Goal: Task Accomplishment & Management: Complete application form

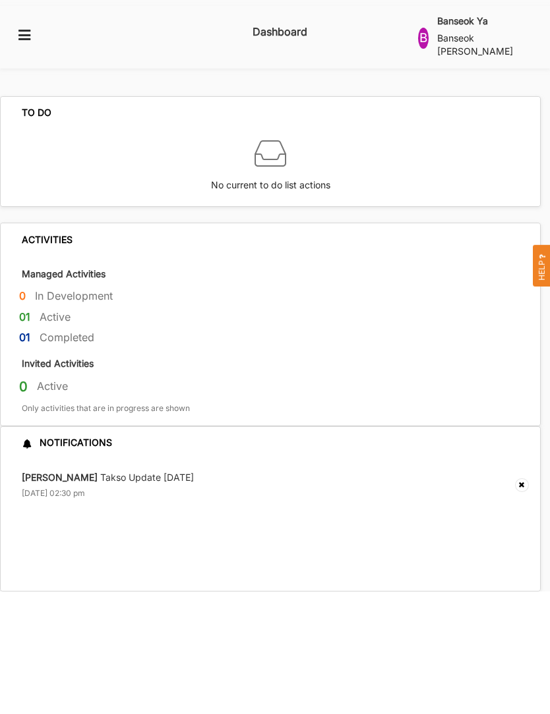
click at [475, 43] on div "Banseok Ya Banseok Yang" at bounding box center [480, 38] width 86 height 48
click at [400, 519] on div "Raji Uppal Takso Update 17th July 17 Jul 2024, 02:30 pm" at bounding box center [270, 525] width 539 height 132
click at [31, 28] on icon at bounding box center [24, 34] width 16 height 12
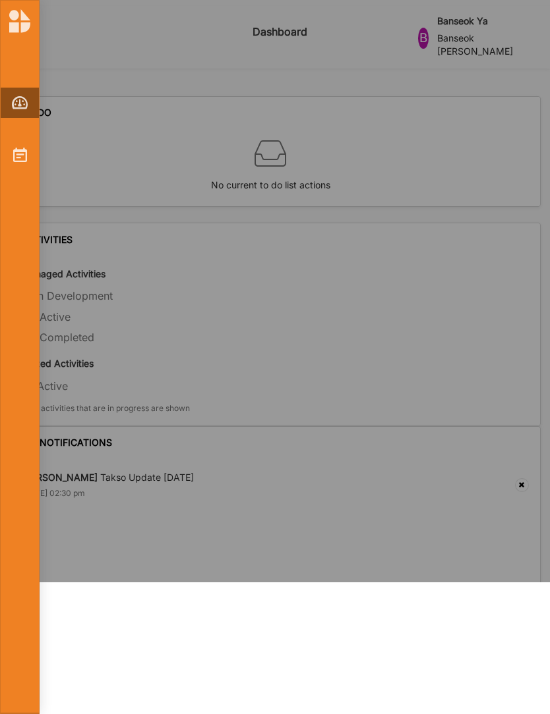
click at [23, 159] on img at bounding box center [20, 155] width 14 height 14
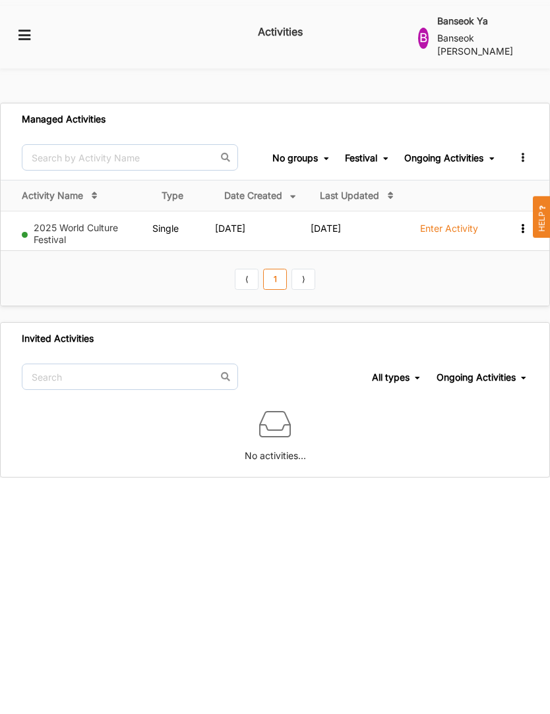
click at [456, 229] on label "Enter Activity" at bounding box center [449, 229] width 58 height 12
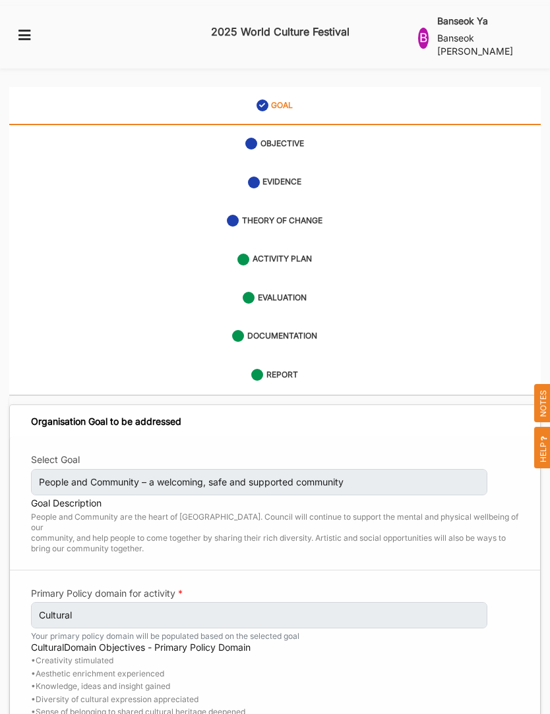
click at [289, 363] on div "REPORT" at bounding box center [274, 375] width 47 height 24
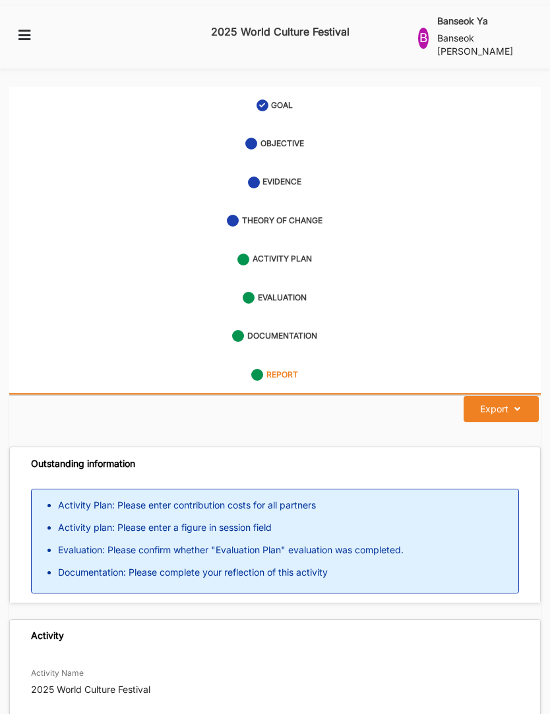
click at [304, 293] on label "EVALUATION" at bounding box center [282, 298] width 49 height 11
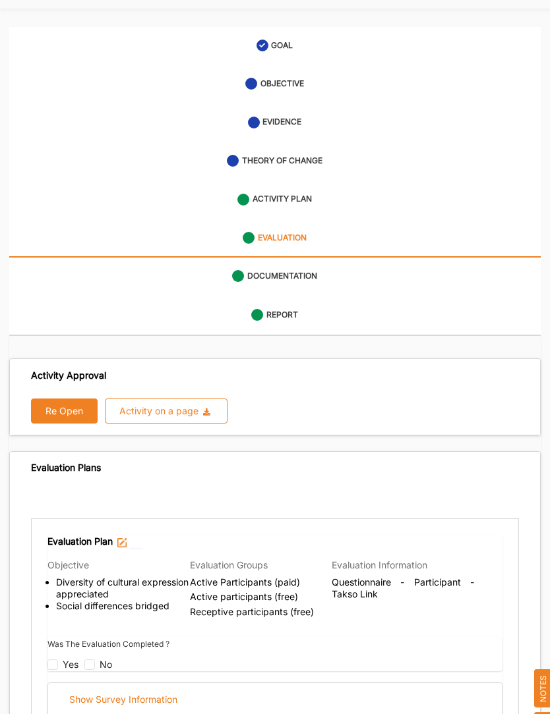
scroll to position [59, 0]
click at [175, 407] on div "Activity on a page" at bounding box center [158, 411] width 79 height 9
click at [359, 399] on div "Re Open Activity on a page Download Report Download Evidence" at bounding box center [275, 411] width 488 height 25
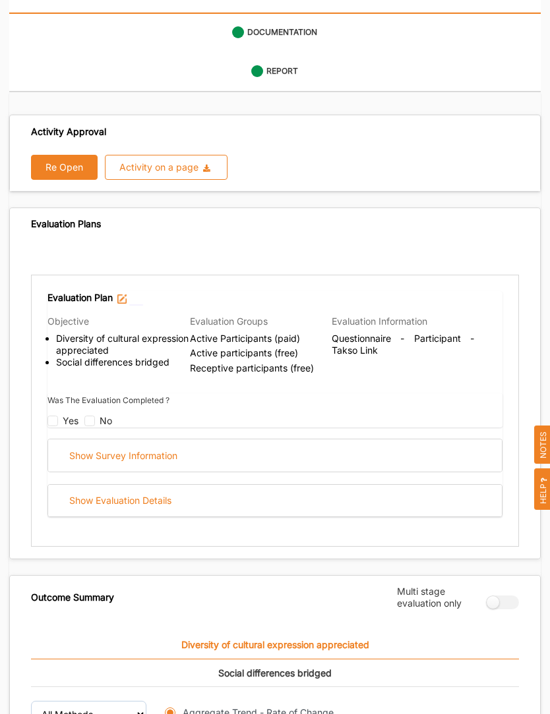
scroll to position [304, 0]
click at [308, 440] on div "Show Survey Information" at bounding box center [274, 456] width 453 height 32
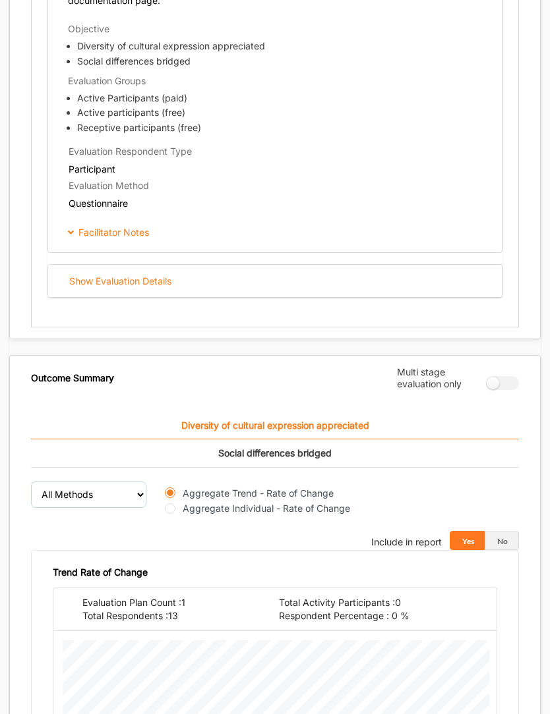
scroll to position [1136, 0]
click at [194, 265] on div "Show Evaluation Details" at bounding box center [274, 281] width 453 height 32
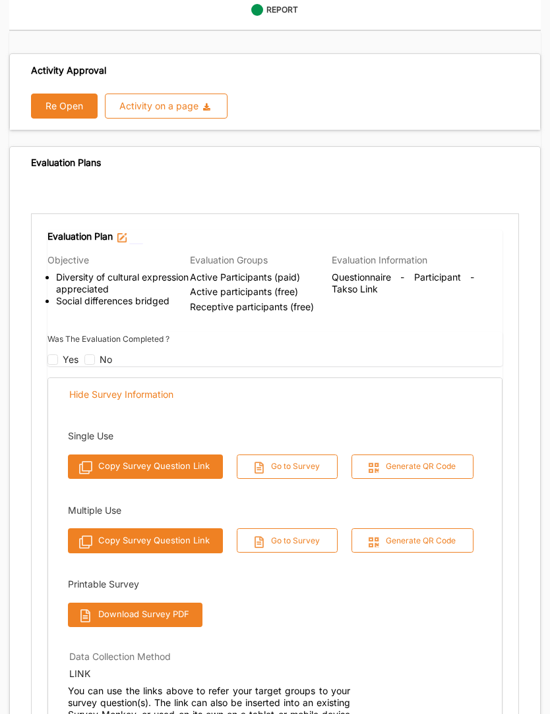
scroll to position [363, 0]
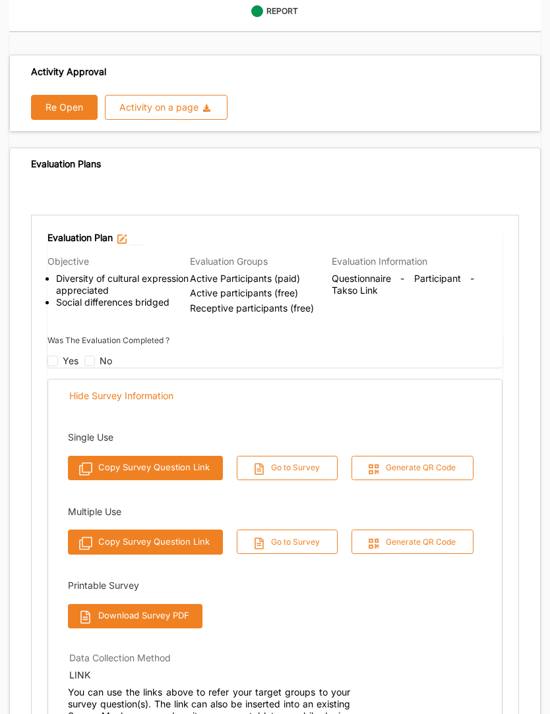
click at [190, 531] on button "Copy Survey Question Link" at bounding box center [145, 543] width 155 height 24
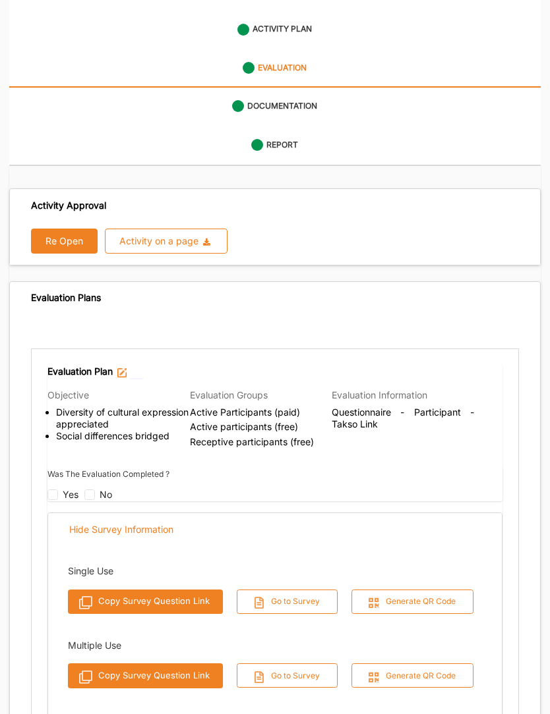
scroll to position [0, 0]
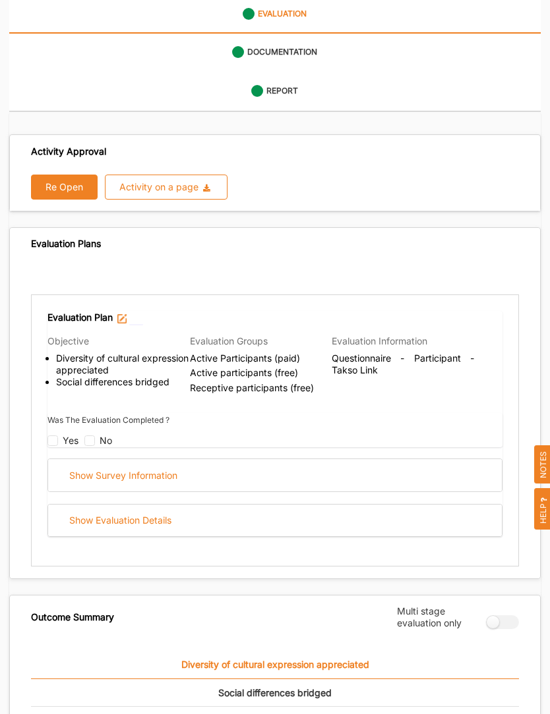
scroll to position [283, 0]
click at [289, 507] on div "Show Evaluation Details" at bounding box center [274, 521] width 453 height 32
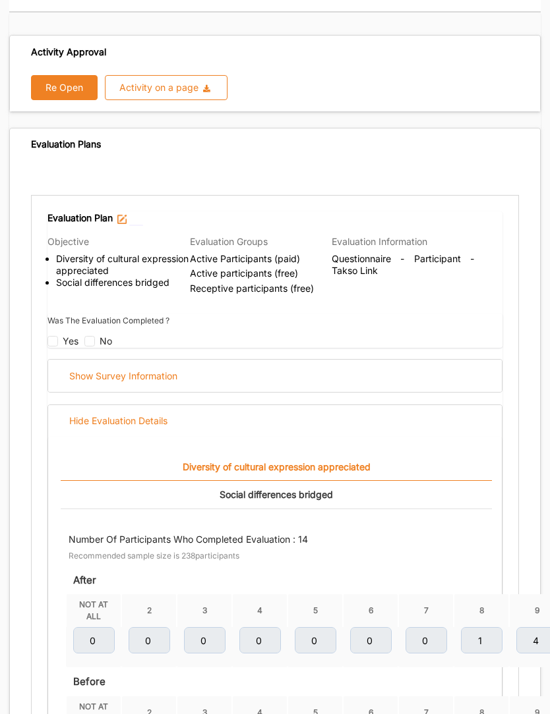
scroll to position [0, 0]
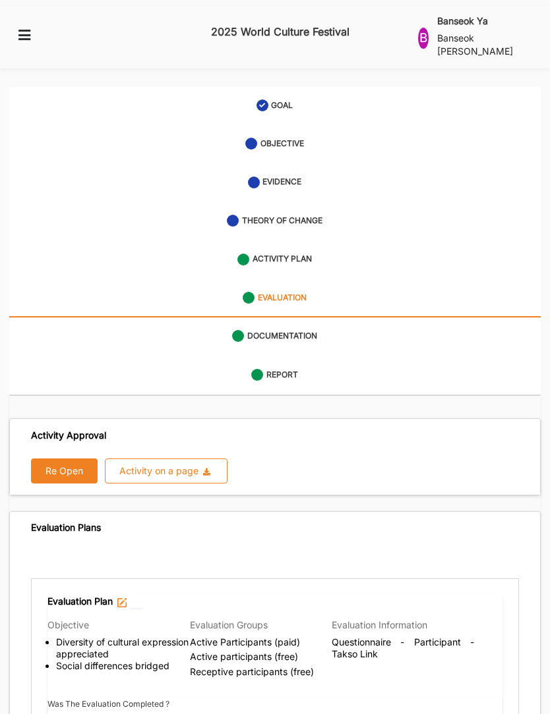
click at [335, 214] on link "THEORY OF CHANGE" at bounding box center [274, 221] width 531 height 38
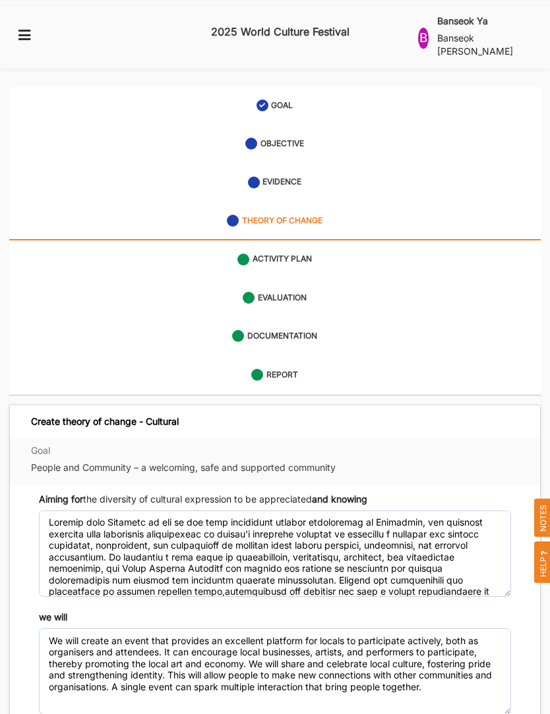
click at [291, 256] on link "ACTIVITY PLAN" at bounding box center [274, 260] width 531 height 38
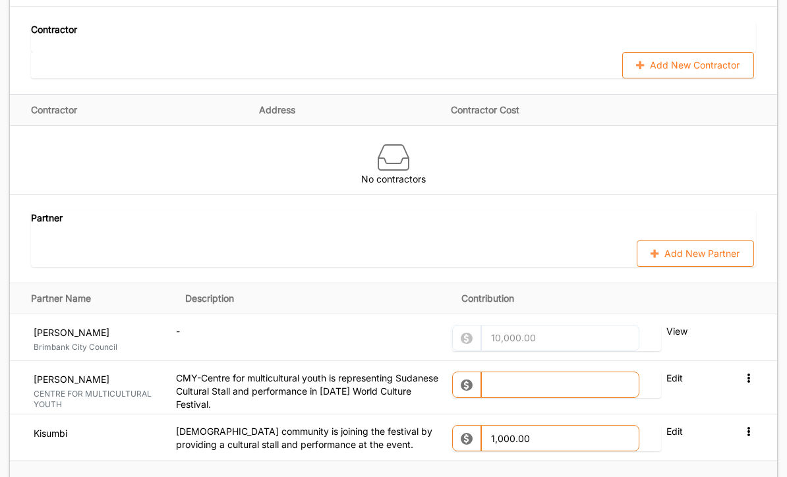
scroll to position [1408, 0]
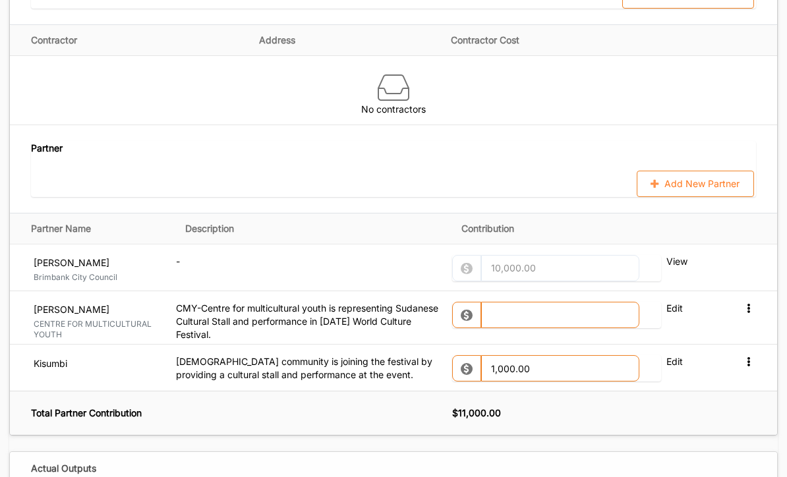
click at [549, 179] on button "Add New Partner" at bounding box center [695, 184] width 117 height 26
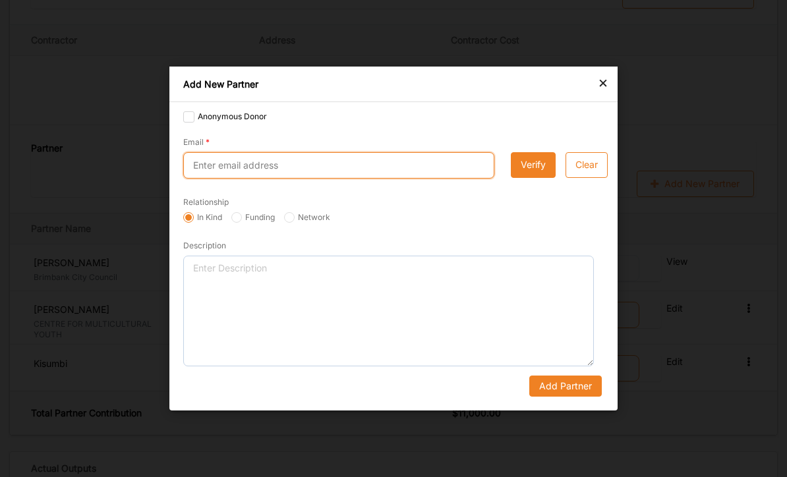
click at [282, 179] on input "Email" at bounding box center [338, 165] width 311 height 26
type input "[PERSON_NAME][EMAIL_ADDRESS][PERSON_NAME][DOMAIN_NAME]"
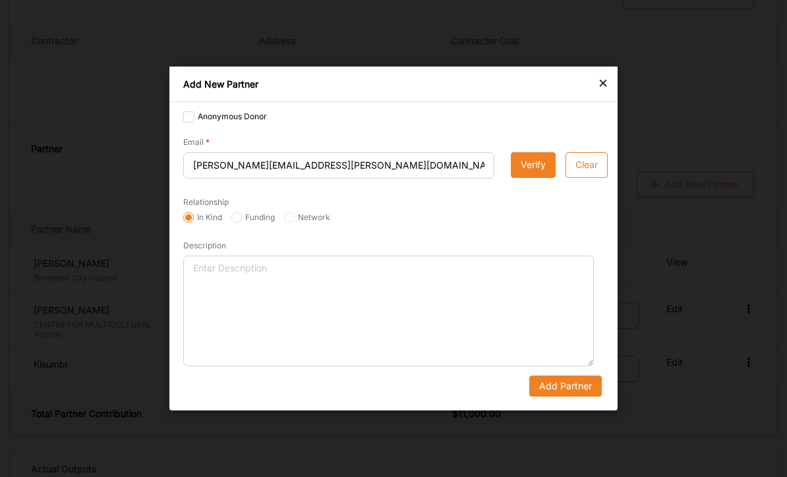
click at [533, 179] on button "Verify" at bounding box center [533, 165] width 45 height 26
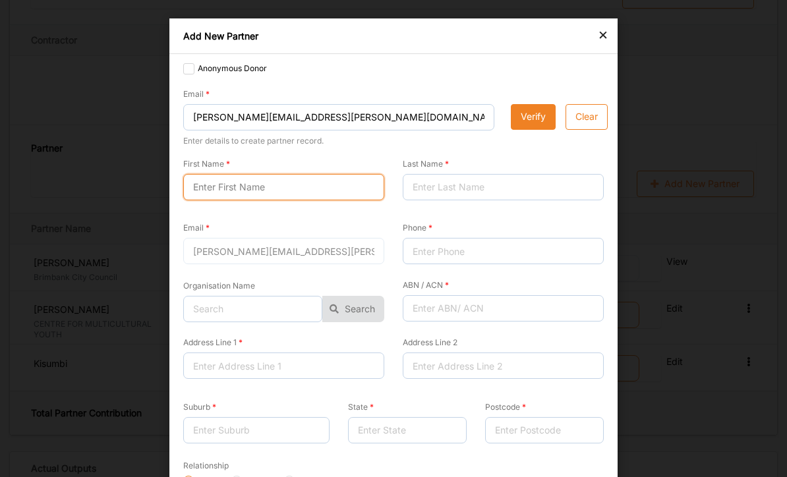
click at [269, 185] on input "First Name" at bounding box center [283, 187] width 201 height 26
type input "[PERSON_NAME]"
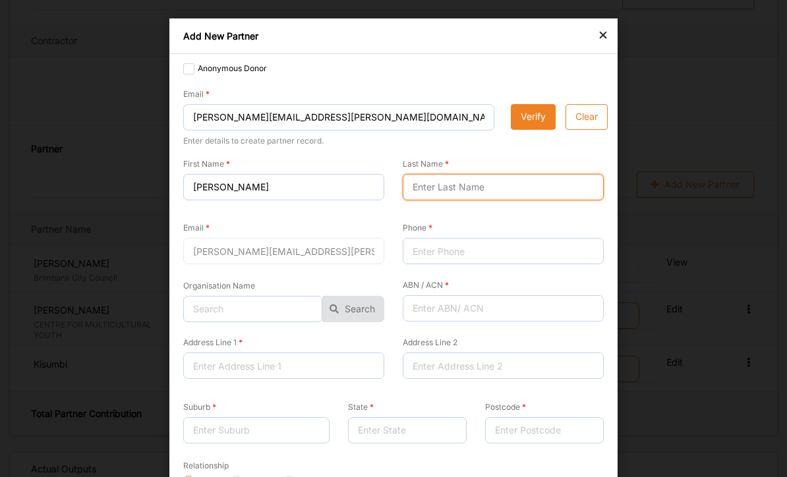
click at [449, 186] on input "Last Name" at bounding box center [503, 187] width 201 height 26
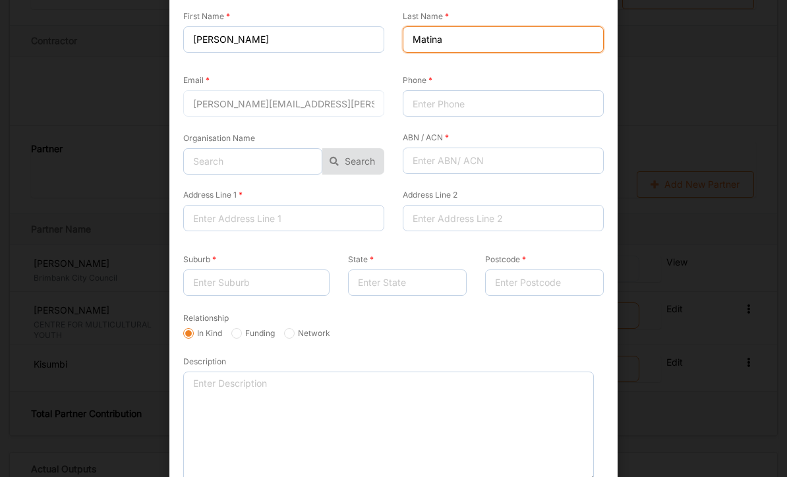
scroll to position [147, 0]
type input "Matina"
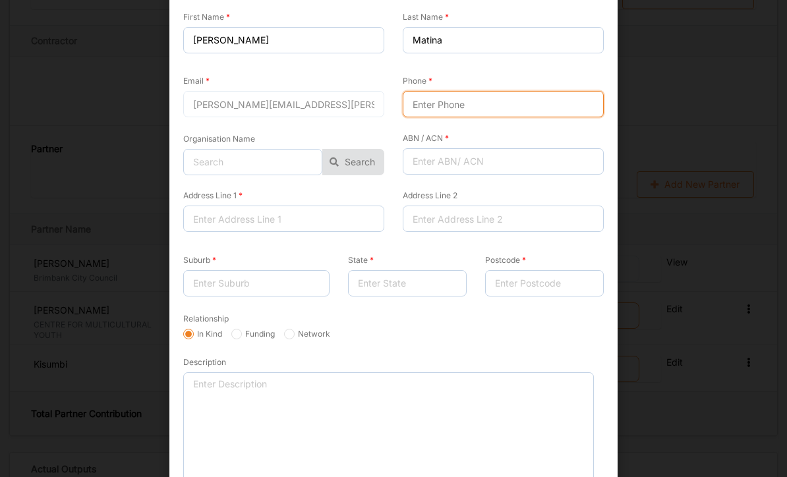
click at [446, 108] on input "Phone" at bounding box center [503, 104] width 201 height 26
type input "0414861831"
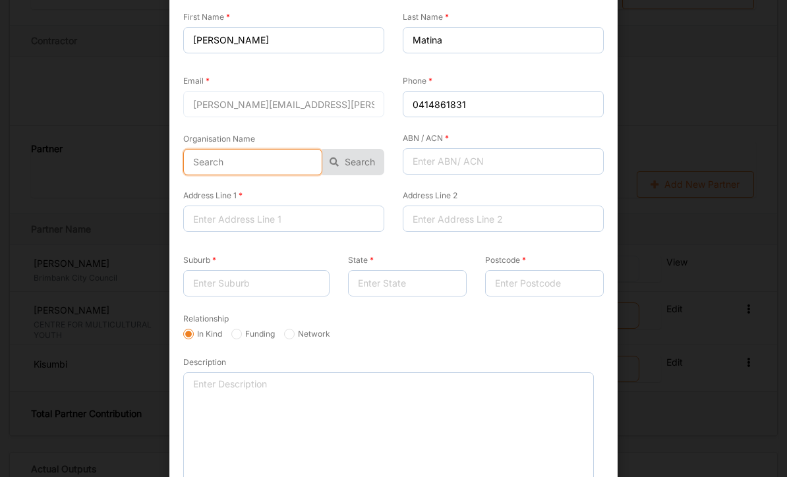
click at [278, 161] on input "text" at bounding box center [252, 162] width 139 height 26
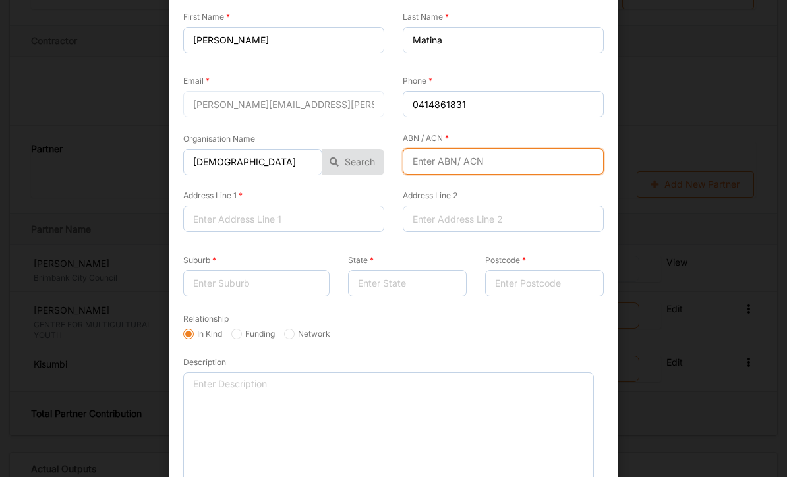
click at [457, 161] on input "ABN / ACN" at bounding box center [503, 161] width 201 height 26
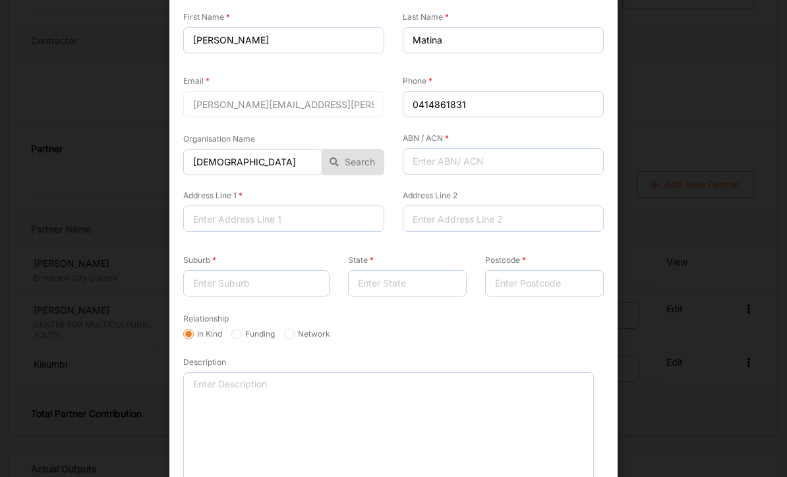
click at [359, 165] on button "Search" at bounding box center [353, 162] width 62 height 26
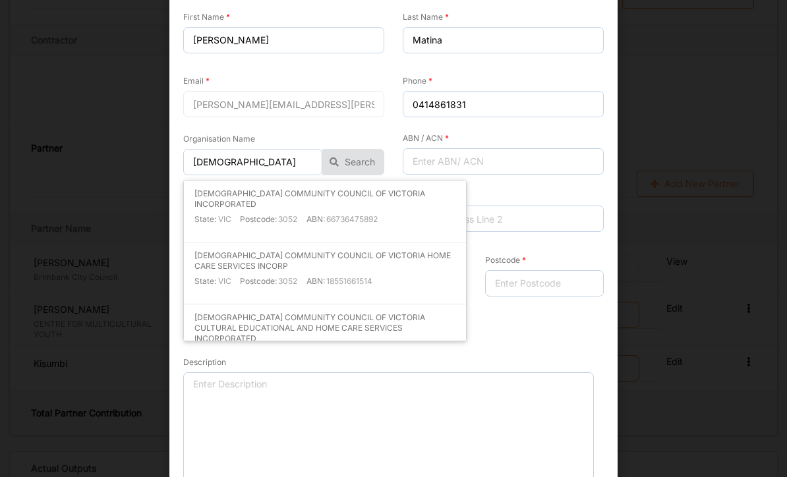
click at [393, 198] on div "MALTESE COMMUNITY COUNCIL OF VICTORIA INCORPORATED State: [GEOGRAPHIC_DATA] Pos…" at bounding box center [324, 210] width 261 height 45
type input "[DEMOGRAPHIC_DATA] COMMUNITY COUNCIL OF VICTORIA INCORPORATED"
type input "66736475892"
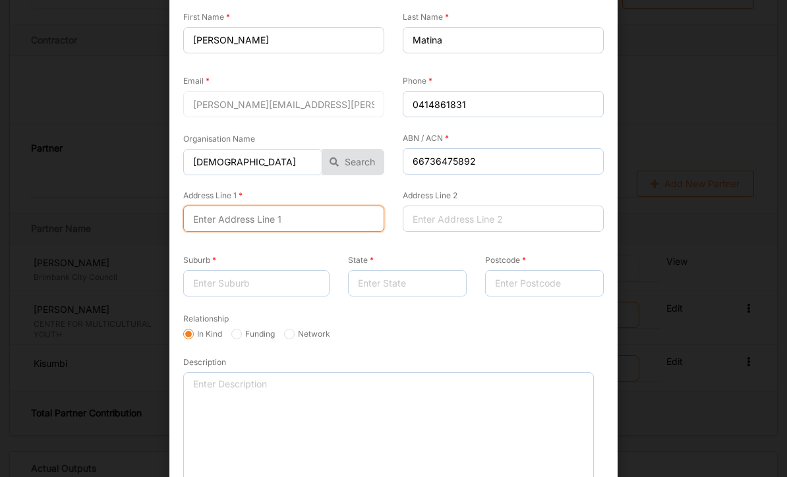
click at [304, 221] on input "Address Line 1" at bounding box center [283, 219] width 201 height 26
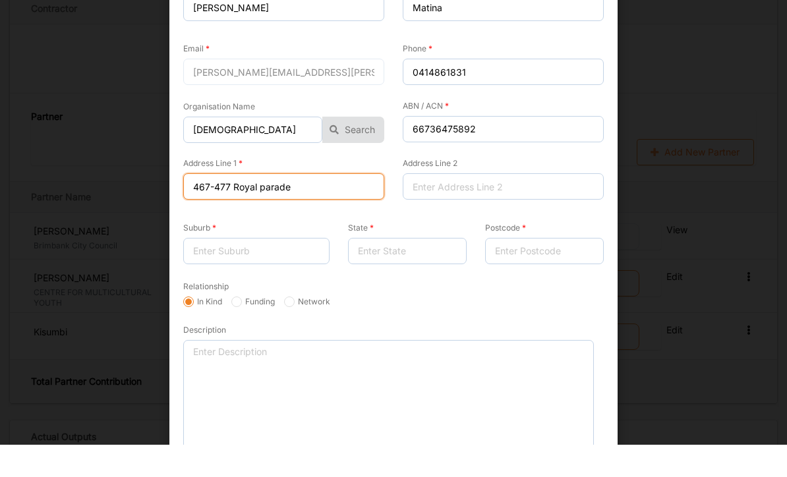
type input "467-477 Royal parade"
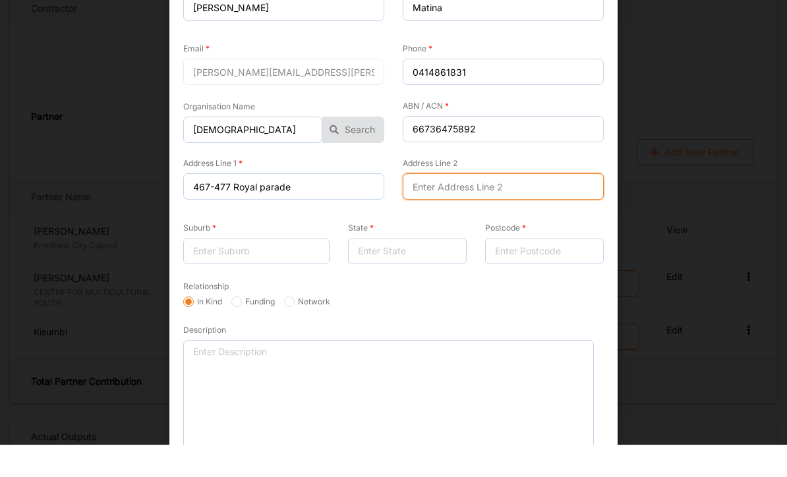
click at [428, 206] on input "Address Line 2" at bounding box center [503, 219] width 201 height 26
type input "parkville"
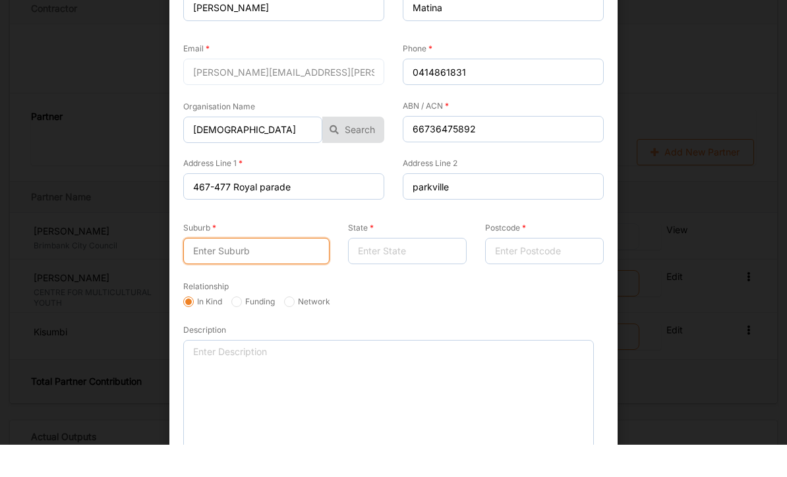
click at [252, 270] on input "Suburb" at bounding box center [256, 283] width 146 height 26
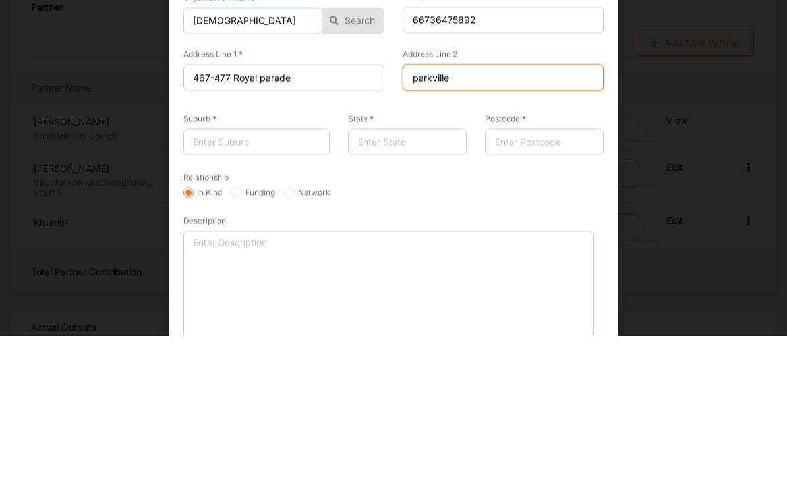
click at [432, 206] on input "parkville" at bounding box center [503, 219] width 201 height 26
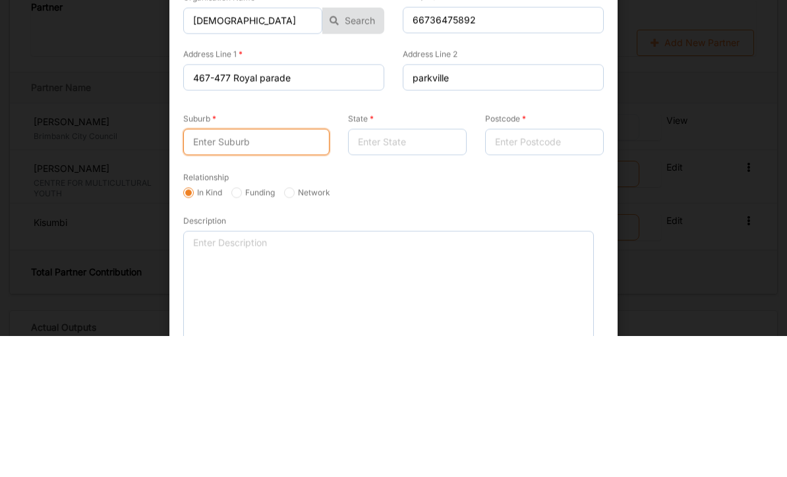
click at [231, 270] on input "Suburb" at bounding box center [256, 283] width 146 height 26
type input "[GEOGRAPHIC_DATA]"
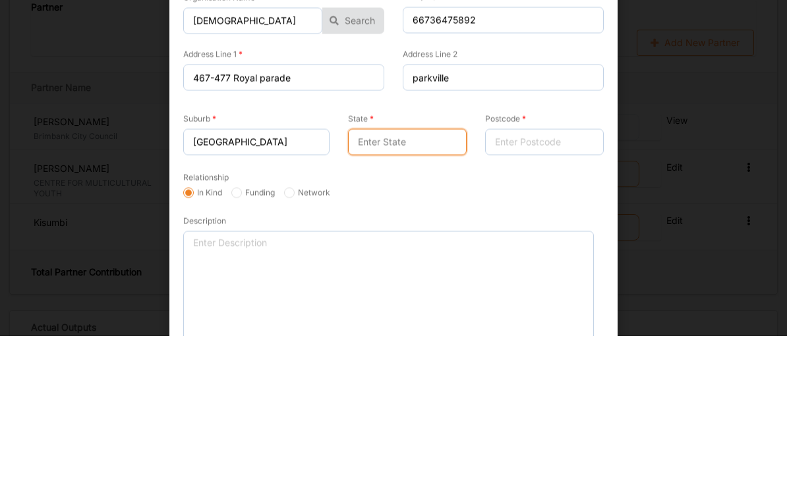
click at [390, 270] on input "State" at bounding box center [407, 283] width 119 height 26
type input "vic"
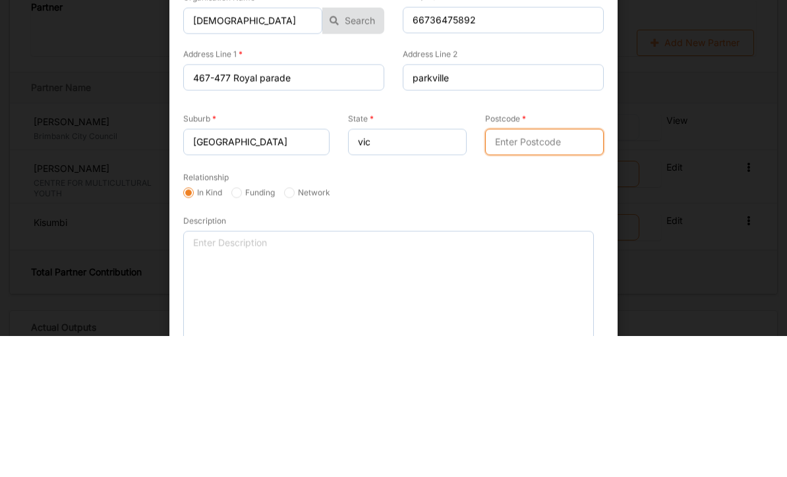
click at [526, 270] on input "Postcode" at bounding box center [544, 283] width 119 height 26
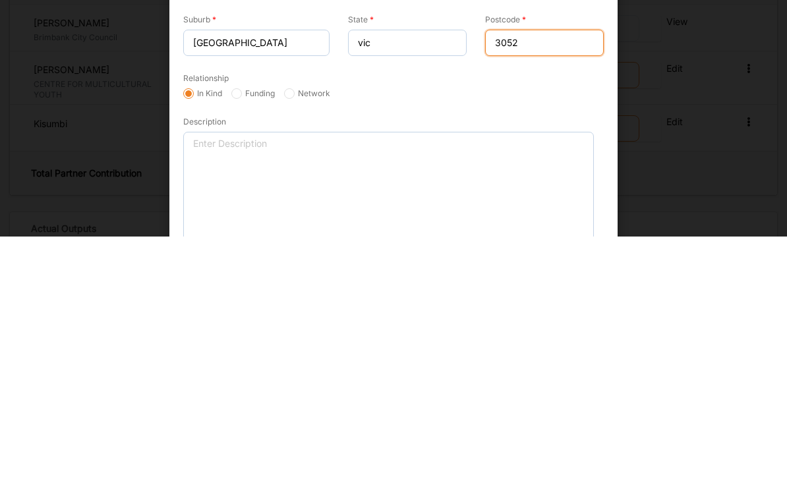
type input "3052"
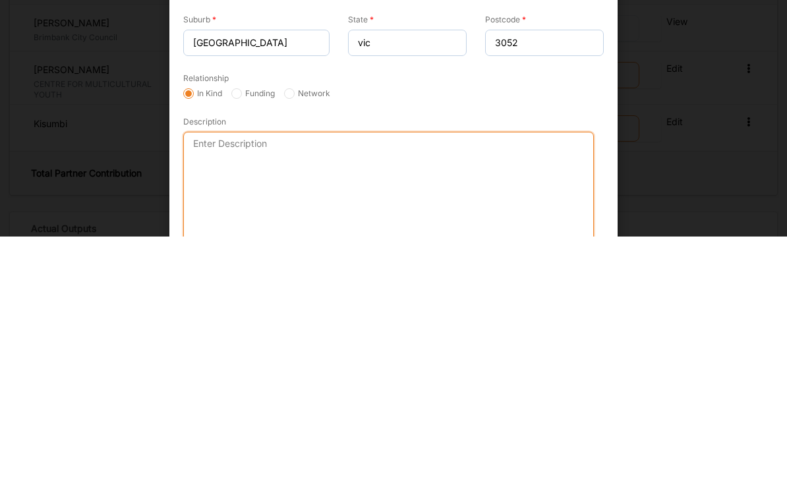
click at [392, 372] on textarea "Description" at bounding box center [388, 427] width 411 height 111
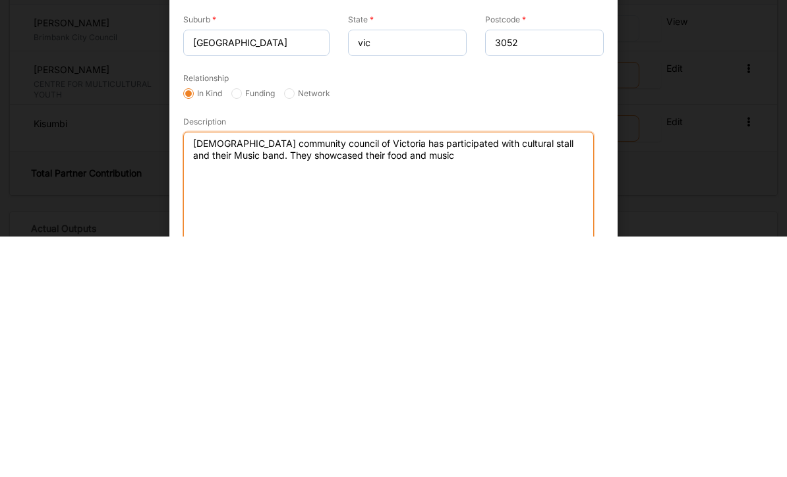
click at [344, 372] on textarea "[DEMOGRAPHIC_DATA] community council of Victoria has participated with cultural…" at bounding box center [388, 427] width 411 height 111
click at [424, 372] on textarea "[DEMOGRAPHIC_DATA] community council of Victoria has participated with cultural…" at bounding box center [388, 427] width 411 height 111
type textarea "[DEMOGRAPHIC_DATA] community council of Victoria has participated with cultural…"
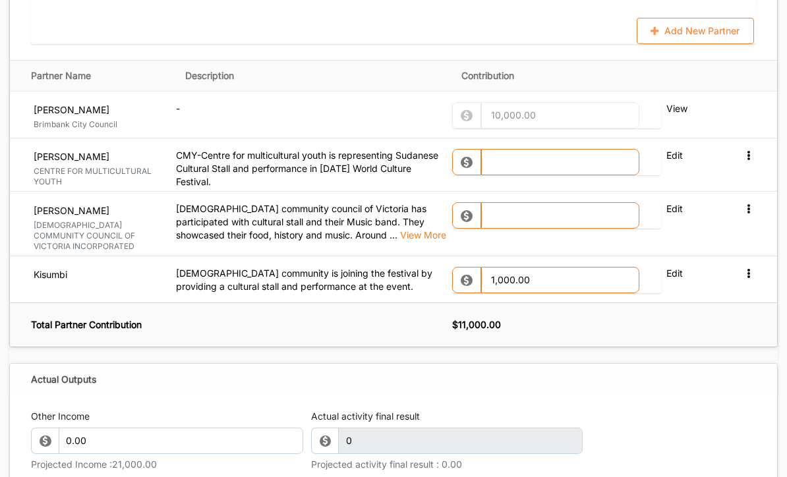
scroll to position [1557, 0]
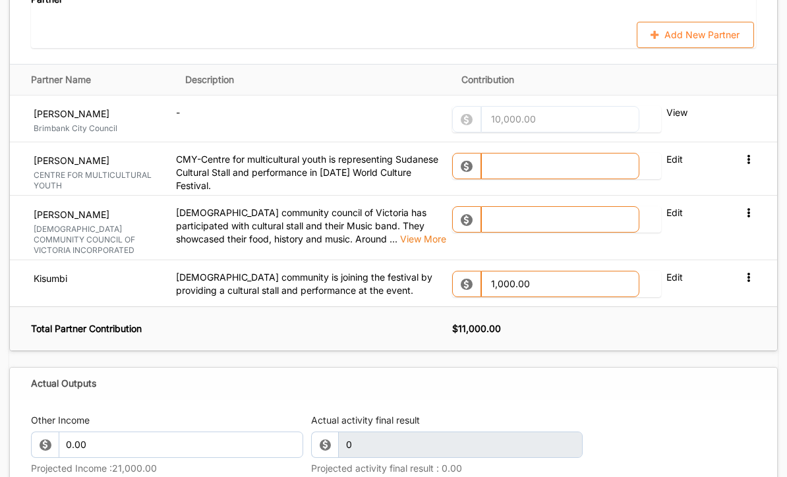
click at [473, 214] on icon at bounding box center [467, 220] width 12 height 12
click at [549, 206] on label "Edit" at bounding box center [691, 212] width 50 height 13
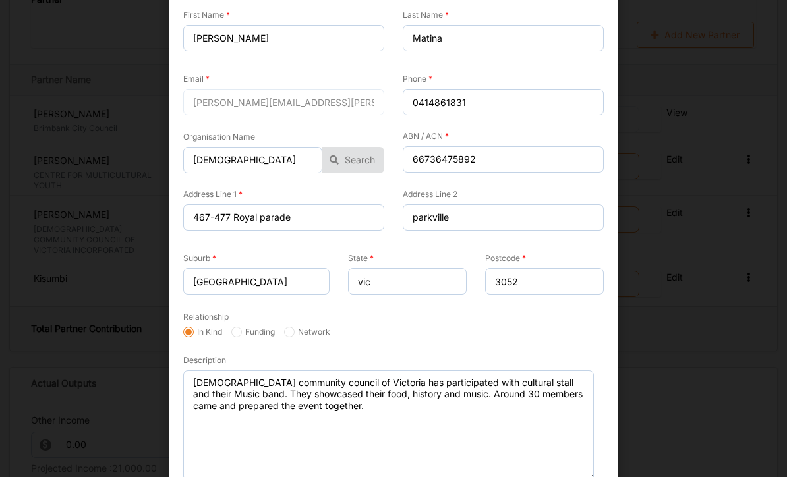
scroll to position [76, 0]
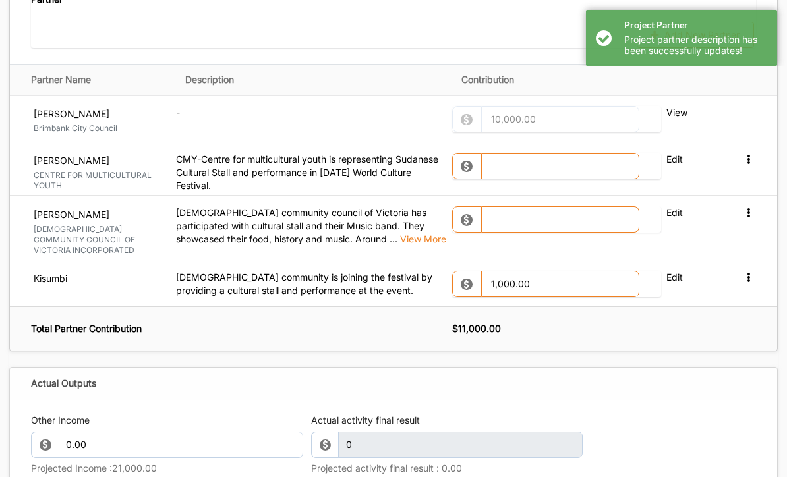
click at [549, 271] on label "Edit" at bounding box center [691, 277] width 50 height 13
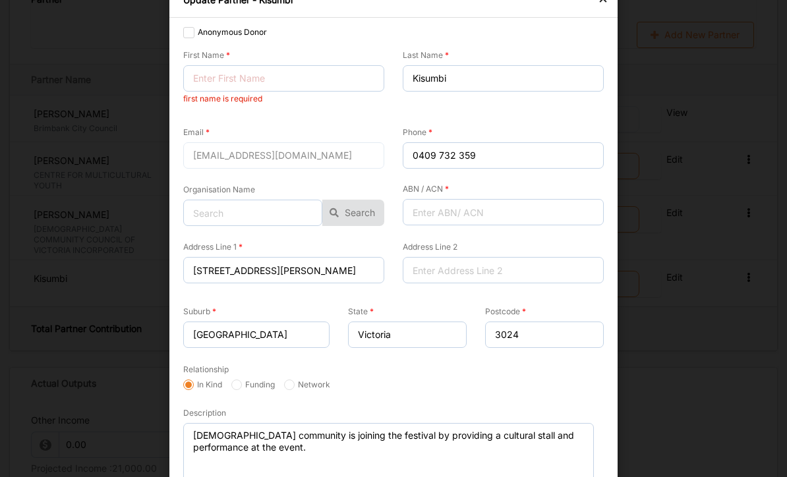
scroll to position [26, 0]
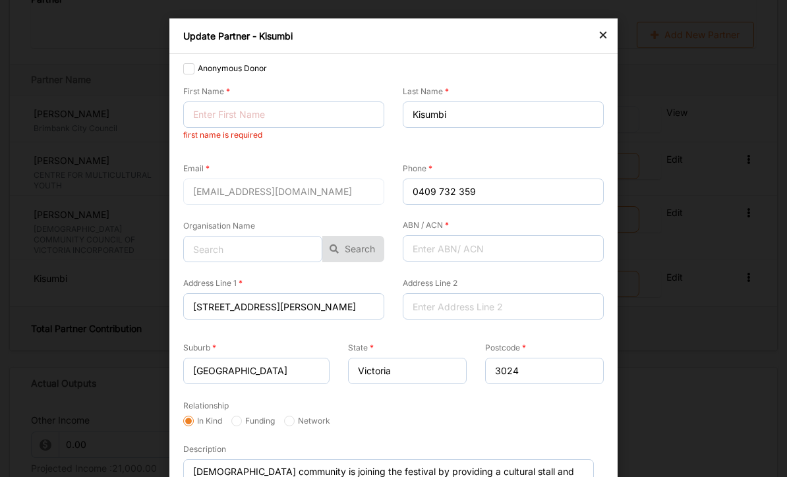
scroll to position [0, 0]
click at [549, 33] on div "×" at bounding box center [603, 34] width 11 height 16
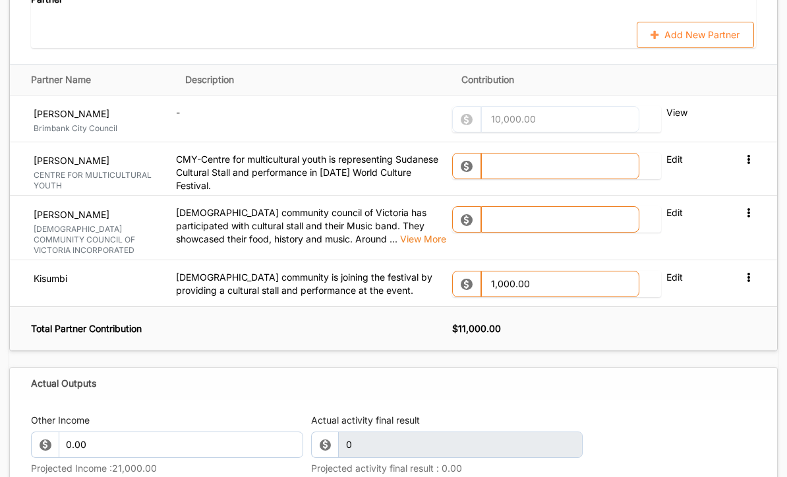
click at [549, 272] on icon at bounding box center [748, 276] width 11 height 9
click at [549, 407] on div "Other Income 0.00 Projected Income : 21,000.00 Actual activity final result 0 T…" at bounding box center [393, 446] width 725 height 79
click at [528, 271] on input "1,000.00" at bounding box center [560, 284] width 158 height 26
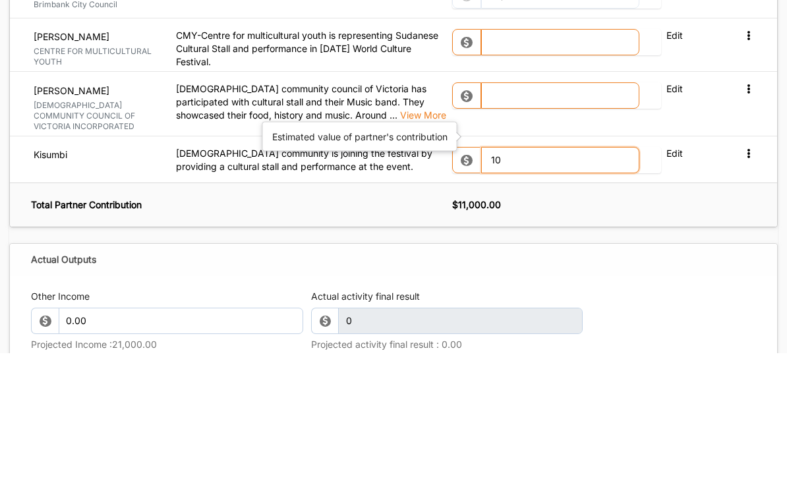
type input "1"
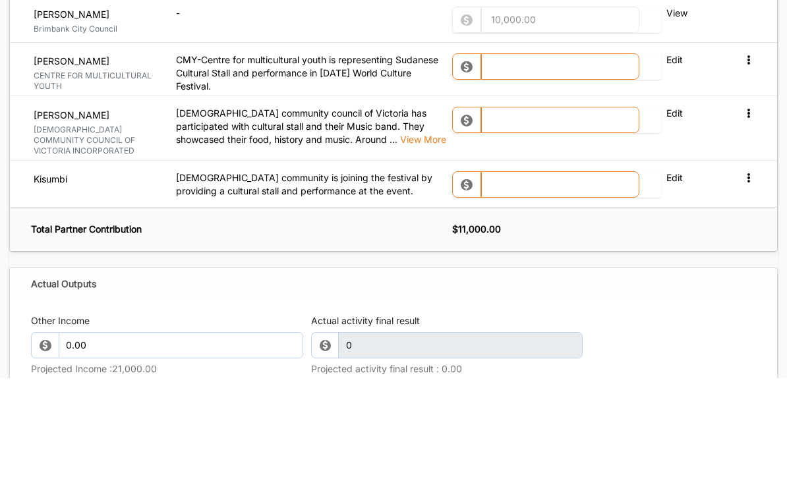
type input "0"
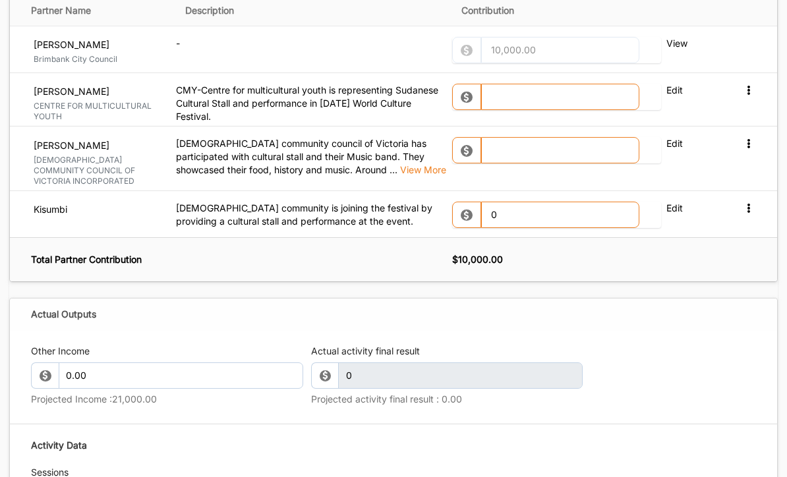
scroll to position [1626, 0]
click at [537, 202] on input "0" at bounding box center [560, 215] width 158 height 26
click at [522, 142] on input "text" at bounding box center [560, 151] width 158 height 26
type input "1,000.00"
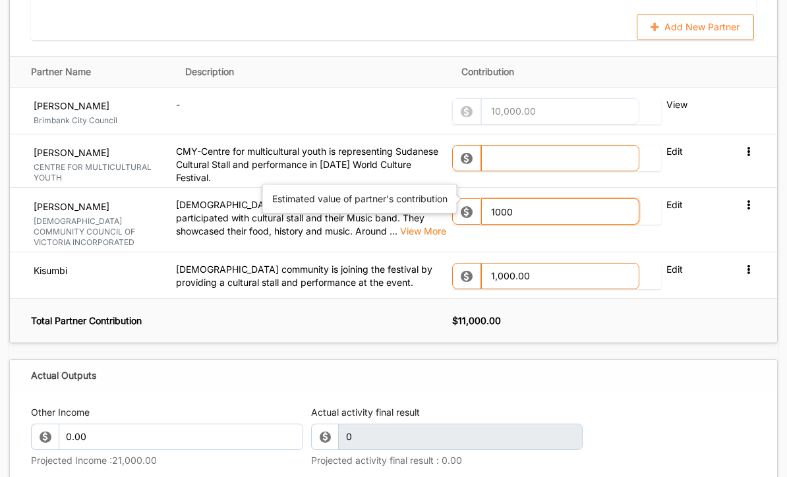
scroll to position [1565, 0]
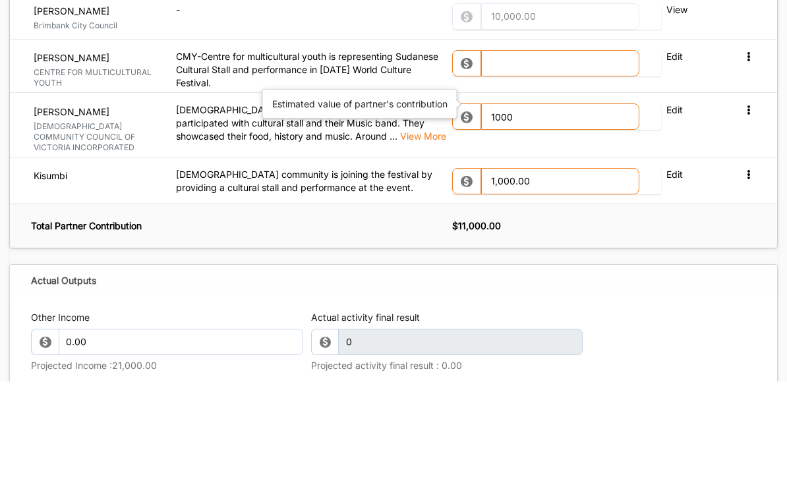
click at [549, 299] on th "$ 11,000.00" at bounding box center [614, 321] width 325 height 44
type input "1,000.00"
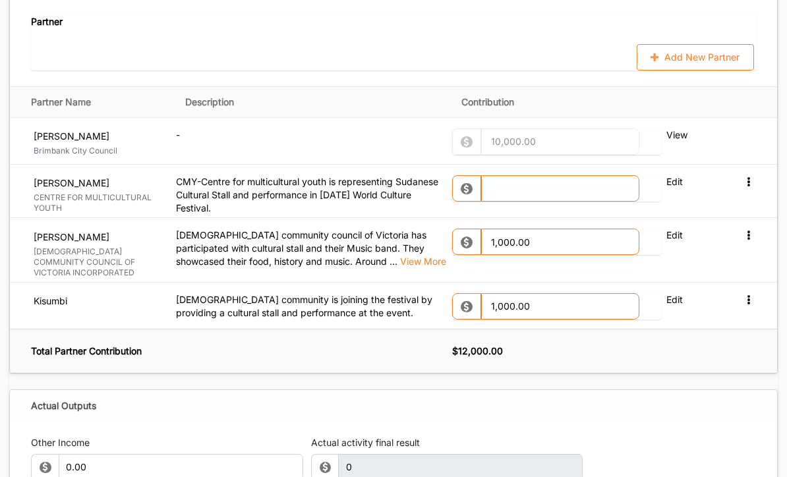
click at [549, 45] on button "Add New Partner" at bounding box center [695, 58] width 117 height 26
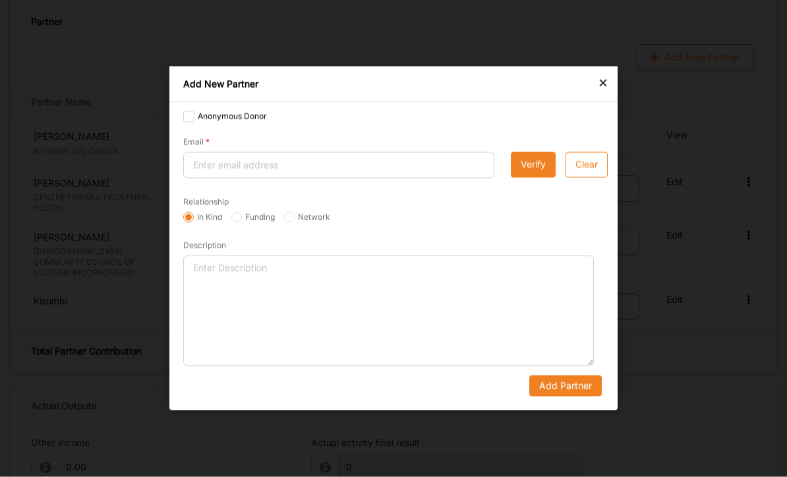
scroll to position [1535, 0]
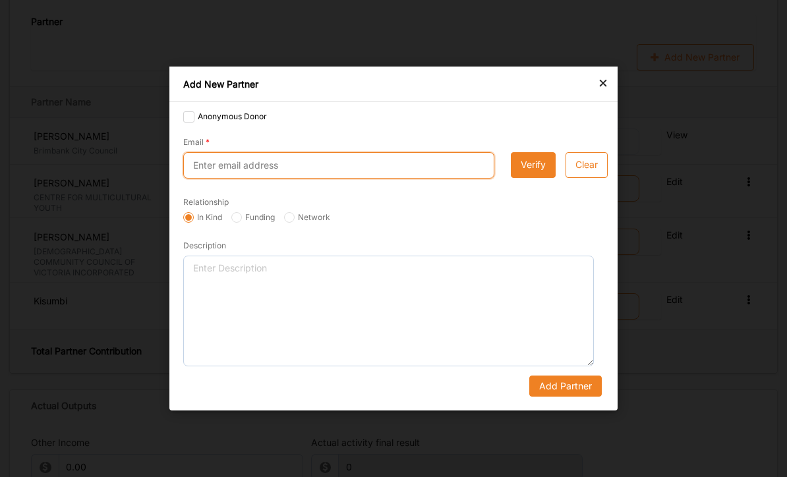
click at [292, 171] on input "Email" at bounding box center [338, 165] width 311 height 26
click at [272, 176] on input "Email" at bounding box center [338, 165] width 311 height 26
type input "[EMAIL_ADDRESS][DOMAIN_NAME]"
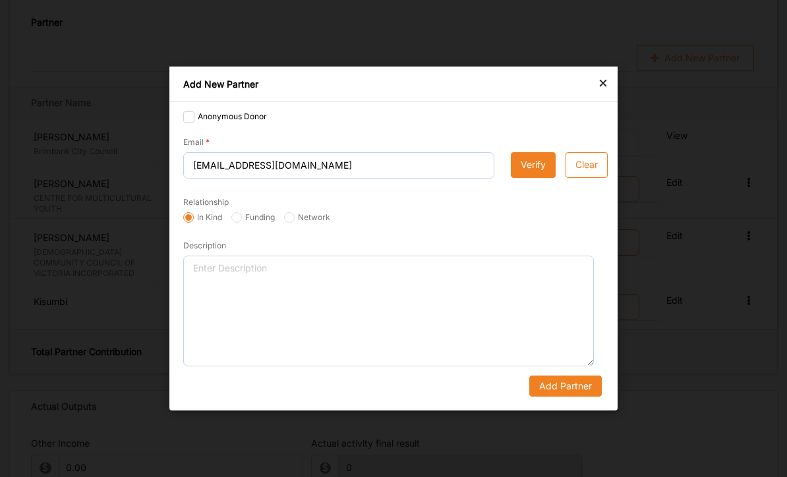
click at [533, 170] on button "Verify" at bounding box center [533, 165] width 45 height 26
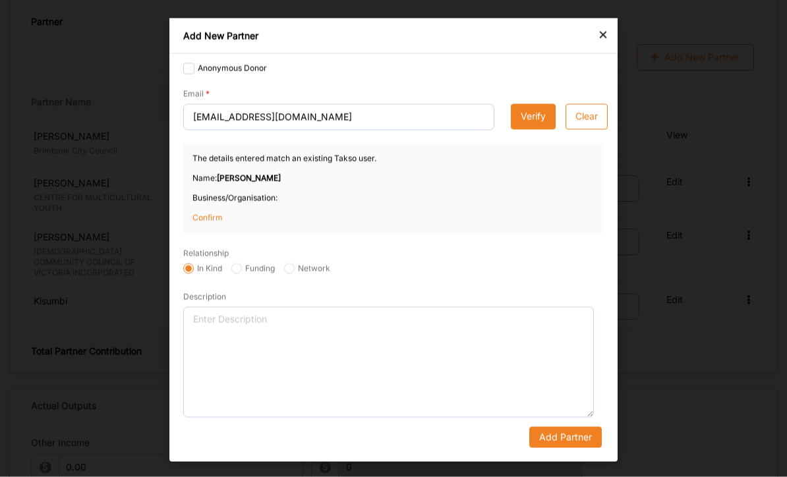
scroll to position [1535, 0]
click at [214, 220] on p "Confirm" at bounding box center [225, 218] width 66 height 12
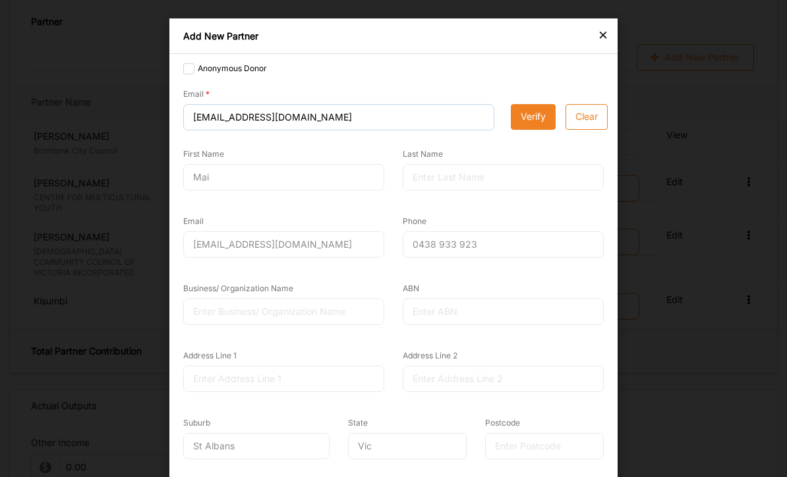
click at [286, 179] on div "Mai" at bounding box center [283, 177] width 201 height 26
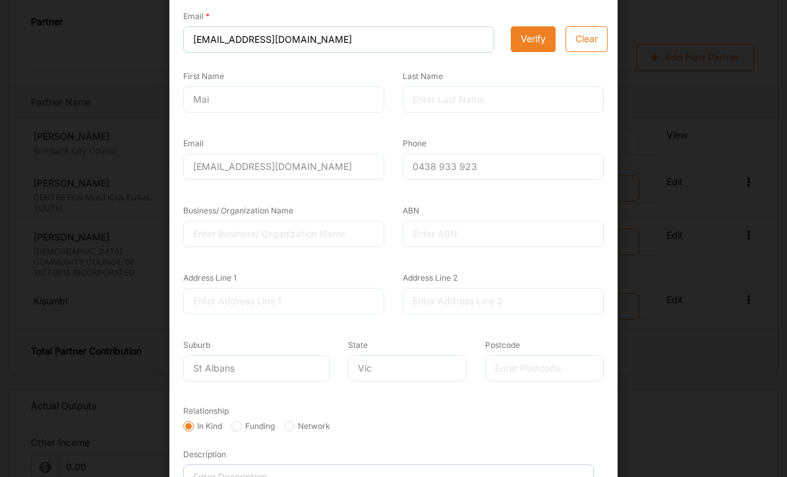
scroll to position [73, 0]
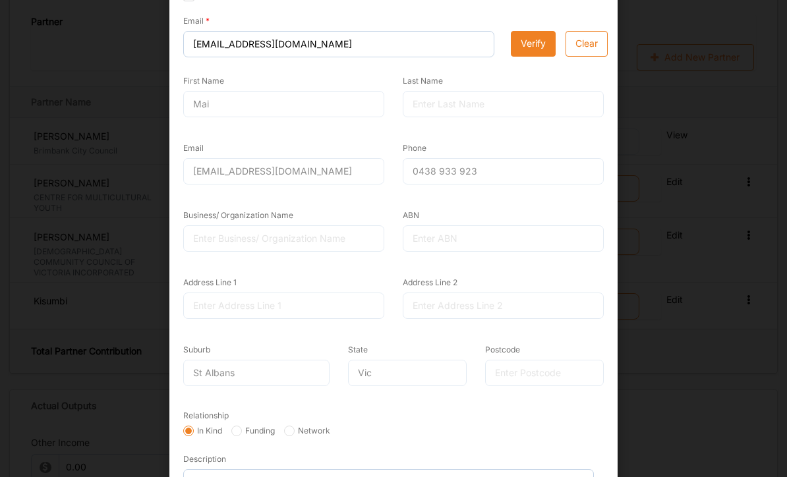
click at [533, 49] on button "Verify" at bounding box center [533, 44] width 45 height 26
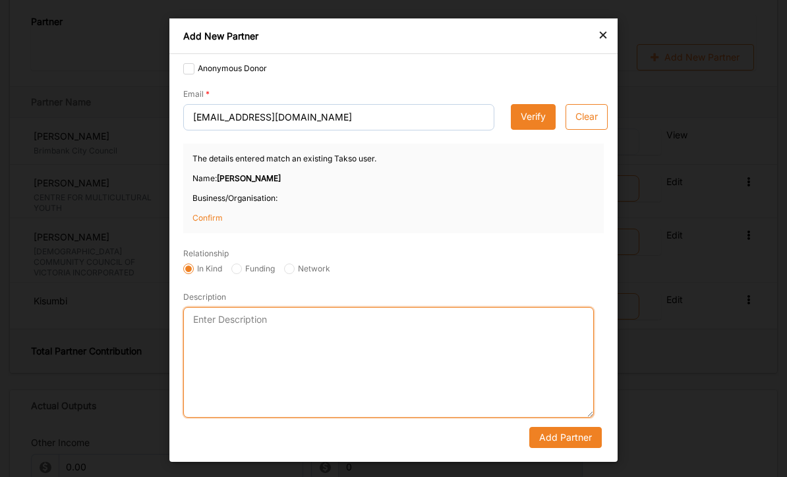
click at [316, 371] on textarea "Description" at bounding box center [388, 362] width 411 height 111
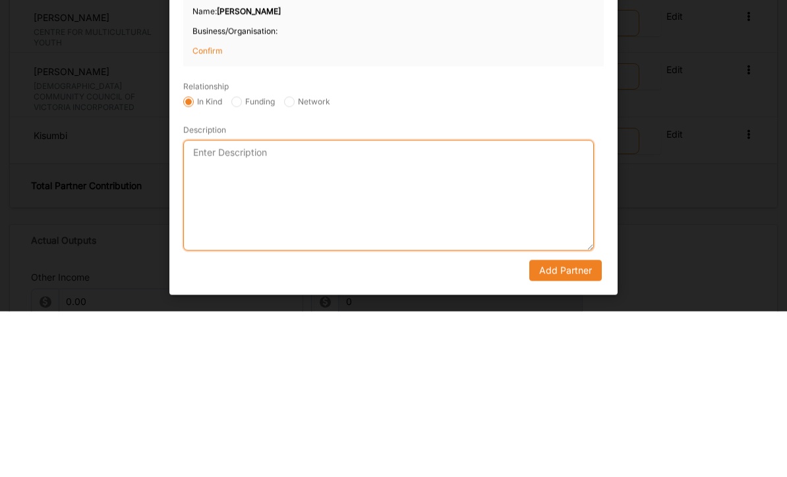
click at [315, 305] on textarea "Description" at bounding box center [388, 360] width 411 height 111
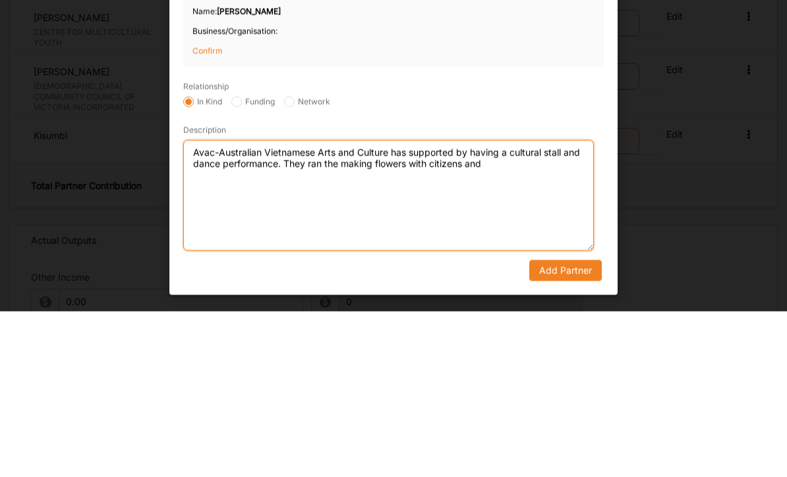
click at [410, 305] on textarea "Avac-Australian Vietnamese Arts and Culture has supported by having a cultural …" at bounding box center [388, 360] width 411 height 111
click at [535, 305] on textarea "Avac-Australian Vietnamese Arts and Culture has supported by having a cultural …" at bounding box center [388, 360] width 411 height 111
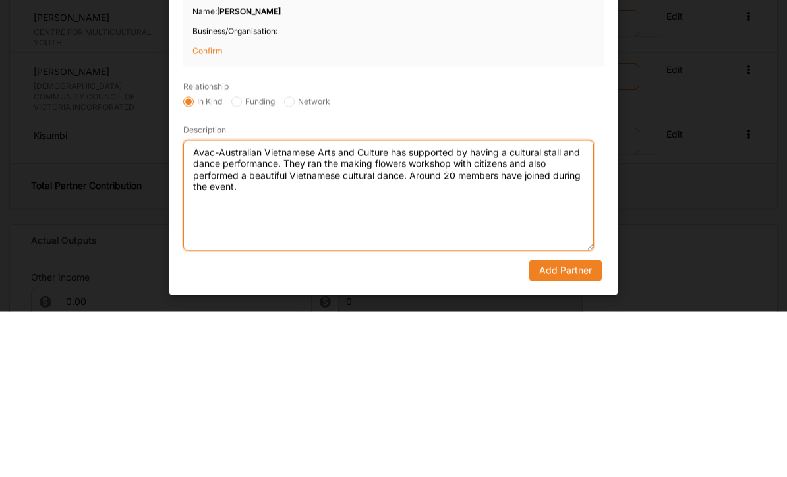
click at [547, 305] on textarea "Avac-Australian Vietnamese Arts and Culture has supported by having a cultural …" at bounding box center [388, 360] width 411 height 111
click at [347, 305] on textarea "Avac-Australian Vietnamese Arts and Culture has supported by having a cultural …" at bounding box center [388, 360] width 411 height 111
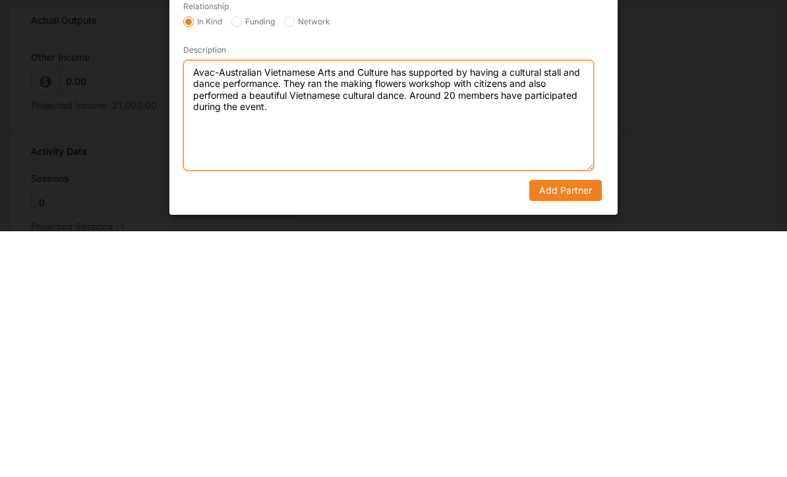
scroll to position [1680, 0]
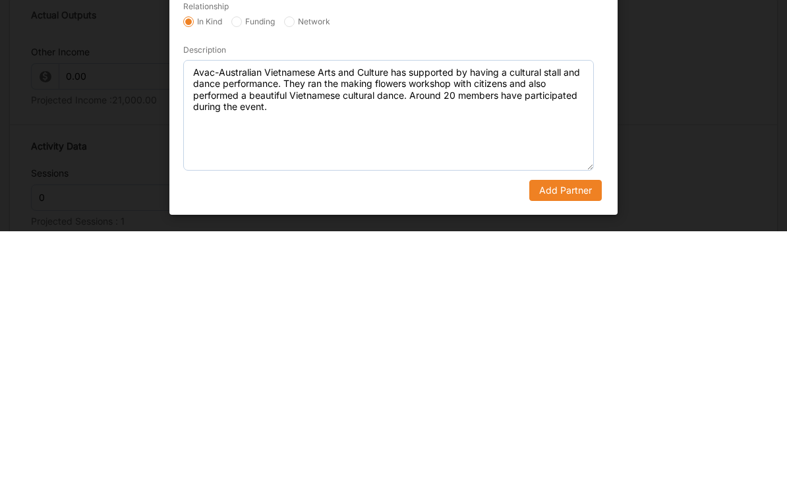
click at [549, 425] on button "Add Partner" at bounding box center [565, 435] width 72 height 21
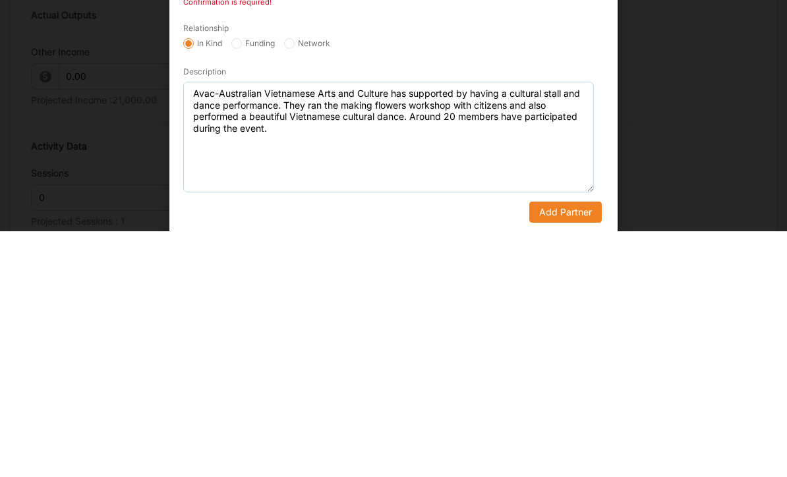
scroll to position [1926, 0]
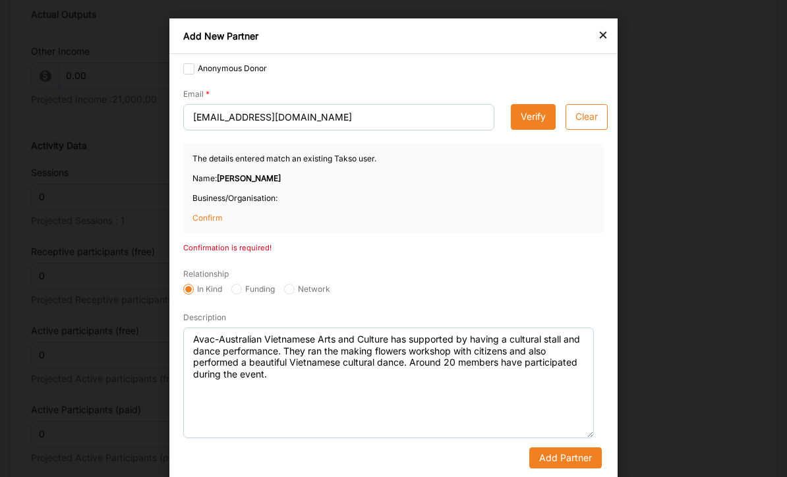
click at [549, 460] on button "Add Partner" at bounding box center [565, 457] width 72 height 21
click at [549, 457] on button "Add Partner" at bounding box center [565, 457] width 72 height 21
click at [549, 460] on button "Add Partner" at bounding box center [565, 457] width 72 height 21
click at [214, 217] on p "Confirm" at bounding box center [225, 218] width 66 height 12
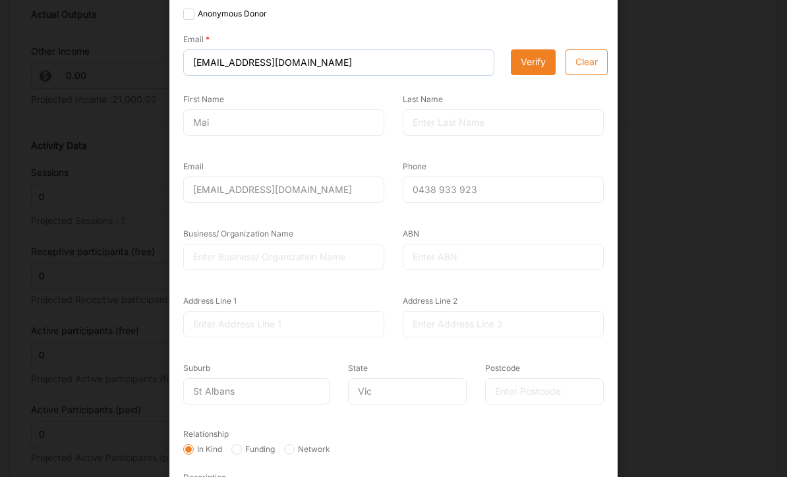
scroll to position [55, 0]
click at [314, 205] on div "Email [EMAIL_ADDRESS][DOMAIN_NAME]" at bounding box center [283, 187] width 219 height 67
click at [530, 57] on button "Verify" at bounding box center [533, 62] width 45 height 26
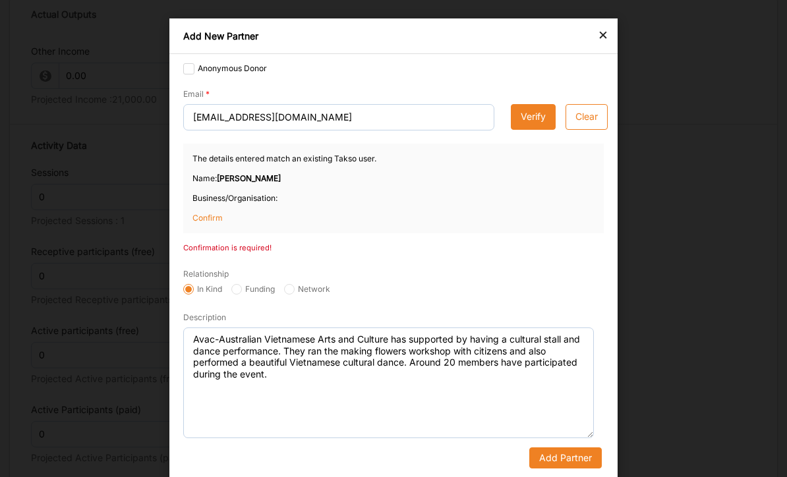
click at [259, 183] on p "Name: [PERSON_NAME]" at bounding box center [393, 179] width 402 height 12
click at [239, 181] on strong "[PERSON_NAME]" at bounding box center [249, 178] width 64 height 10
click at [549, 456] on button "Add Partner" at bounding box center [565, 457] width 72 height 21
click at [531, 118] on button "Verify" at bounding box center [533, 117] width 45 height 26
click at [210, 220] on p "Confirm" at bounding box center [225, 218] width 66 height 12
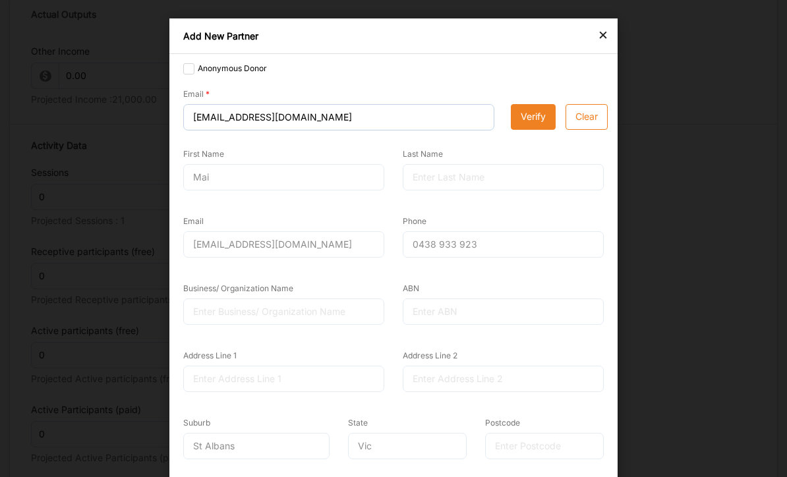
click at [483, 306] on div at bounding box center [503, 312] width 201 height 26
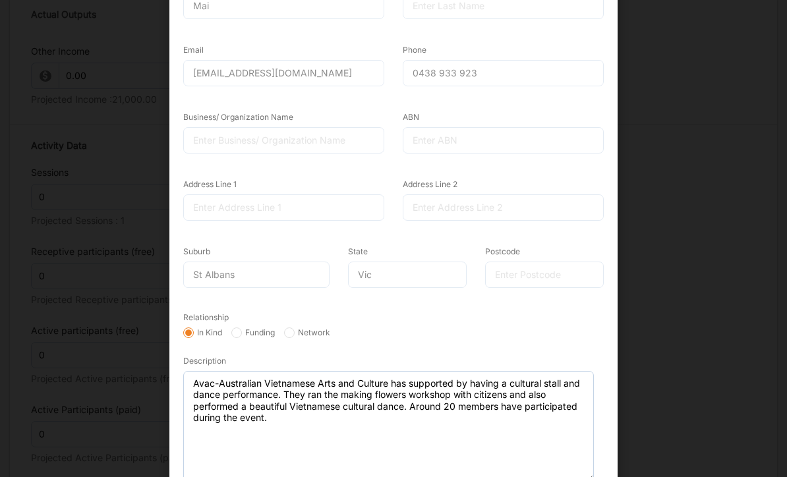
scroll to position [171, 0]
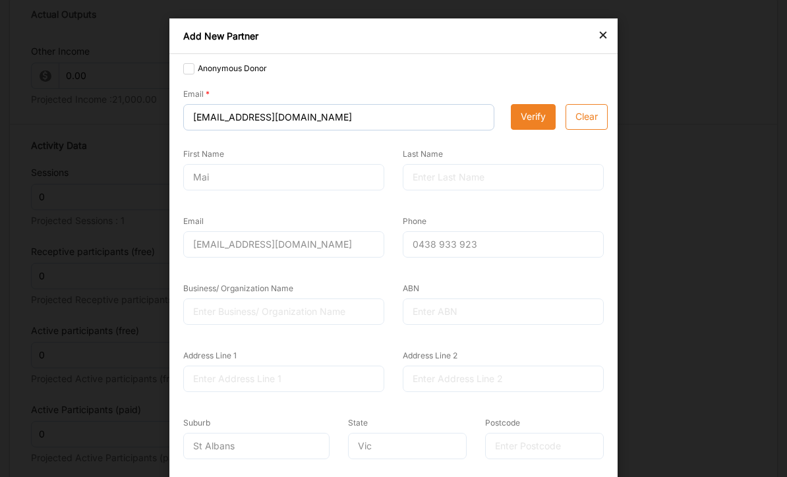
scroll to position [0, 0]
click at [507, 186] on div at bounding box center [503, 177] width 201 height 26
click at [496, 252] on div "0438 933 923" at bounding box center [503, 244] width 201 height 26
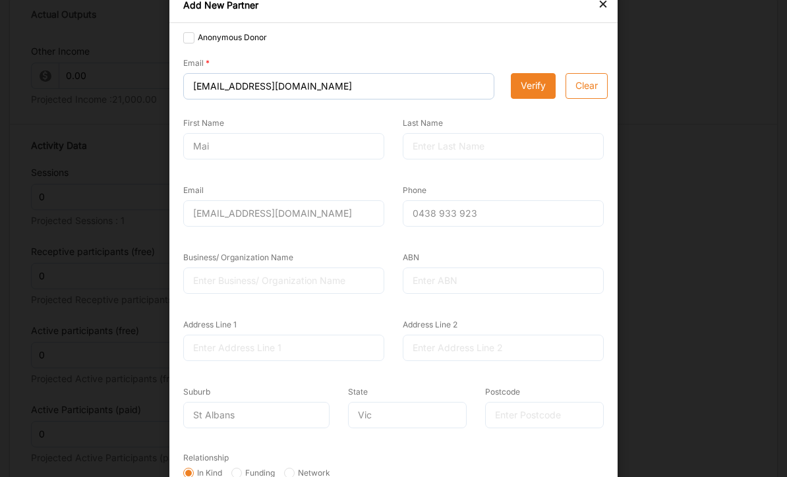
scroll to position [32, 0]
click at [326, 286] on div at bounding box center [283, 280] width 201 height 26
click at [469, 149] on div at bounding box center [503, 145] width 201 height 26
click at [469, 148] on div at bounding box center [503, 145] width 201 height 26
click at [492, 147] on div at bounding box center [503, 145] width 201 height 26
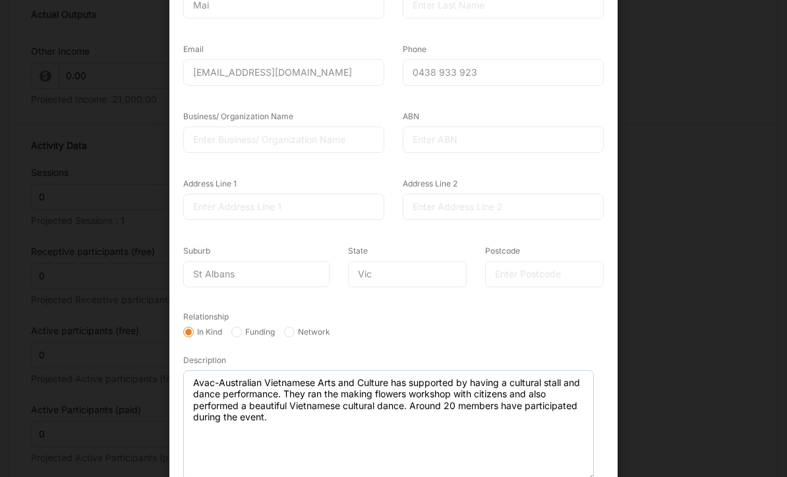
scroll to position [171, 0]
click at [198, 376] on textarea "Avac-Australian Vietnamese Arts and Culture has supported by having a cultural …" at bounding box center [388, 427] width 411 height 111
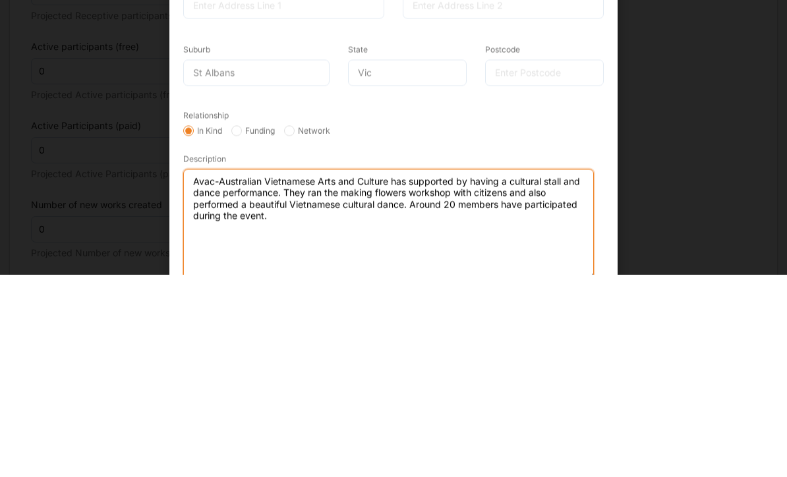
click at [206, 372] on textarea "Avac-Australian Vietnamese Arts and Culture has supported by having a cultural …" at bounding box center [388, 427] width 411 height 111
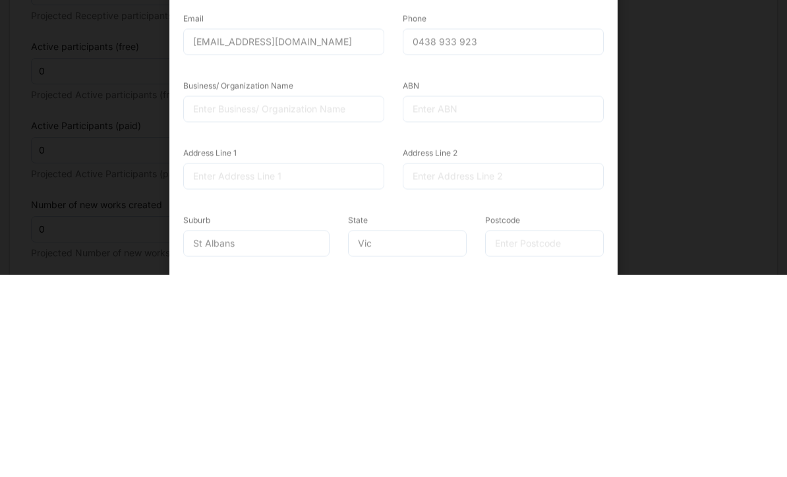
scroll to position [214, 0]
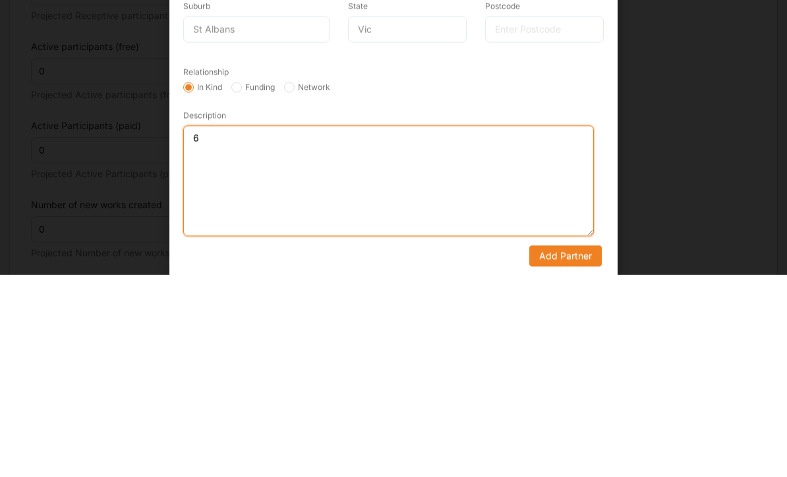
type textarea "6"
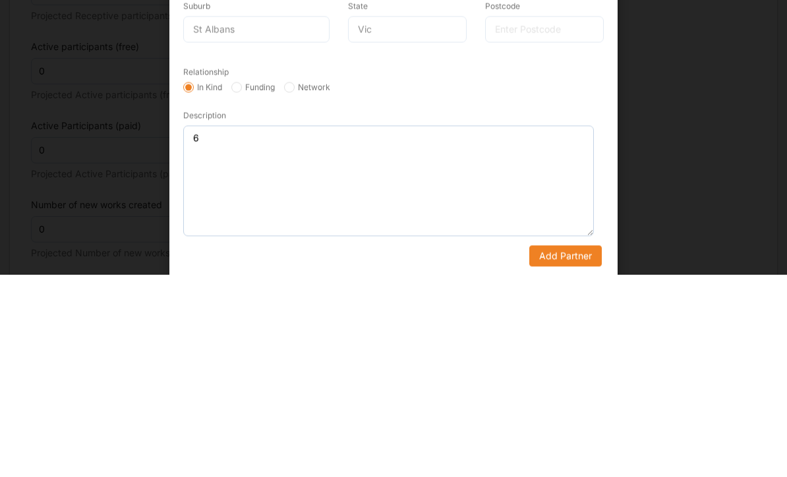
click at [549, 170] on div "× Add New Partner Anonymous Donor Email [EMAIL_ADDRESS][DOMAIN_NAME] Verify Cle…" at bounding box center [393, 238] width 787 height 477
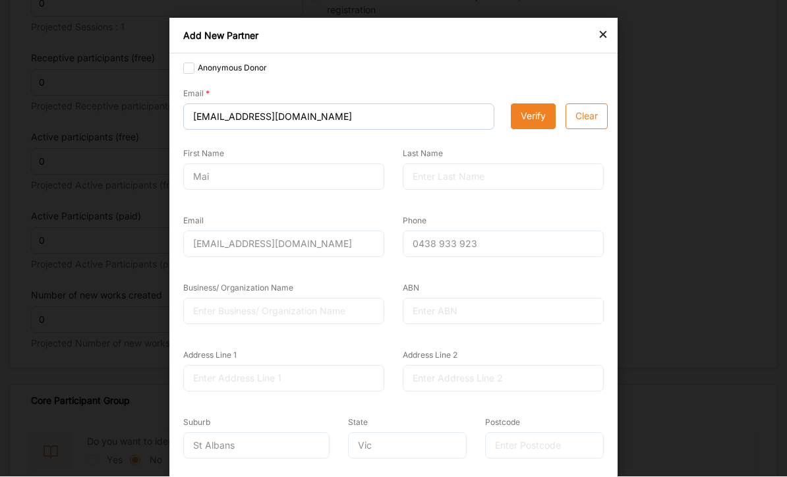
scroll to position [0, 0]
click at [191, 65] on label "Anonymous Donor" at bounding box center [225, 68] width 84 height 11
click at [191, 65] on input "Anonymous Donor" at bounding box center [188, 68] width 11 height 11
checkbox input "true"
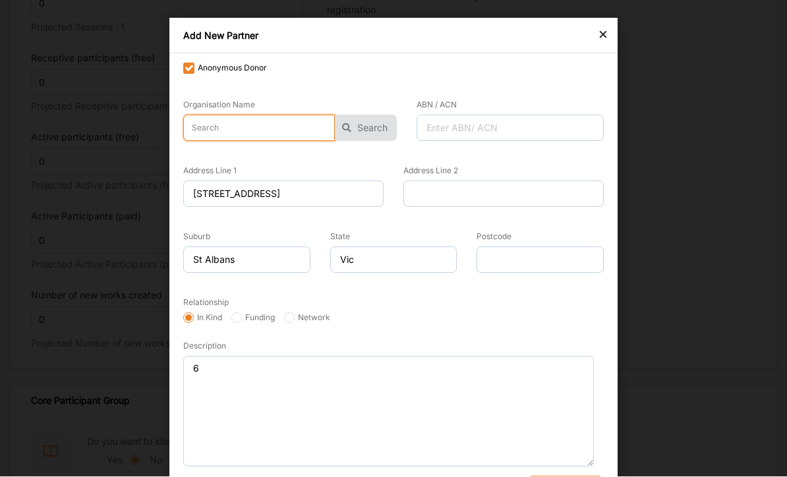
click at [277, 119] on input "text" at bounding box center [259, 128] width 152 height 26
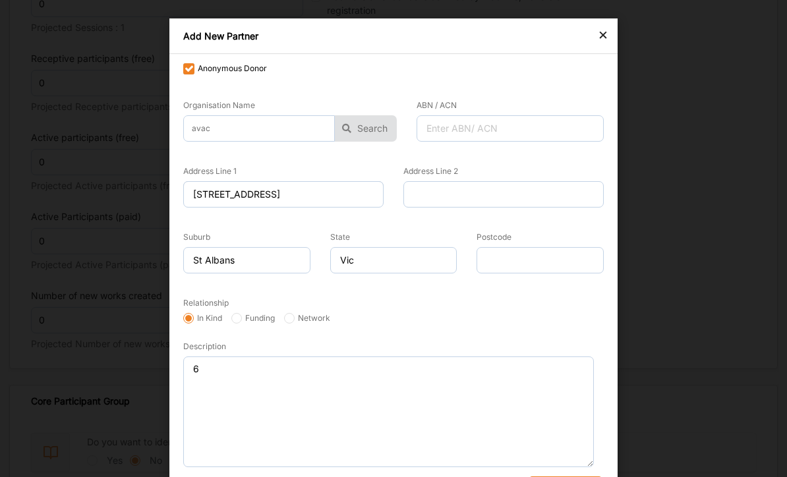
click at [357, 127] on icon "button" at bounding box center [347, 128] width 24 height 26
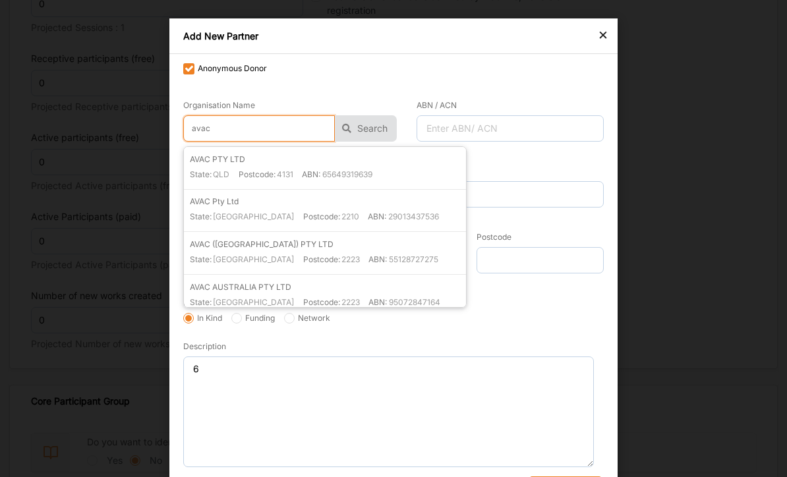
click at [258, 132] on input "avac" at bounding box center [259, 128] width 152 height 26
type input "a"
click at [370, 130] on button "Search" at bounding box center [366, 128] width 62 height 26
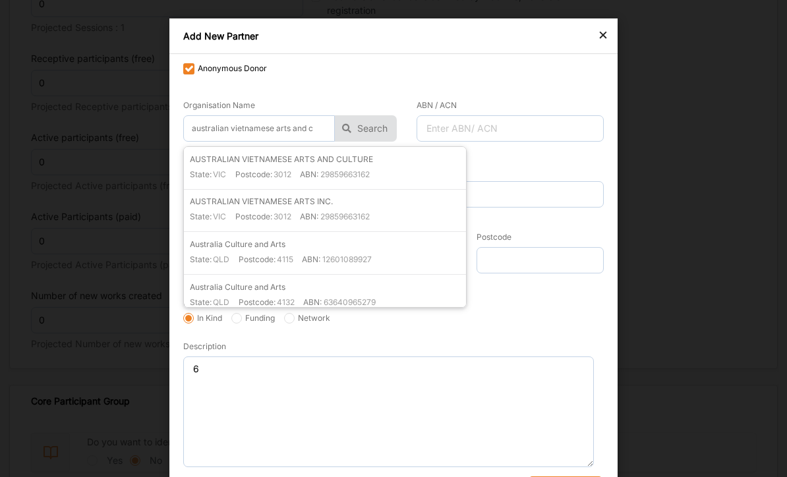
click at [381, 173] on div "State: VIC Postcode: 3012 ABN: 29859663162" at bounding box center [328, 179] width 276 height 20
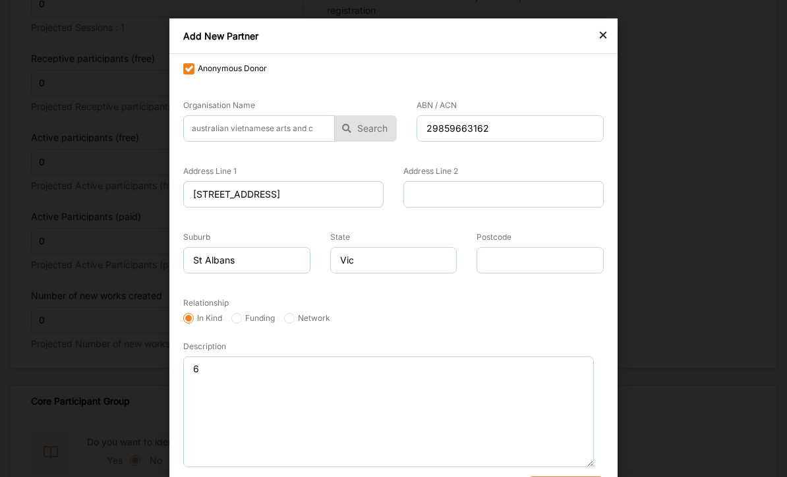
type input "AUSTRALIAN VIETNAMESE ARTS AND CULTURE"
type input "29859663162"
click at [530, 258] on input "Postcode" at bounding box center [539, 260] width 127 height 26
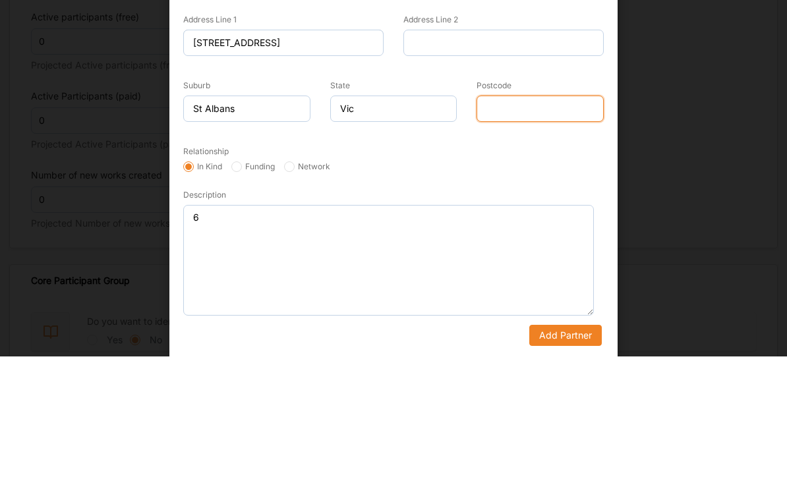
scroll to position [30, 0]
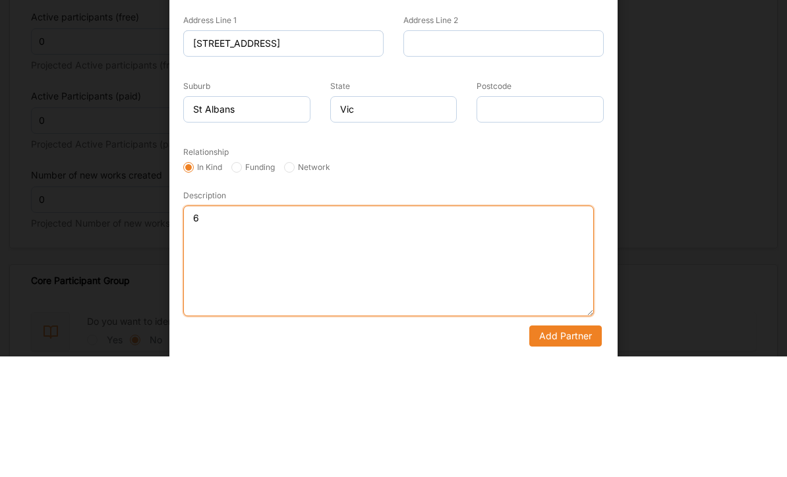
click at [239, 326] on textarea "6" at bounding box center [388, 381] width 411 height 111
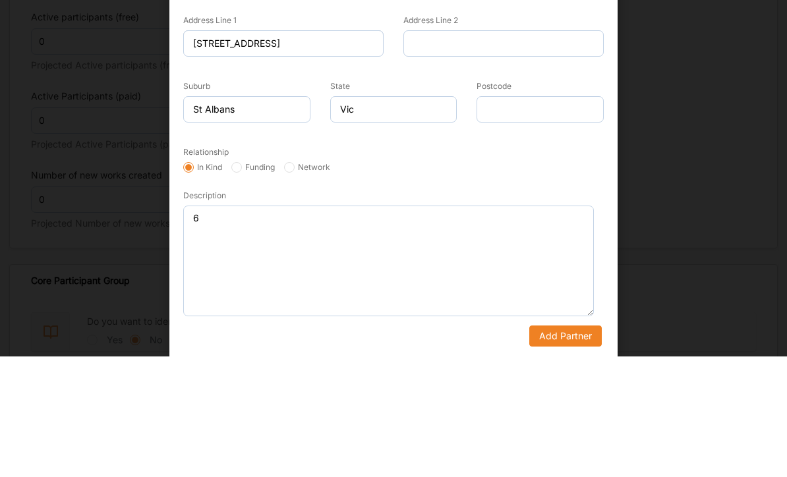
click at [549, 309] on div "Description 6" at bounding box center [388, 373] width 411 height 128
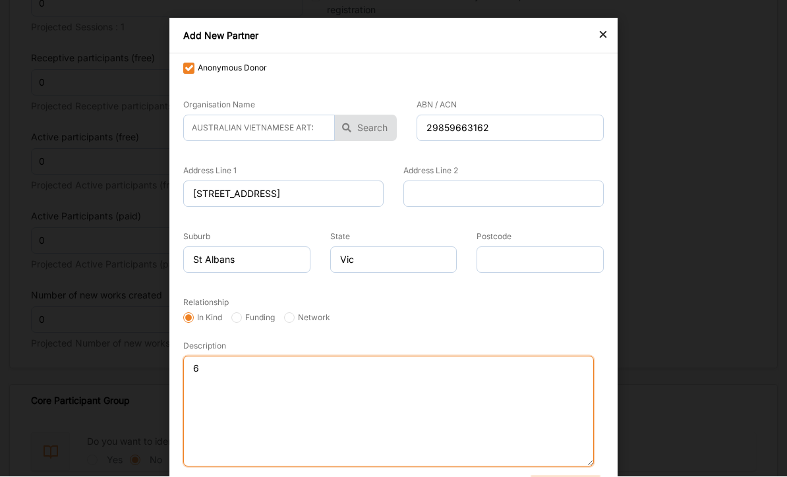
click at [461, 391] on textarea "6" at bounding box center [388, 412] width 411 height 111
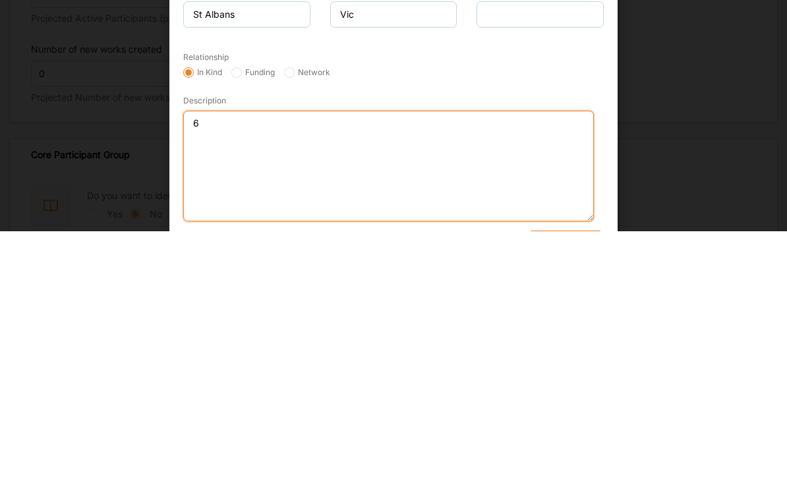
click at [236, 357] on textarea "6" at bounding box center [388, 412] width 411 height 111
click at [220, 357] on textarea "6" at bounding box center [388, 412] width 411 height 111
click at [256, 357] on textarea "6" at bounding box center [388, 412] width 411 height 111
click at [354, 357] on textarea "6" at bounding box center [388, 412] width 411 height 111
click at [355, 357] on textarea "6" at bounding box center [388, 412] width 411 height 111
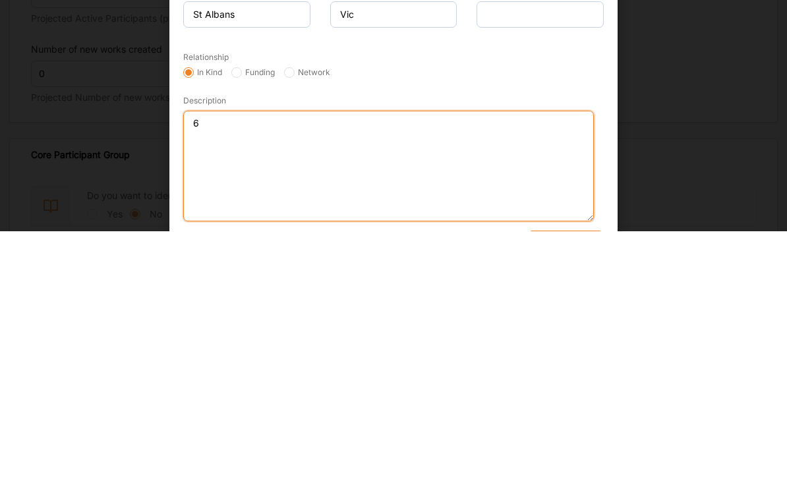
click at [359, 357] on textarea "6" at bounding box center [388, 412] width 411 height 111
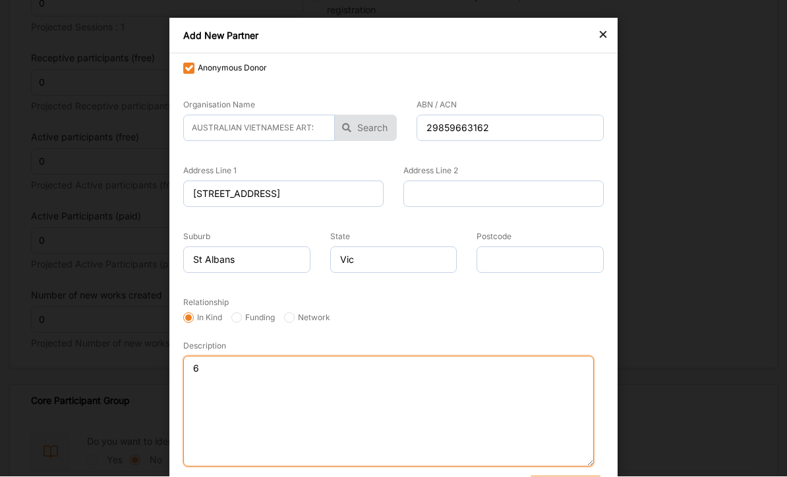
click at [302, 399] on textarea "6" at bounding box center [388, 412] width 411 height 111
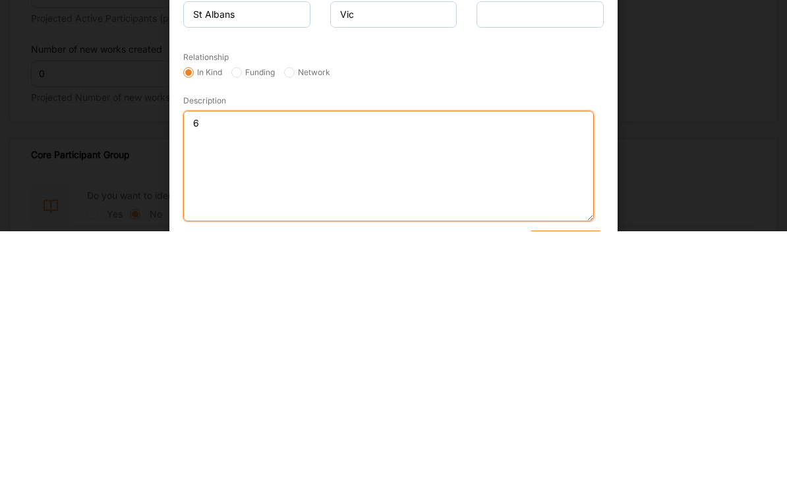
click at [549, 357] on textarea "6" at bounding box center [388, 412] width 411 height 111
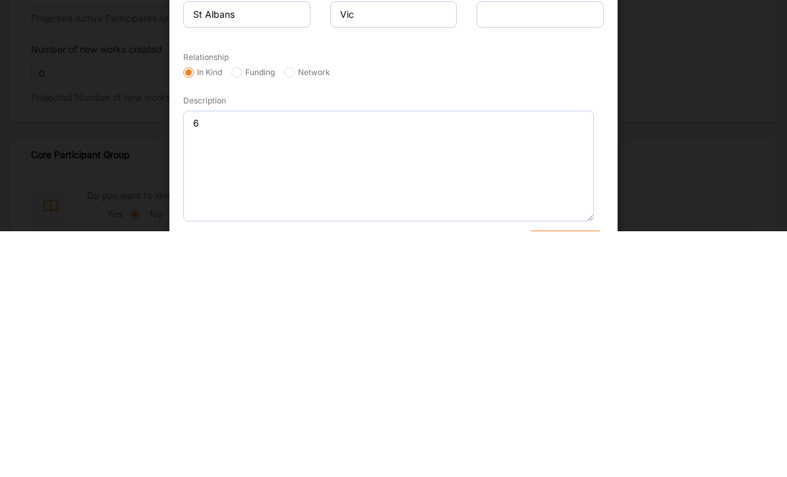
click at [545, 65] on form "Anonymous Donor Organisation Name AUSTRALIAN VIETNAMESE ARTS AND CULTURE AUSTRA…" at bounding box center [393, 279] width 420 height 436
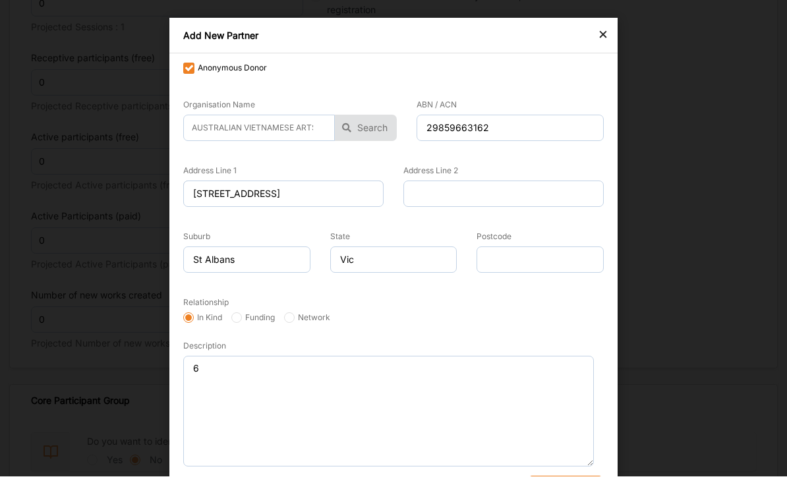
click at [237, 314] on input "Funding" at bounding box center [236, 318] width 11 height 11
radio input "true"
click at [191, 318] on input "In Kind" at bounding box center [188, 318] width 11 height 11
radio input "true"
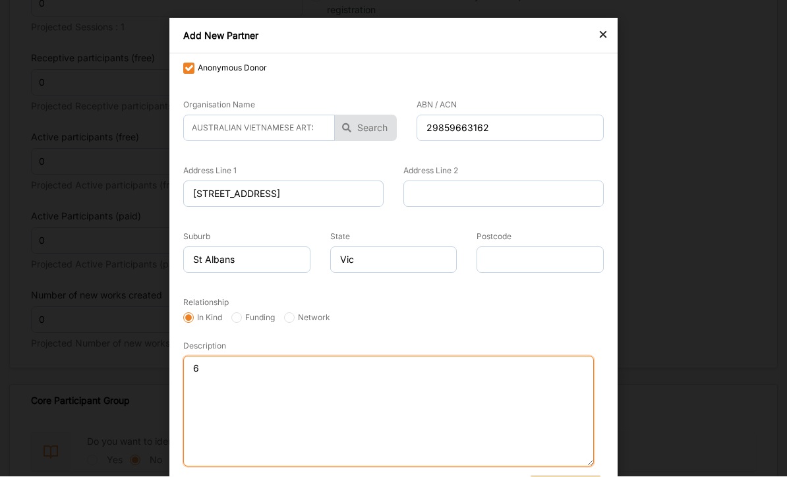
click at [284, 401] on textarea "6" at bounding box center [388, 412] width 411 height 111
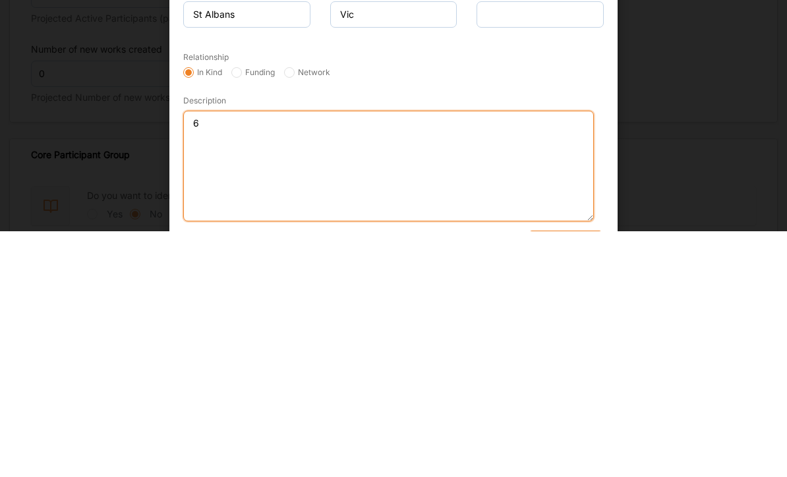
click at [254, 357] on textarea "6" at bounding box center [388, 412] width 411 height 111
paste textarea "Avac-Australian Vietnamese Arts and Culture has supported by having a cultural …"
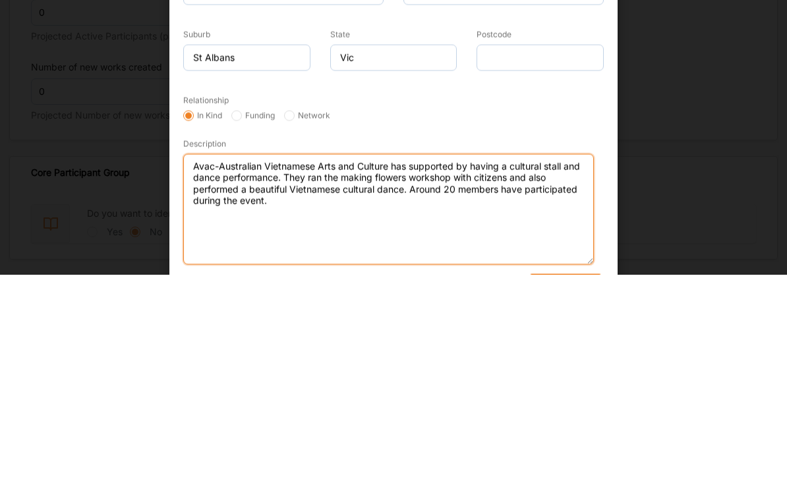
scroll to position [2163, 0]
type textarea "Avac-Australian Vietnamese Arts and Culture has supported by having a cultural …"
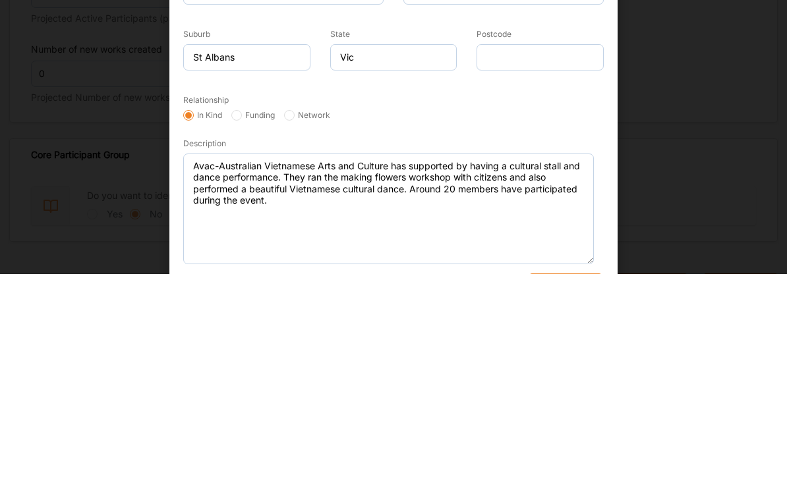
click at [549, 296] on div "Relationship In Kind Funding Network" at bounding box center [393, 311] width 420 height 30
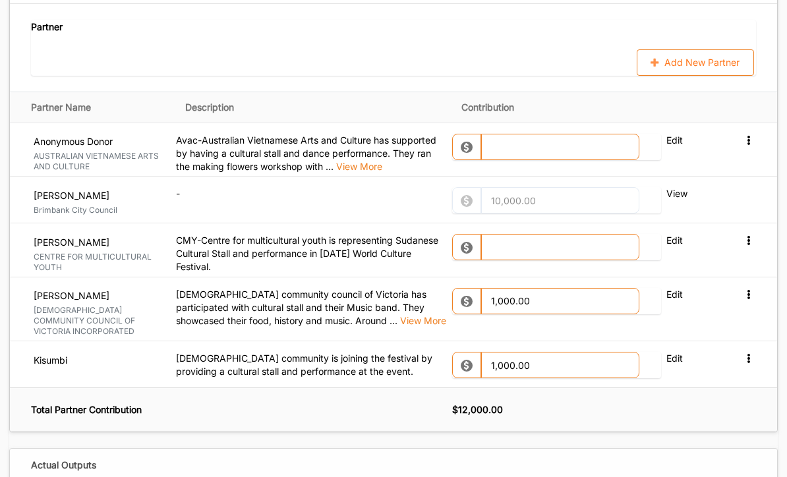
scroll to position [1529, 0]
click at [536, 138] on input "text" at bounding box center [560, 147] width 158 height 26
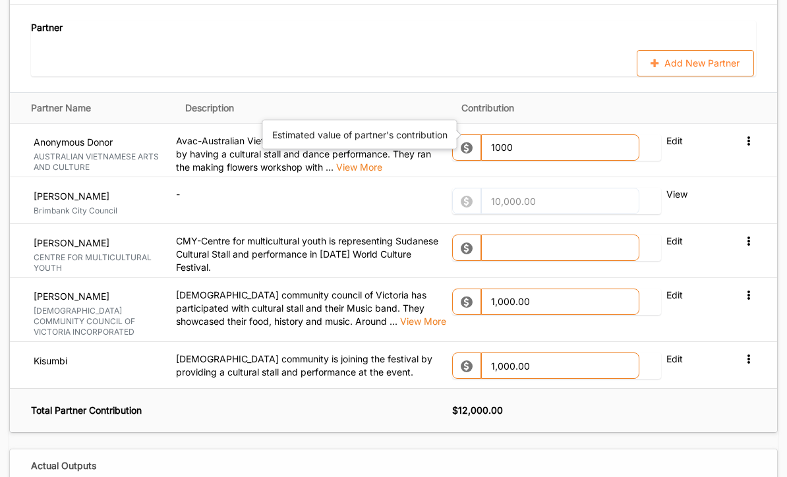
click at [549, 63] on div "Partner Add New Partner" at bounding box center [393, 49] width 767 height 88
type input "1,000.00"
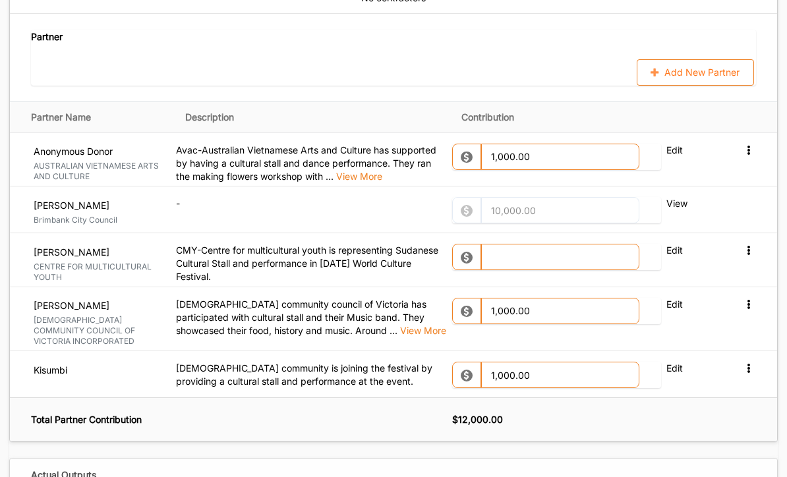
scroll to position [1530, 0]
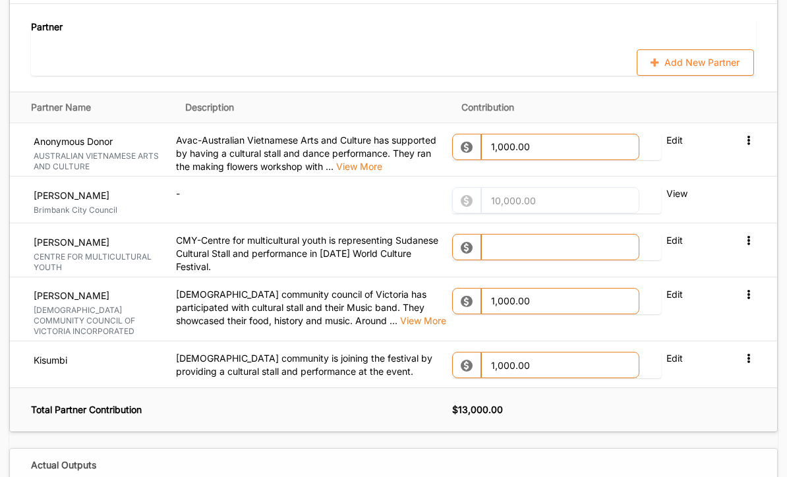
click at [549, 50] on button "Add New Partner" at bounding box center [695, 62] width 117 height 26
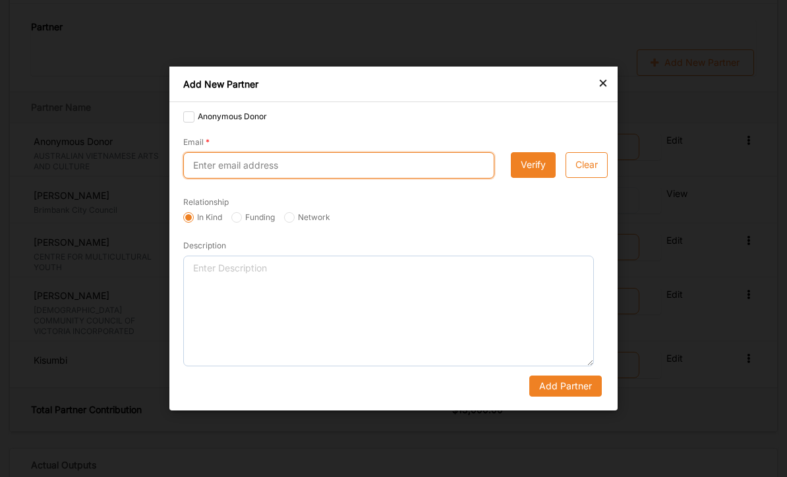
click at [299, 171] on input "Email" at bounding box center [338, 165] width 311 height 26
type input "[EMAIL_ADDRESS][DOMAIN_NAME]"
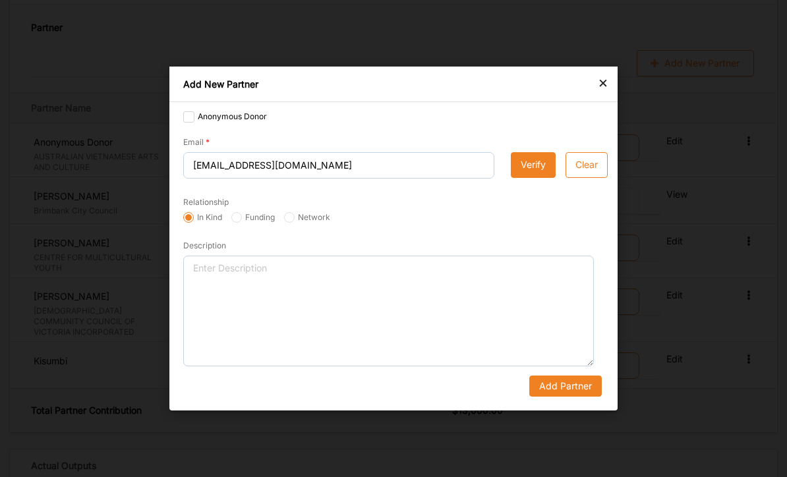
click at [533, 168] on button "Verify" at bounding box center [533, 165] width 45 height 26
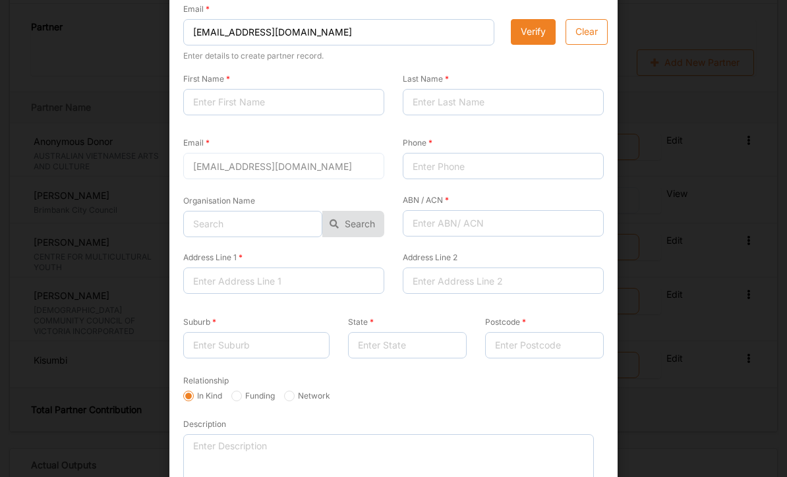
scroll to position [47, 0]
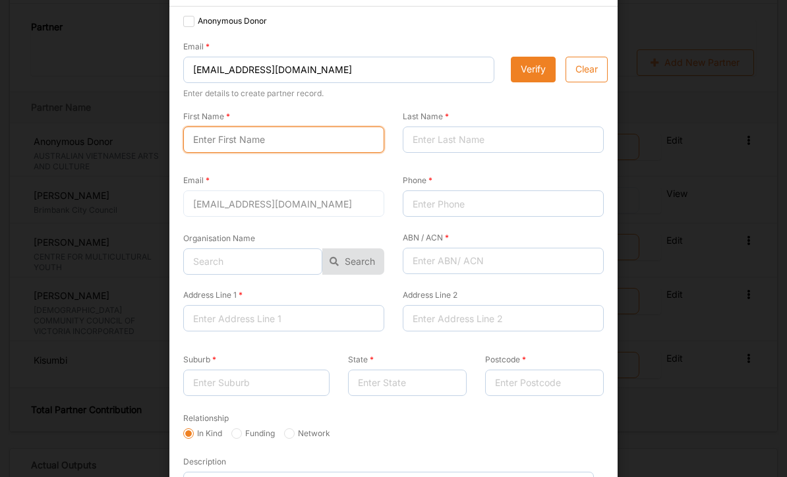
click at [241, 141] on input "First Name" at bounding box center [283, 140] width 201 height 26
click at [292, 148] on input "First Name" at bounding box center [283, 140] width 201 height 26
click at [338, 140] on input "First Name" at bounding box center [283, 140] width 201 height 26
click at [262, 140] on input "First Name" at bounding box center [283, 140] width 201 height 26
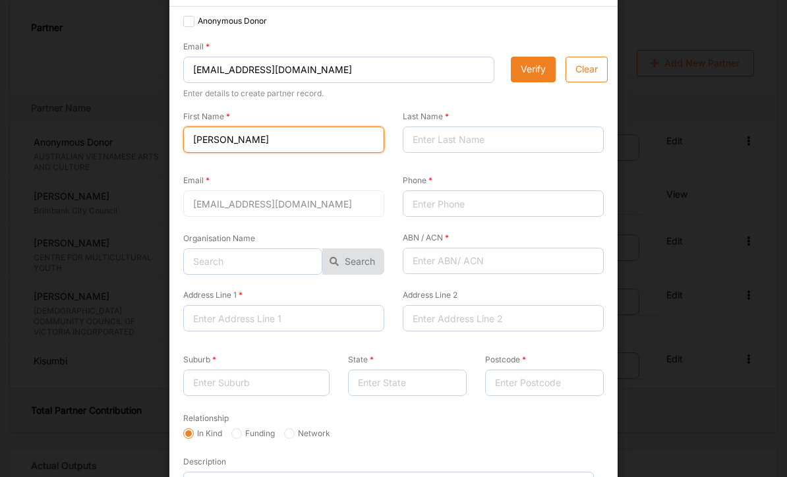
type input "[PERSON_NAME]"
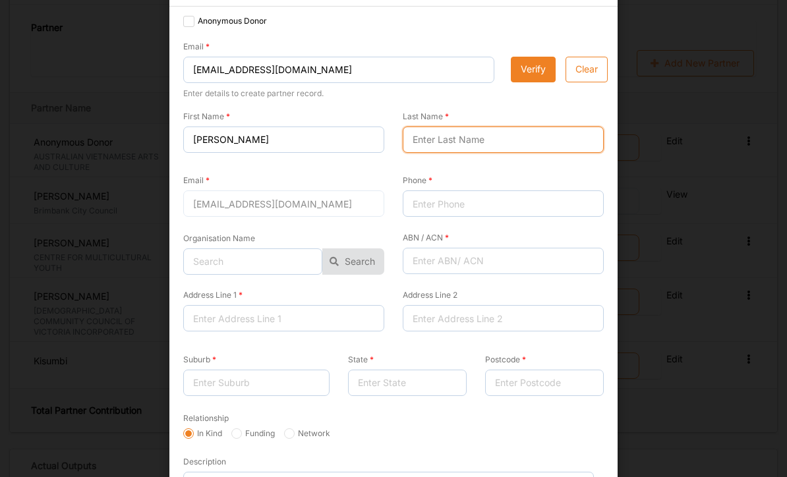
click at [458, 140] on input "Last Name" at bounding box center [503, 140] width 201 height 26
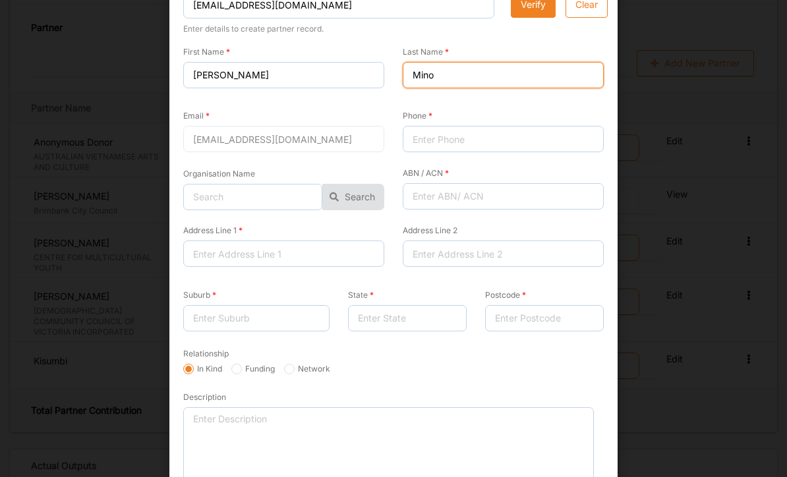
scroll to position [142, 0]
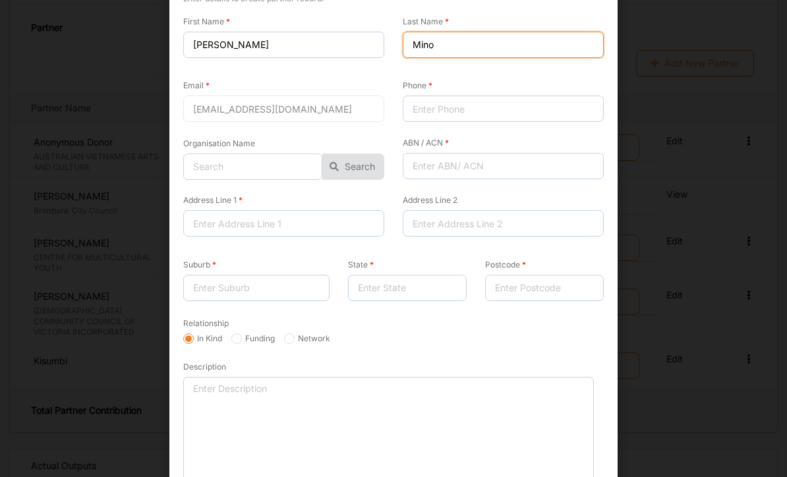
type input "Mino"
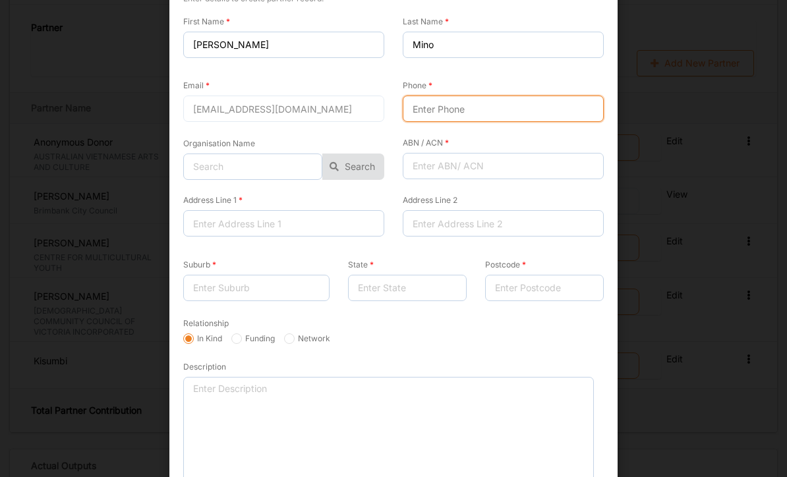
click at [452, 111] on input "Phone" at bounding box center [503, 109] width 201 height 26
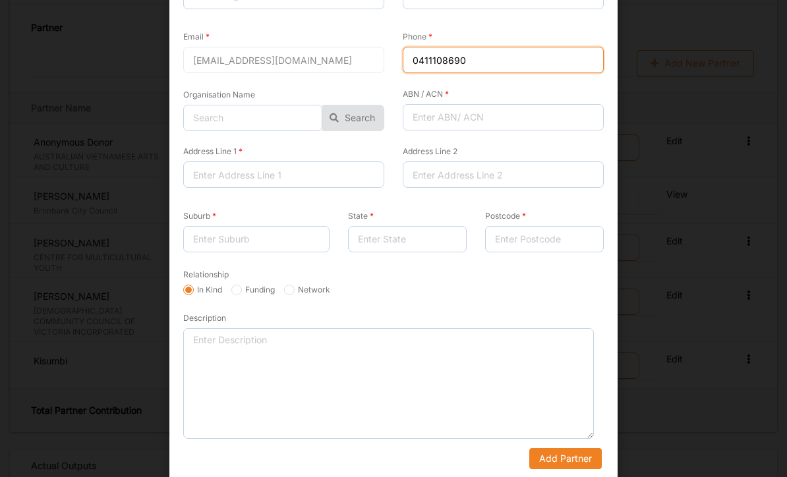
scroll to position [190, 0]
type input "0411108690"
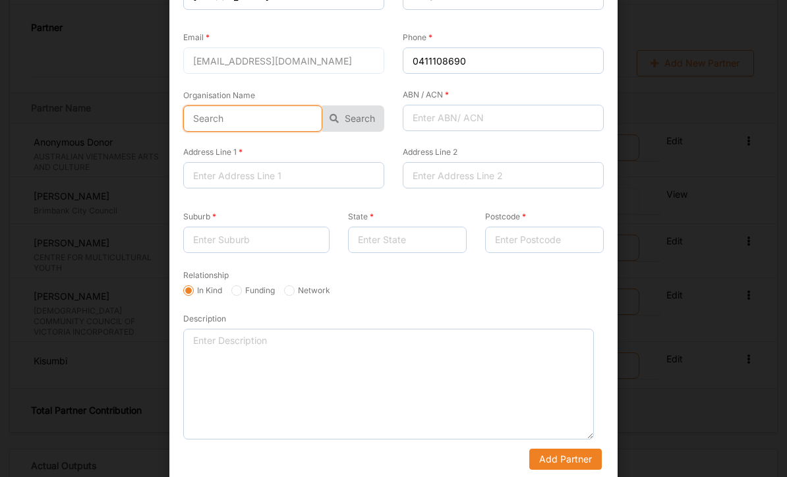
click at [282, 121] on input "text" at bounding box center [252, 118] width 139 height 26
type input "sound of [GEOGRAPHIC_DATA]"
click at [362, 117] on button "Search" at bounding box center [353, 118] width 62 height 26
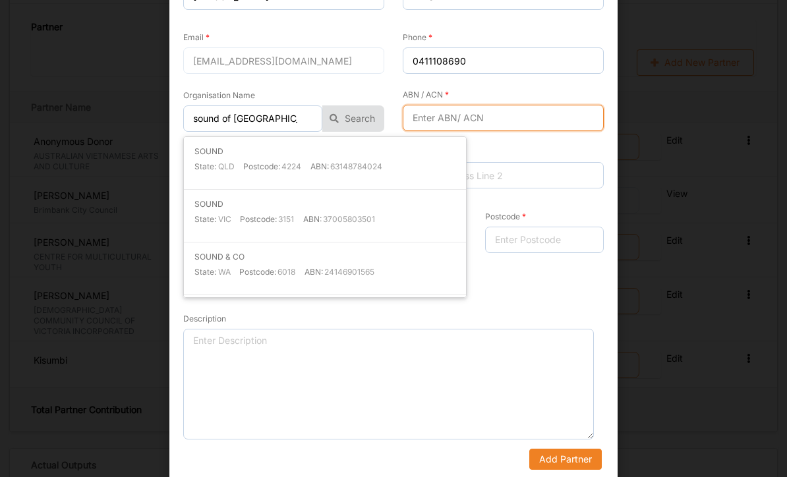
click at [492, 115] on input "ABN / ACN" at bounding box center [503, 118] width 201 height 26
click at [440, 115] on input "ABN / ACN" at bounding box center [503, 118] width 201 height 26
type input "97733652636"
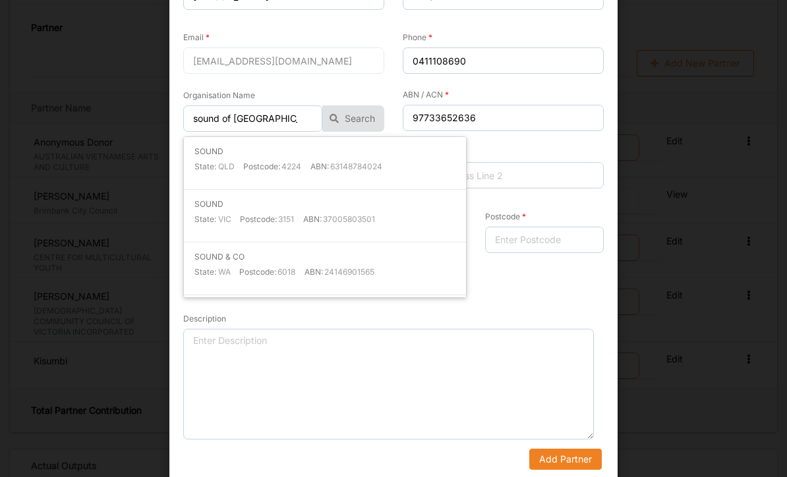
click at [549, 148] on div "Address Line 2" at bounding box center [503, 166] width 201 height 43
click at [527, 288] on div "In Kind Funding Network" at bounding box center [394, 291] width 430 height 13
click at [537, 294] on form "Anonymous Donor Email [EMAIL_ADDRESS][DOMAIN_NAME] Enter details to create part…" at bounding box center [393, 170] width 420 height 599
click at [332, 312] on div "Description" at bounding box center [388, 376] width 411 height 128
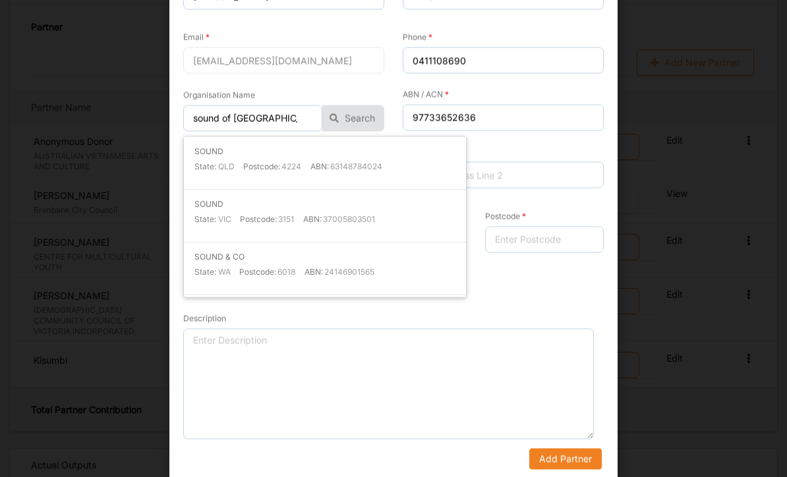
click at [525, 295] on form "Anonymous Donor Email [EMAIL_ADDRESS][DOMAIN_NAME] Enter details to create part…" at bounding box center [393, 170] width 420 height 599
click at [523, 146] on div "Address Line 2" at bounding box center [503, 166] width 201 height 43
click at [511, 179] on input "Address Line 2" at bounding box center [503, 175] width 201 height 26
click at [549, 162] on input "Address Line 2" at bounding box center [503, 175] width 201 height 26
click at [542, 203] on div "Postcode" at bounding box center [544, 229] width 137 height 70
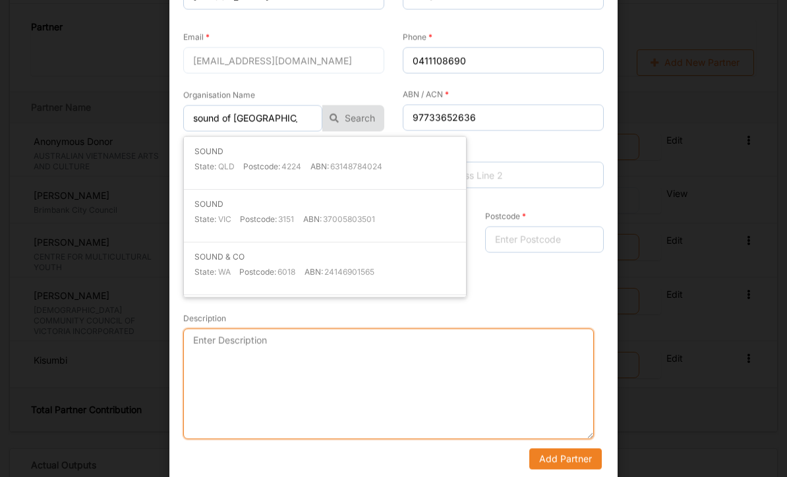
click at [299, 386] on textarea "Description" at bounding box center [388, 384] width 411 height 111
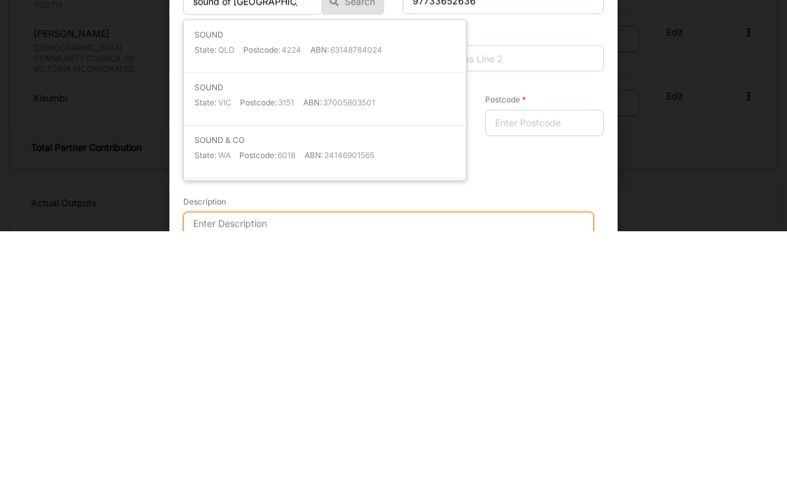
scroll to position [13, 0]
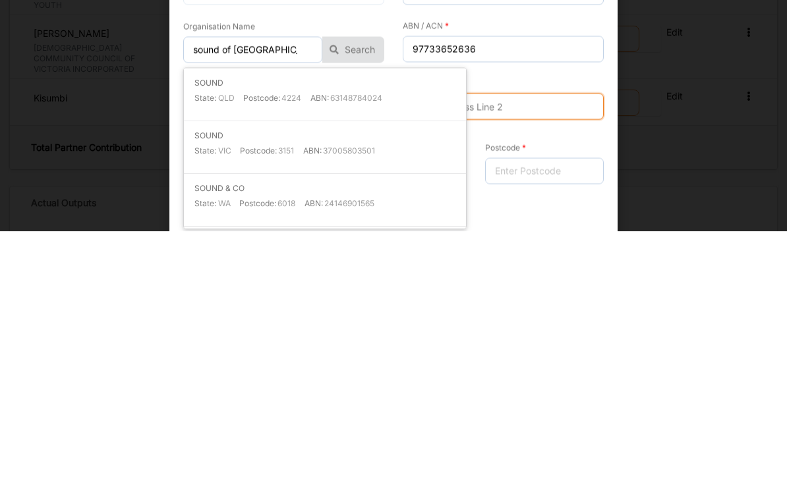
click at [521, 339] on input "Address Line 2" at bounding box center [503, 352] width 201 height 26
click at [347, 367] on div "SOUND State: VIC Postcode: 3151 ABN: 37005803501" at bounding box center [325, 393] width 282 height 53
type input "SOUND"
type input "37005803501"
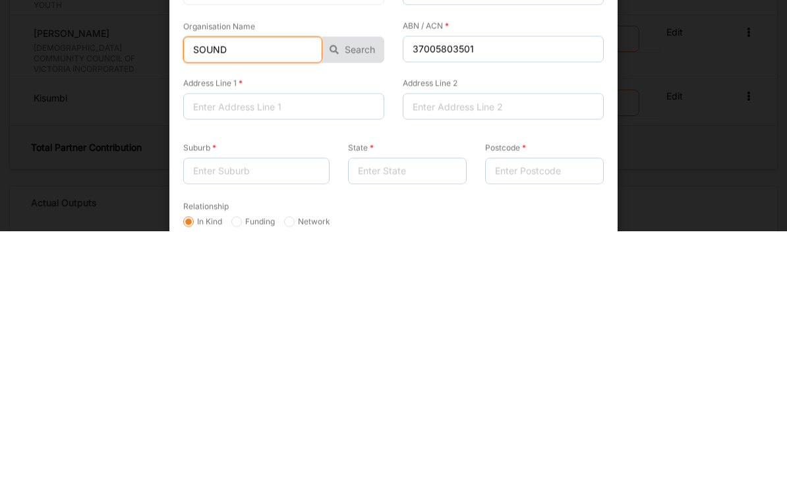
click at [254, 283] on input "SOUND" at bounding box center [252, 296] width 139 height 26
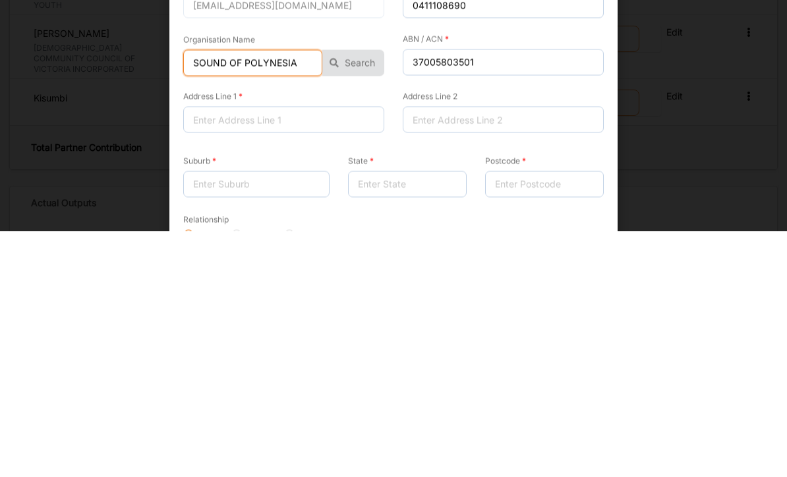
scroll to position [0, 0]
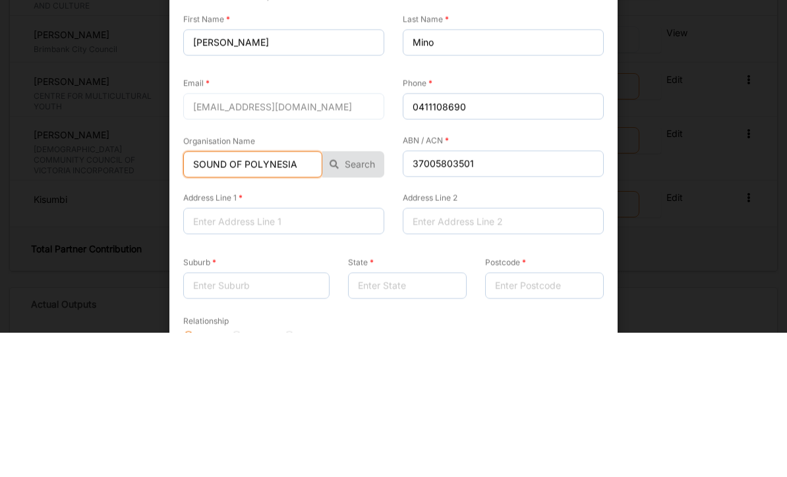
type input "SOUND OF POLYNESIA"
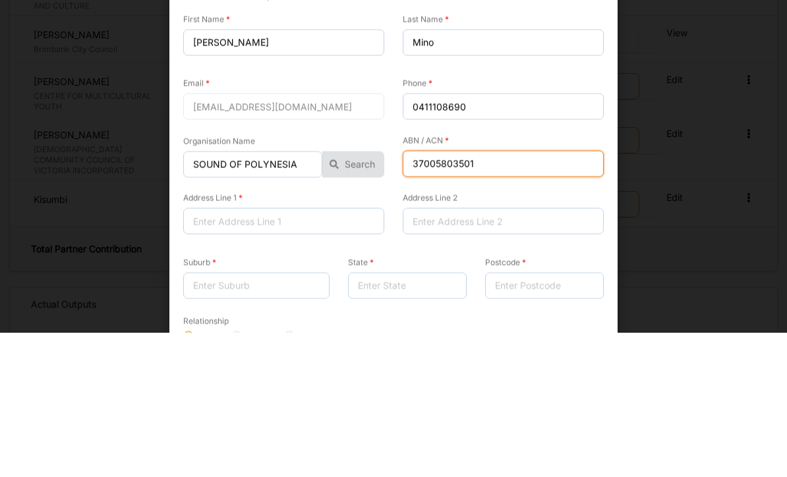
click at [507, 295] on input "37005803501" at bounding box center [503, 308] width 201 height 26
type input "3"
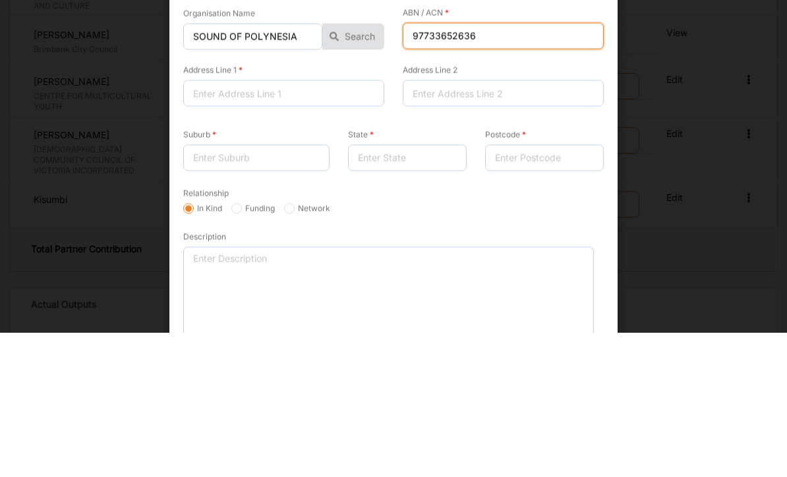
scroll to position [129, 0]
type input "97733652636"
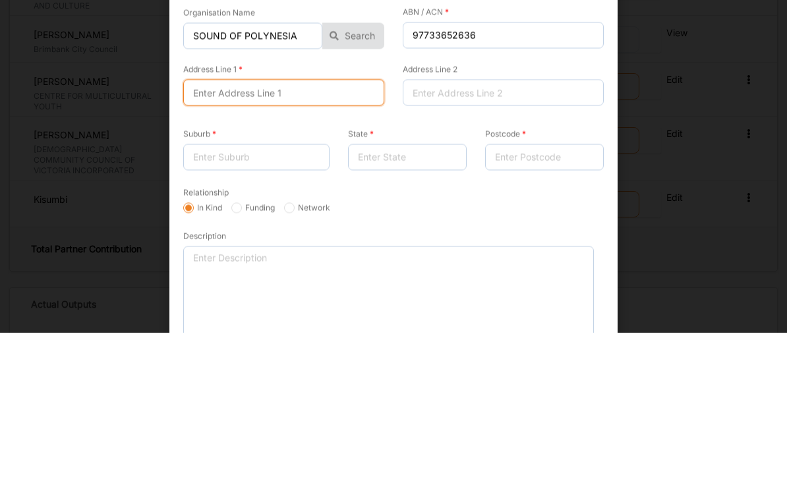
click at [231, 224] on input "Address Line 1" at bounding box center [283, 237] width 201 height 26
type input "[STREET_ADDRESS]"
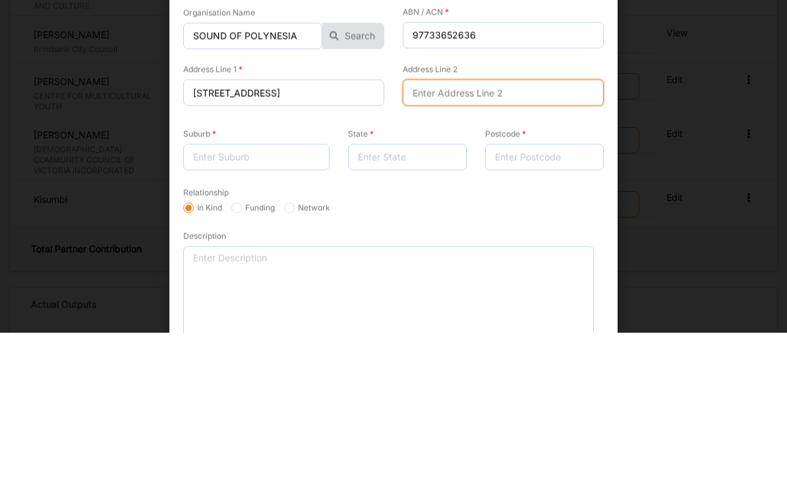
click at [445, 224] on input "Address Line 2" at bounding box center [503, 237] width 201 height 26
type input "[GEOGRAPHIC_DATA]"
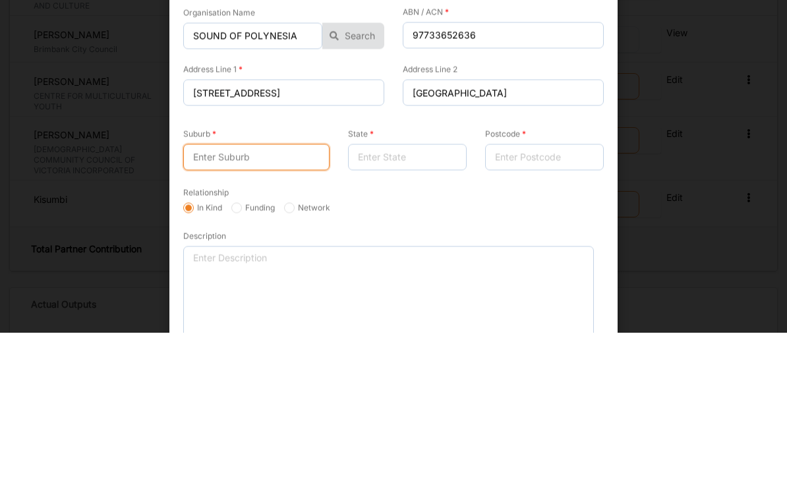
click at [242, 289] on input "Suburb" at bounding box center [256, 302] width 146 height 26
type input "[GEOGRAPHIC_DATA]"
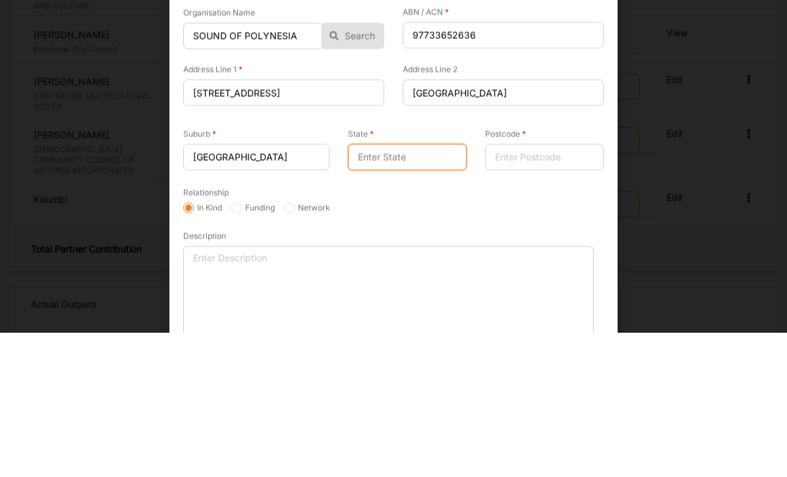
click at [391, 289] on input "State" at bounding box center [407, 302] width 119 height 26
type input "vic"
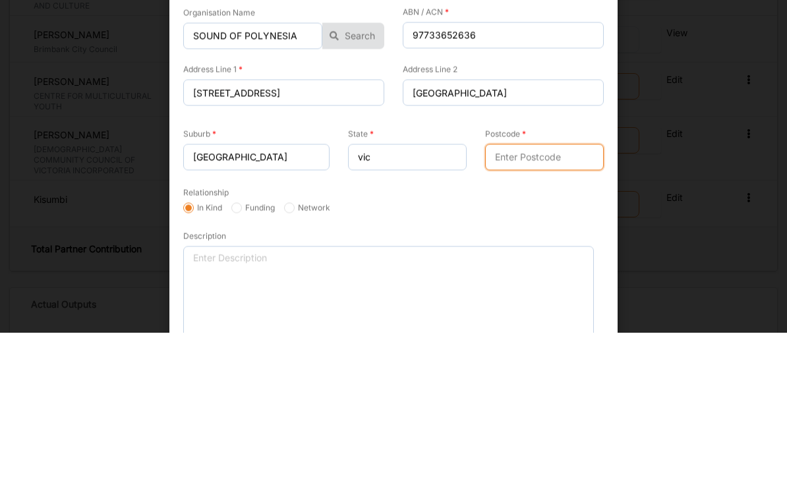
click at [515, 289] on input "Postcode" at bounding box center [544, 302] width 119 height 26
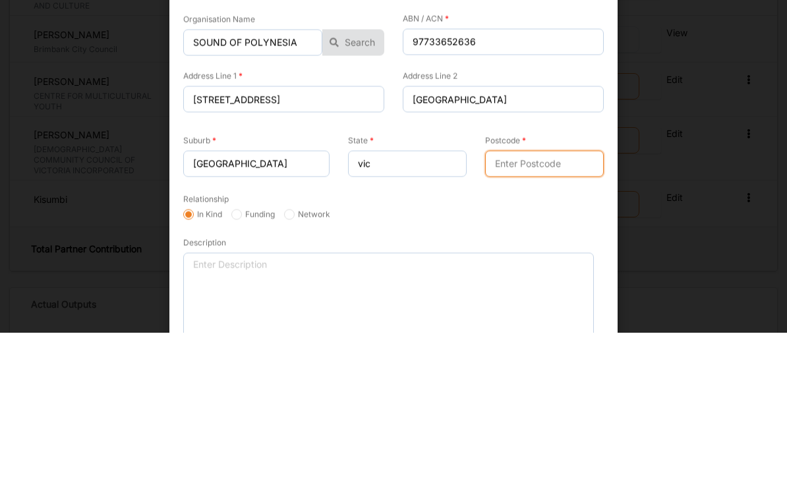
scroll to position [121, 0]
click at [515, 296] on input "Postcode" at bounding box center [544, 309] width 119 height 26
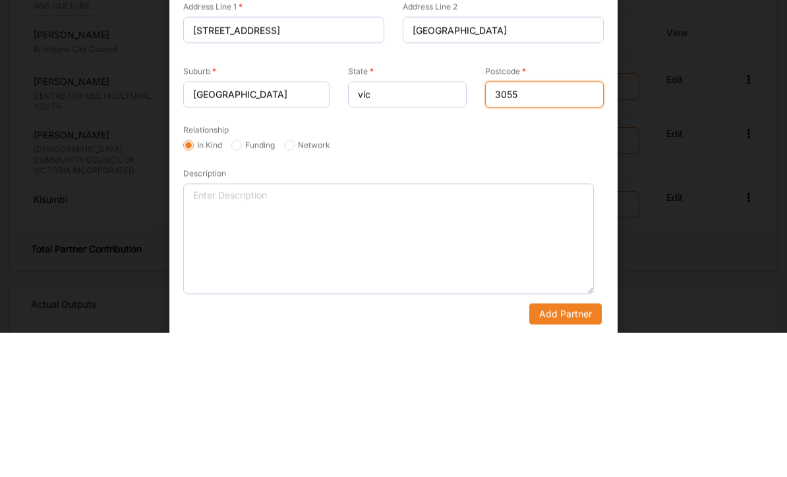
scroll to position [190, 0]
type input "3055"
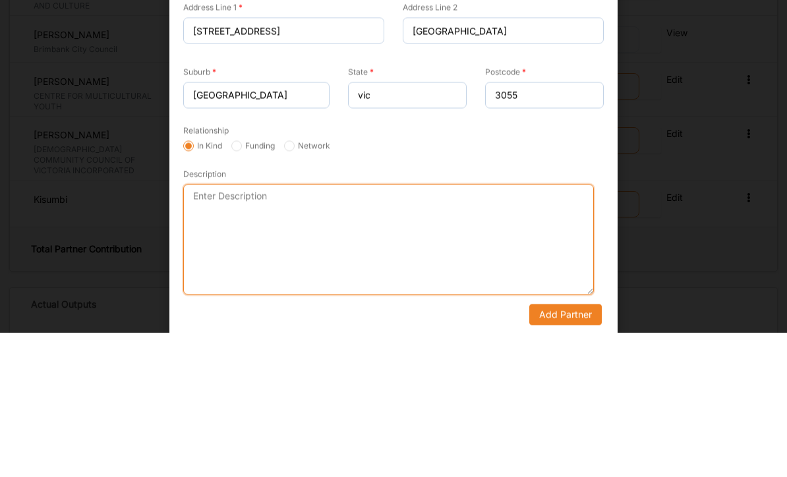
click at [363, 329] on textarea "Description" at bounding box center [388, 384] width 411 height 111
click at [270, 329] on textarea "Description" at bounding box center [388, 384] width 411 height 111
paste textarea "Avac-Australian Vietnamese Arts and Culture has supported by having a cultural …"
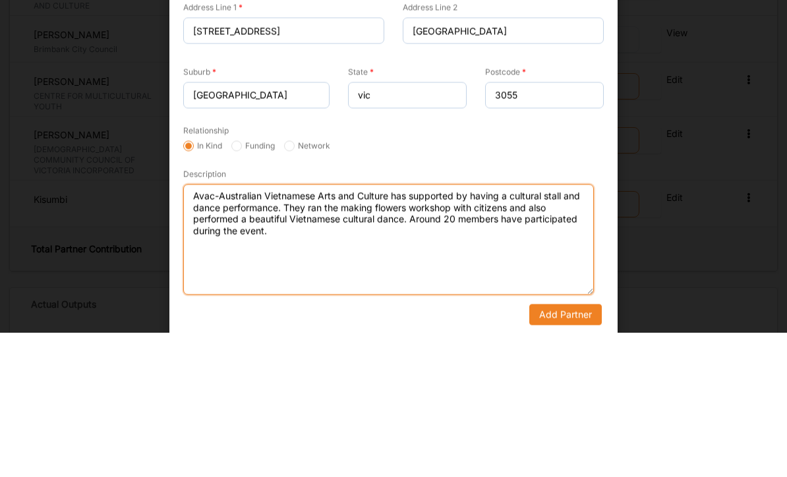
click at [386, 329] on textarea "Avac-Australian Vietnamese Arts and Culture has supported by having a cultural …" at bounding box center [388, 384] width 411 height 111
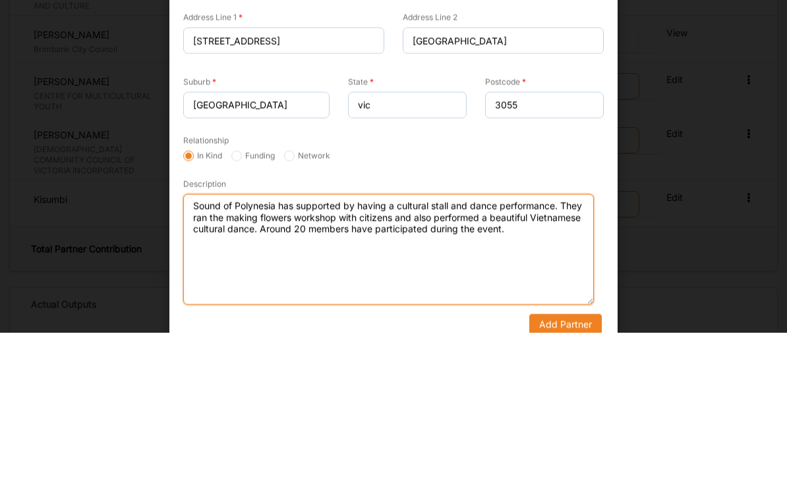
scroll to position [147, 0]
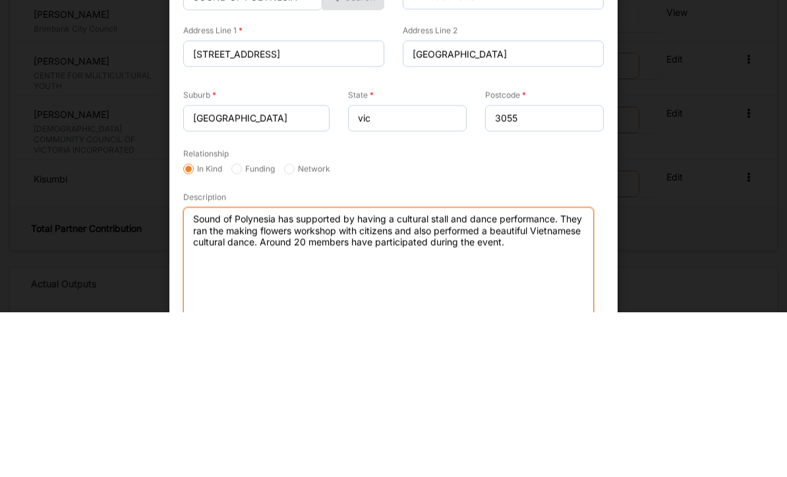
click at [388, 372] on textarea "Sound of Polynesia has supported by having a cultural stall and dance performan…" at bounding box center [388, 427] width 411 height 111
click at [346, 372] on textarea "Sound of Polynesia has supported by having a cultural stall and dance performan…" at bounding box center [388, 427] width 411 height 111
click at [452, 372] on textarea "Sound of Polynesia has supported by having a cultural stall and dance performan…" at bounding box center [388, 427] width 411 height 111
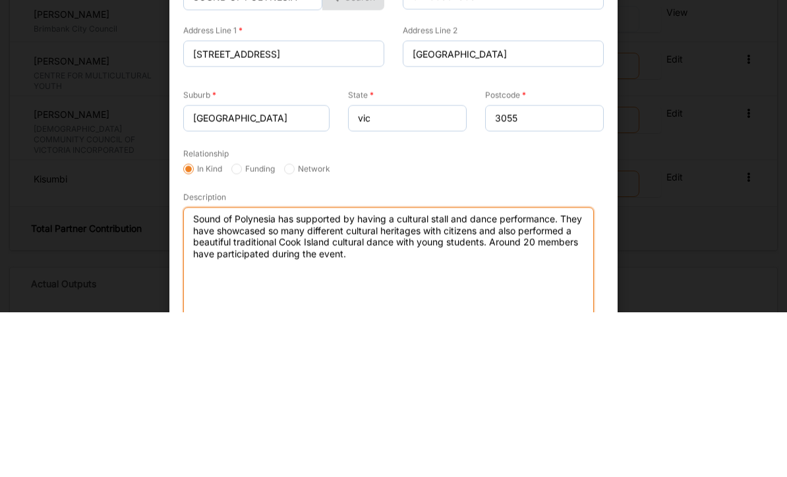
click at [208, 372] on textarea "Sound of Polynesia has supported by having a cultural stall and dance performan…" at bounding box center [388, 427] width 411 height 111
click at [343, 372] on textarea "Sound of Polynesia has supported by having a cultural stall and dance performan…" at bounding box center [388, 427] width 411 height 111
click at [289, 372] on textarea "Sound of Polynesia has supported our event by having a cultural stall and dance…" at bounding box center [388, 427] width 411 height 111
click at [484, 372] on textarea "Sound of Polynesia has supported our event by having a cultural stall and dance…" at bounding box center [388, 427] width 411 height 111
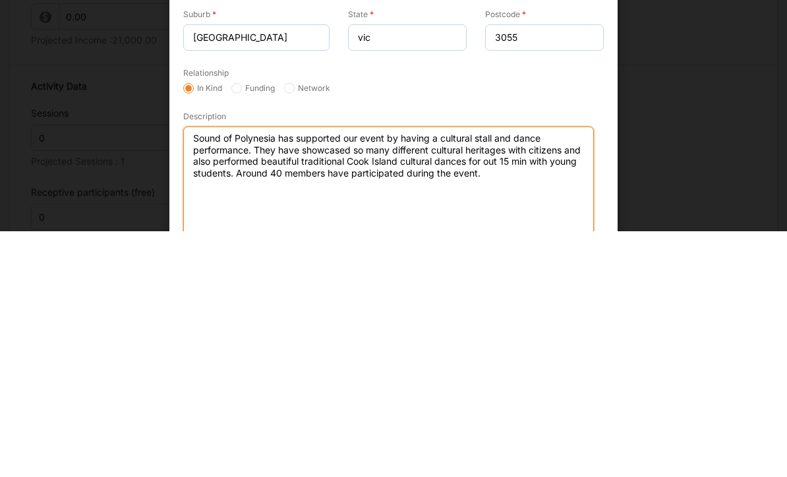
scroll to position [1795, 0]
type textarea "Sound of Polynesia has supported our event by having a cultural stall and dance…"
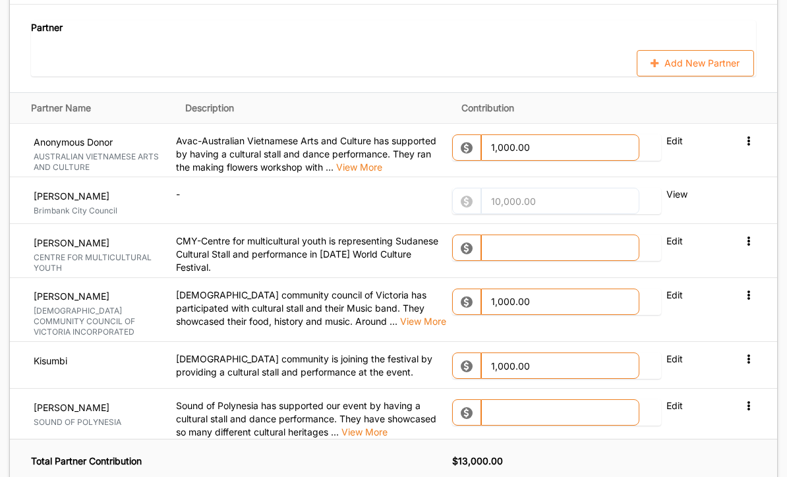
scroll to position [1529, 0]
click at [521, 399] on input "text" at bounding box center [560, 412] width 158 height 26
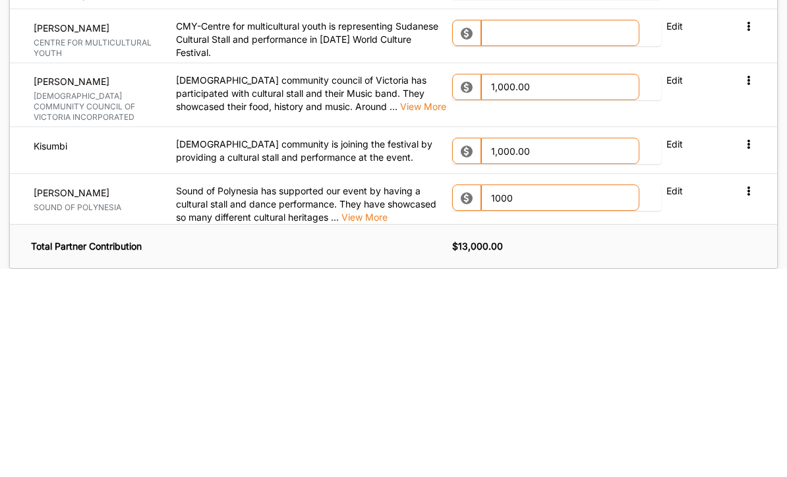
click at [549, 260] on div "Activity Description Activity Name 2025 World Culture Festival Grant ID BCG2425…" at bounding box center [393, 16] width 768 height 2321
type input "1,000.00"
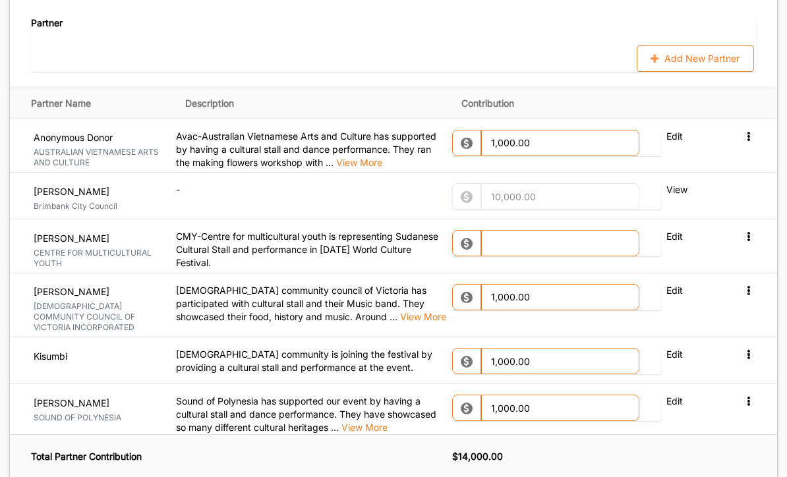
scroll to position [1533, 0]
click at [549, 58] on button "Add New Partner" at bounding box center [695, 59] width 117 height 26
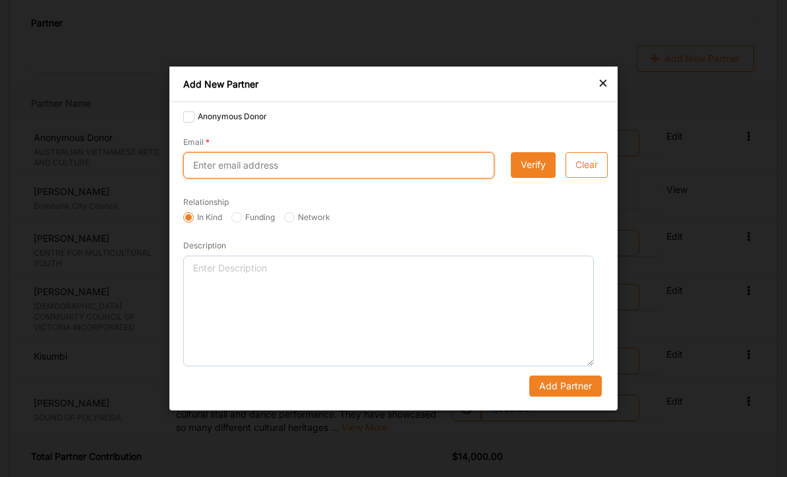
click at [309, 175] on input "Email" at bounding box center [338, 165] width 311 height 26
type input "[EMAIL_ADDRESS][DOMAIN_NAME]"
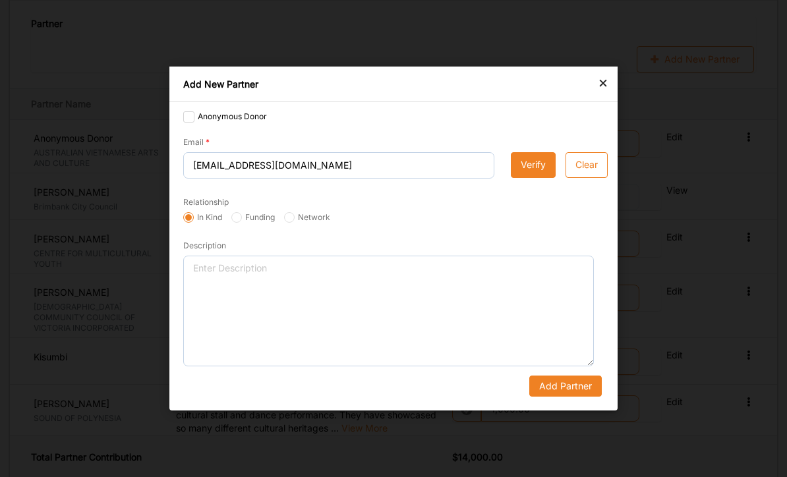
click at [536, 169] on button "Verify" at bounding box center [533, 165] width 45 height 26
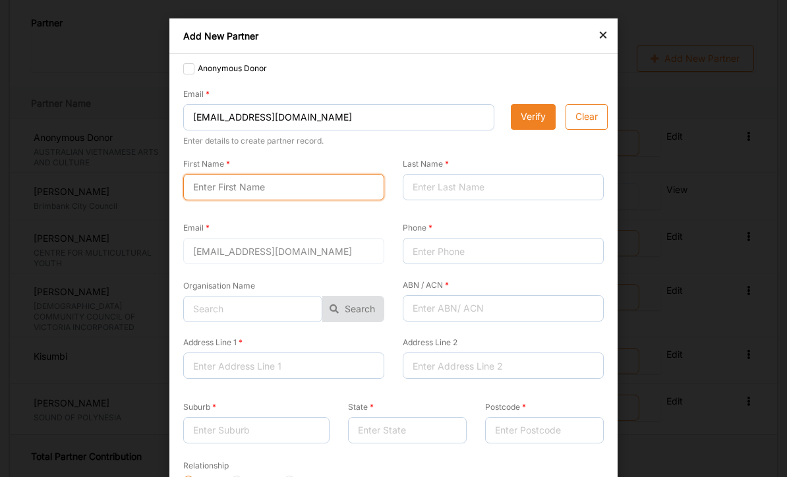
click at [302, 188] on input "First Name" at bounding box center [283, 187] width 201 height 26
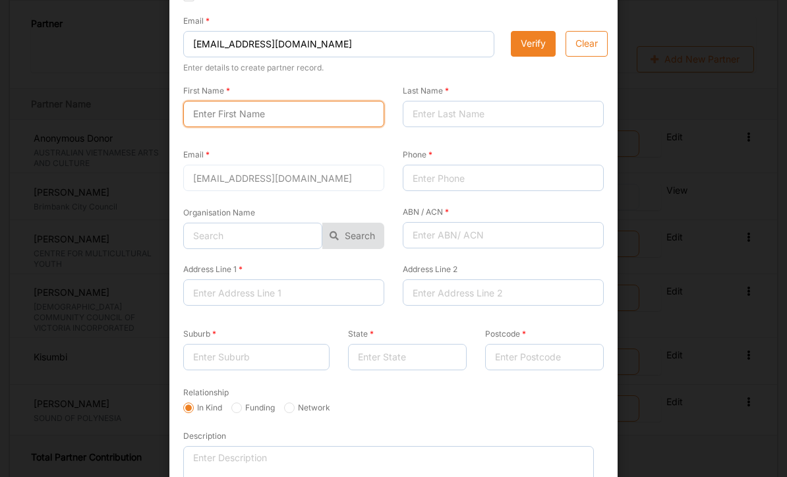
scroll to position [74, 0]
type input "Thaw zin"
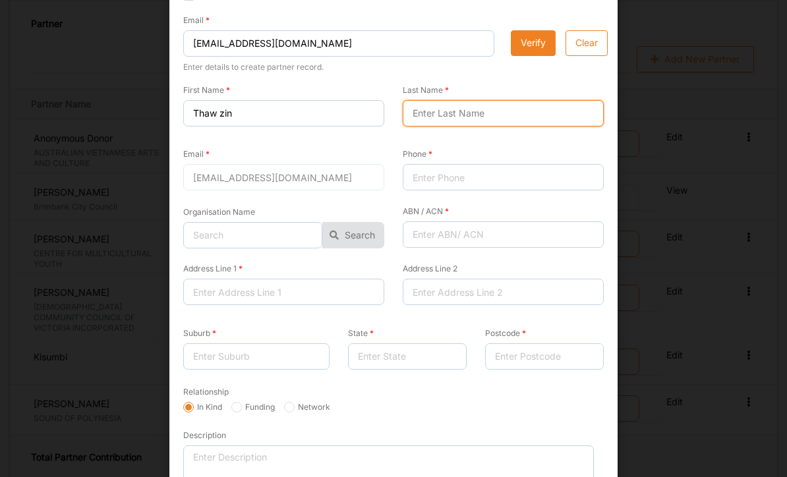
click at [478, 119] on input "Last Name" at bounding box center [503, 113] width 201 height 26
type input "Htun"
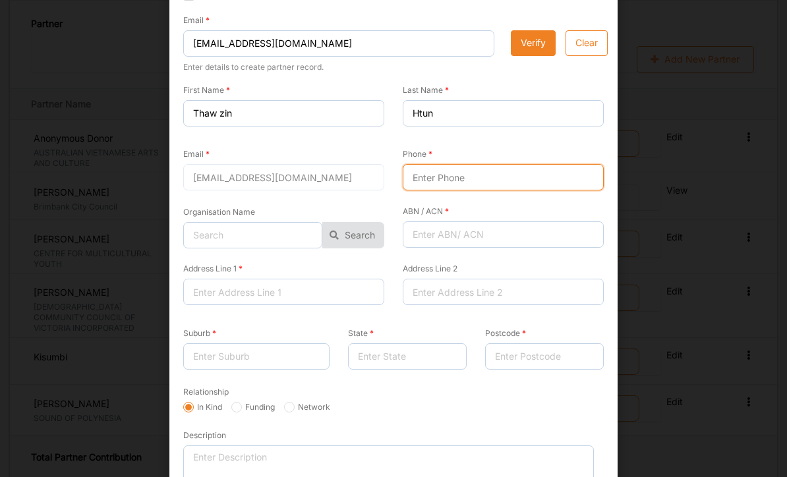
click at [456, 179] on input "Phone" at bounding box center [503, 177] width 201 height 26
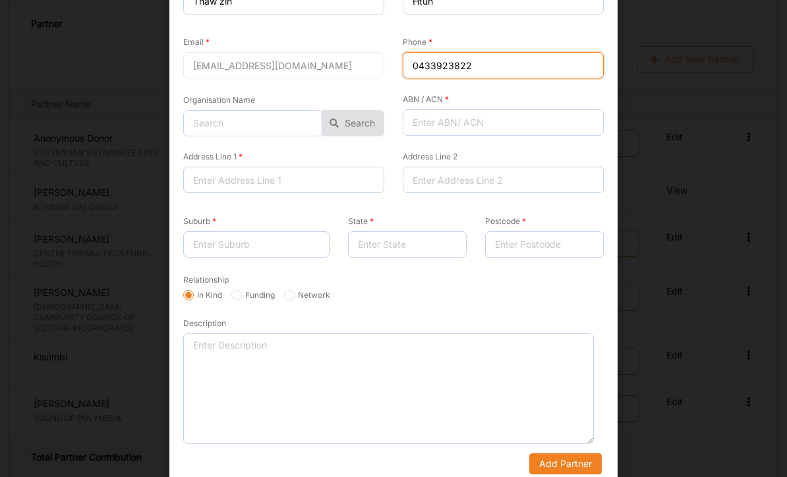
scroll to position [188, 0]
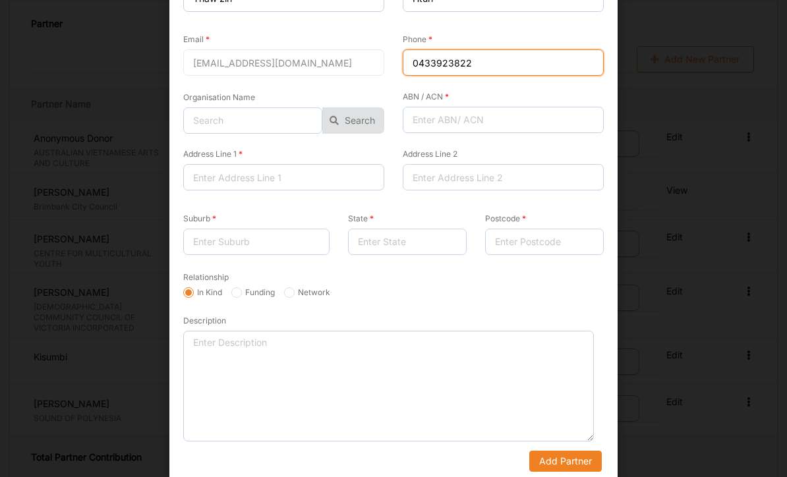
type input "0433923822"
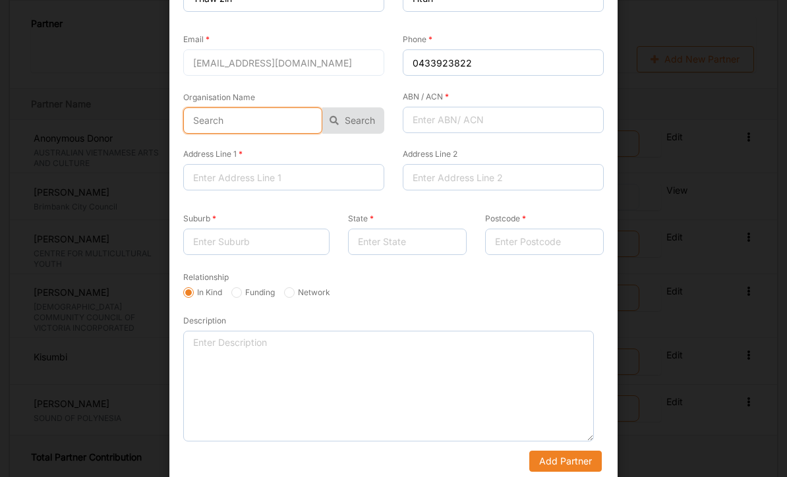
click at [285, 121] on input "text" at bounding box center [252, 120] width 139 height 26
click at [360, 125] on button "Search" at bounding box center [353, 120] width 62 height 26
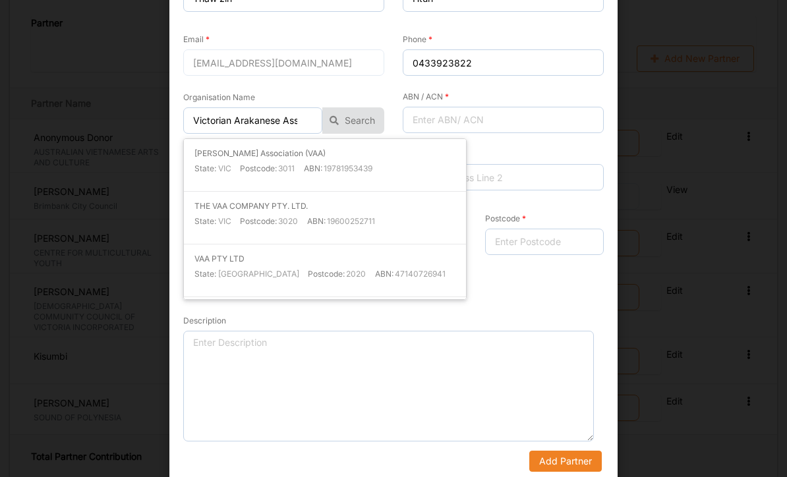
click at [318, 158] on div "[PERSON_NAME] Association (VAA) State: VIC Postcode: 3011 ABN: 19781953439" at bounding box center [324, 165] width 261 height 36
type input "[PERSON_NAME] Association (VAA)"
type input "19781953439"
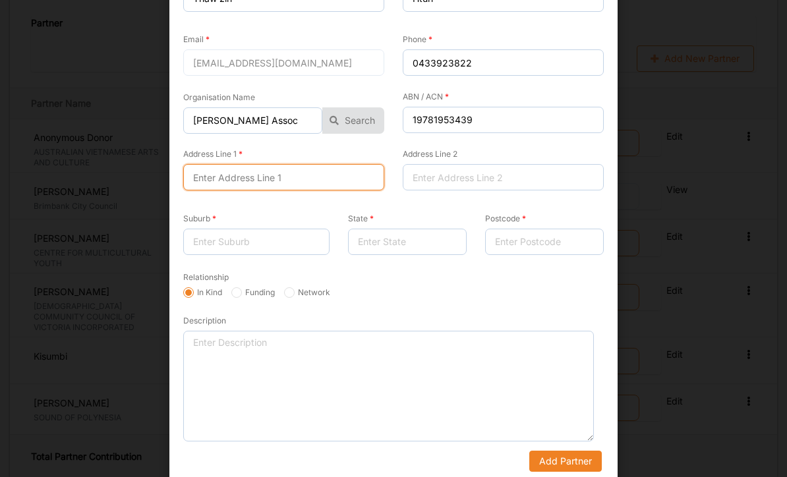
click at [332, 181] on input "Address Line 1" at bounding box center [283, 177] width 201 height 26
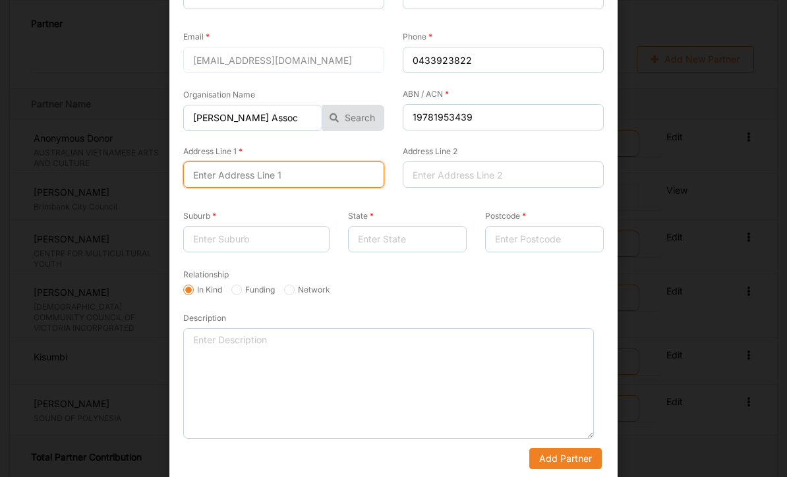
scroll to position [190, 0]
click at [306, 210] on div "Suburb" at bounding box center [256, 231] width 146 height 43
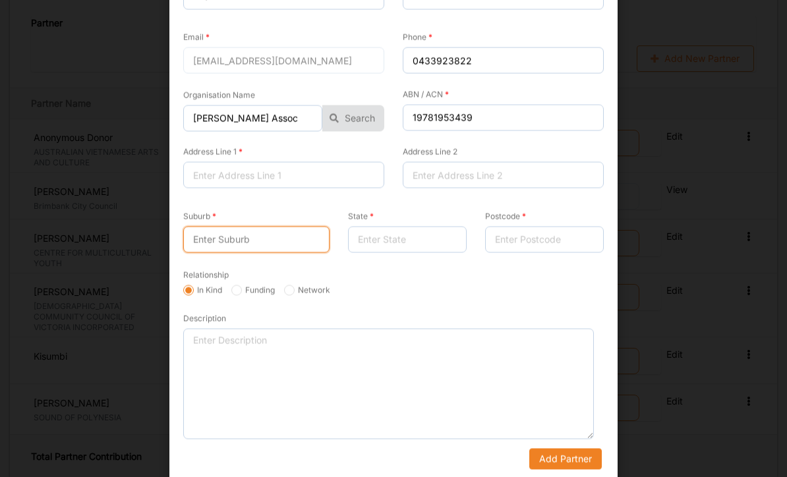
click at [291, 237] on input "Suburb" at bounding box center [256, 240] width 146 height 26
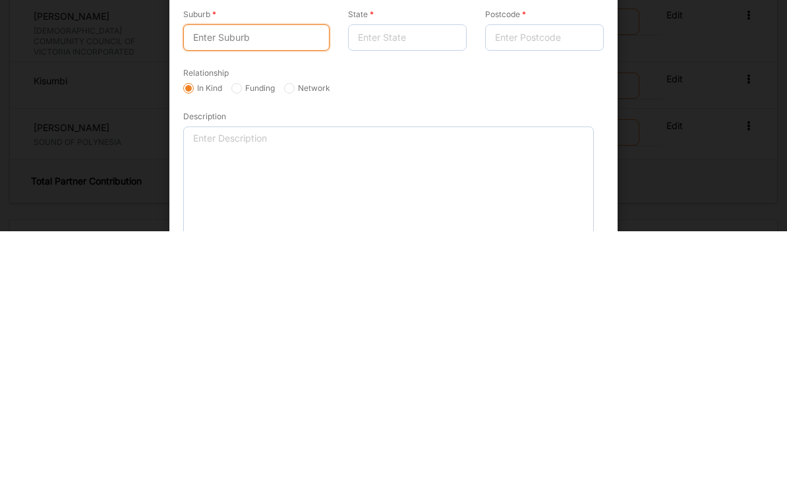
scroll to position [1565, 0]
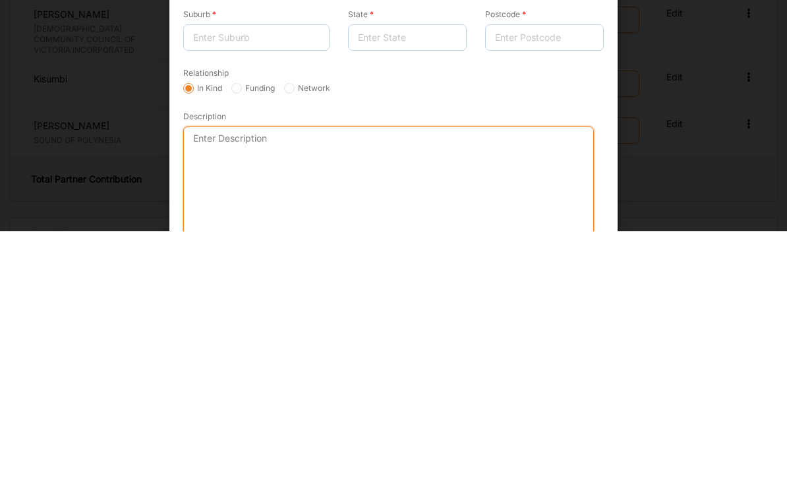
click at [271, 372] on textarea "Description" at bounding box center [388, 427] width 411 height 111
click at [246, 372] on textarea "Description" at bounding box center [388, 427] width 411 height 111
paste textarea "Avac-Australian Vietnamese Arts and Culture has supported by having a cultural …"
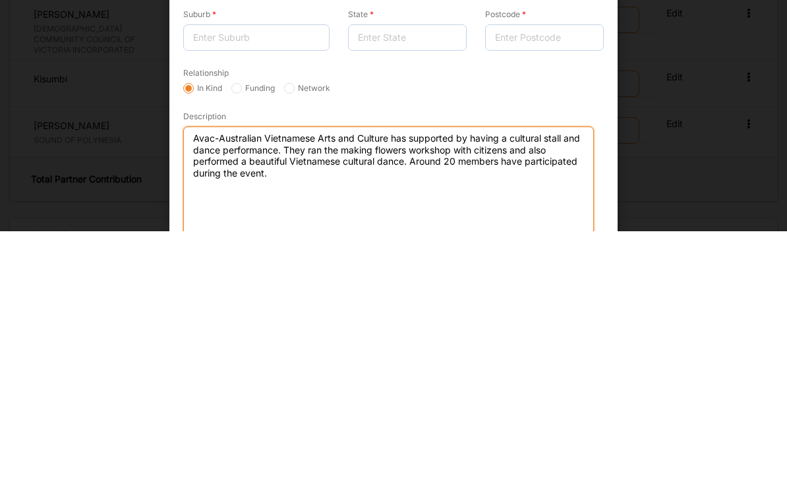
click at [391, 372] on textarea "Avac-Australian Vietnamese Arts and Culture has supported by having a cultural …" at bounding box center [388, 427] width 411 height 111
click at [519, 372] on textarea "[PERSON_NAME] Associationhas supported by having a cultural stall and dance per…" at bounding box center [388, 427] width 411 height 111
click at [423, 372] on textarea "[PERSON_NAME] Associationhas supported by having a cultural stall and a dance p…" at bounding box center [388, 427] width 411 height 111
click at [517, 372] on textarea "[PERSON_NAME] Associationhas supported by having a cultural stall and a dance p…" at bounding box center [388, 427] width 411 height 111
click at [480, 372] on textarea "[PERSON_NAME] Associationhas supported by having a cultural stall and a dance p…" at bounding box center [388, 427] width 411 height 111
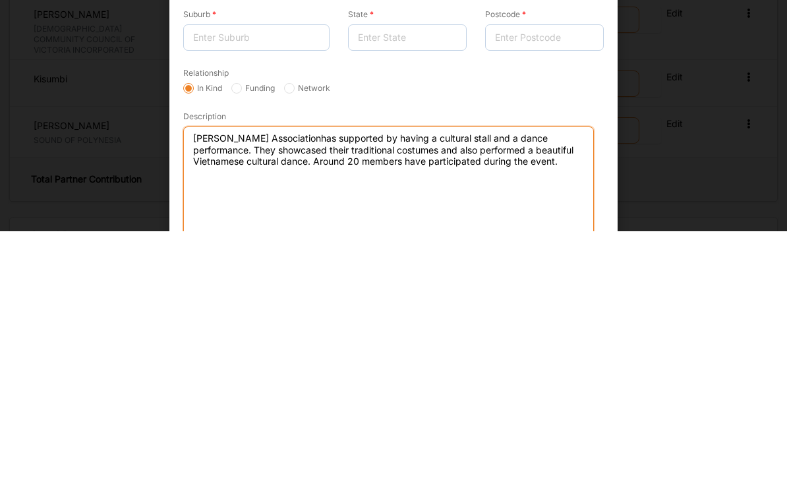
click at [447, 372] on textarea "[PERSON_NAME] Associationhas supported by having a cultural stall and a dance p…" at bounding box center [388, 427] width 411 height 111
click at [435, 372] on textarea "[PERSON_NAME] Associationhas supported by having a cultural stall and a dance p…" at bounding box center [388, 427] width 411 height 111
click at [463, 372] on textarea "[PERSON_NAME] Associationhas supported by having a cultural stall and a dance p…" at bounding box center [388, 427] width 411 height 111
click at [246, 372] on textarea "[PERSON_NAME] Associationhas supported by having a cultural stall and a dance p…" at bounding box center [388, 427] width 411 height 111
click at [549, 372] on textarea "[PERSON_NAME] Associationhas supported by having a cultural stall and a dance p…" at bounding box center [388, 427] width 411 height 111
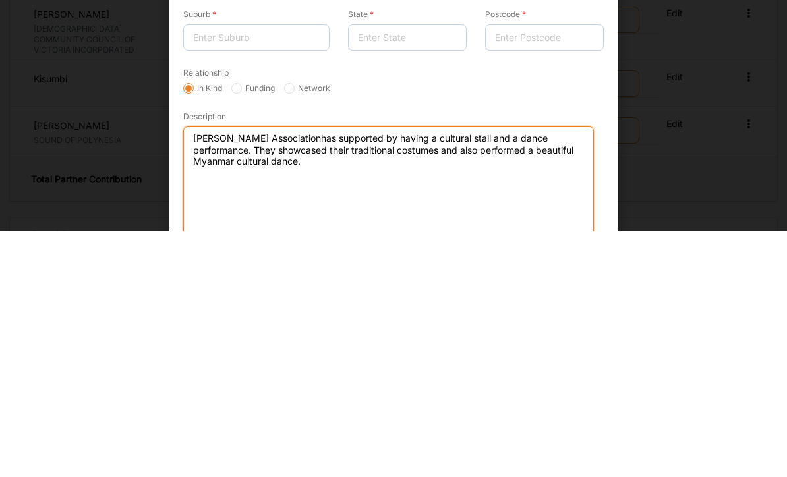
type textarea "[PERSON_NAME] Associationhas supported by having a cultural stall and a dance p…"
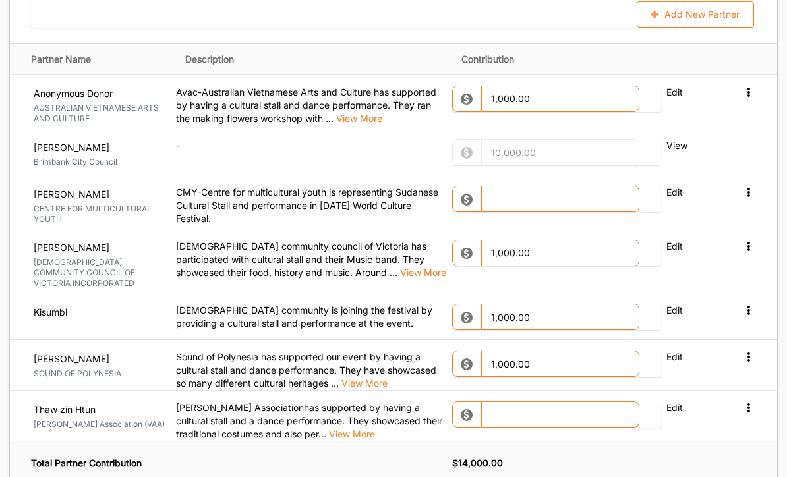
scroll to position [1578, 0]
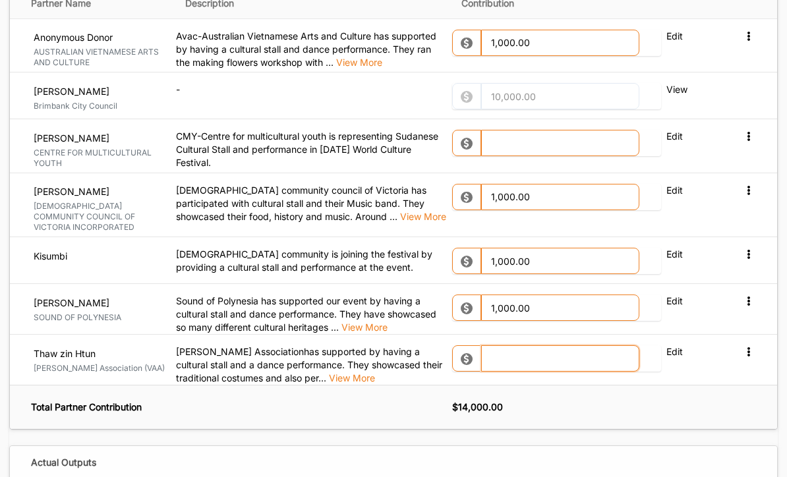
click at [525, 346] on input "text" at bounding box center [560, 359] width 158 height 26
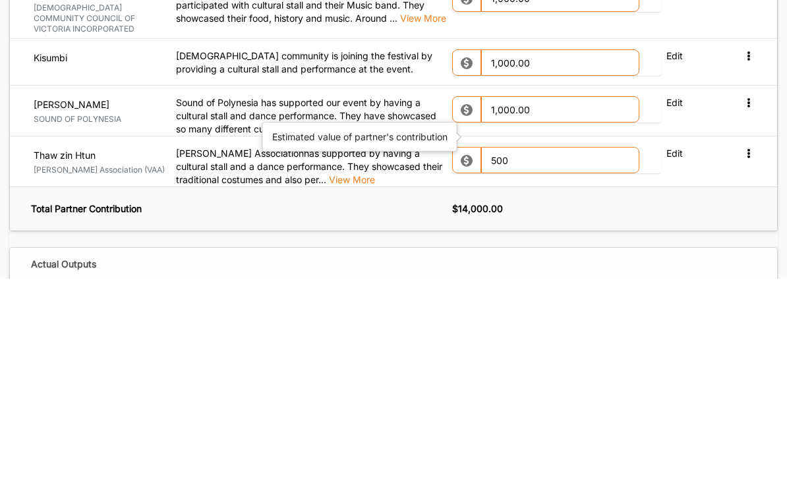
type input "500.00"
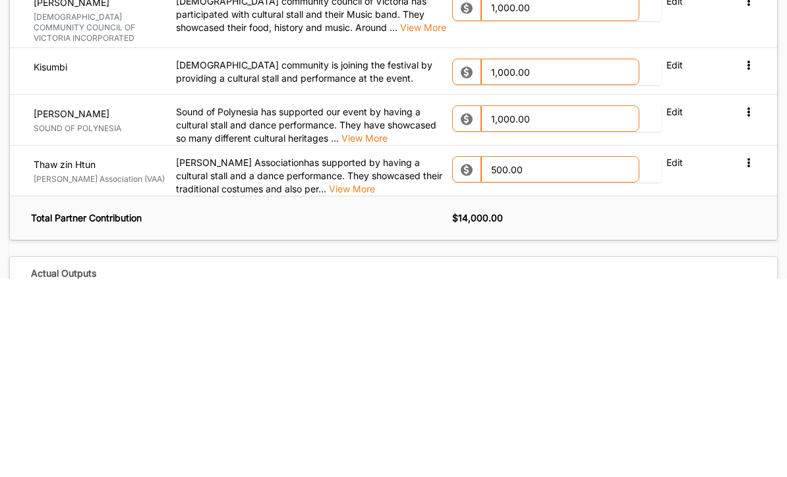
scroll to position [1832, 0]
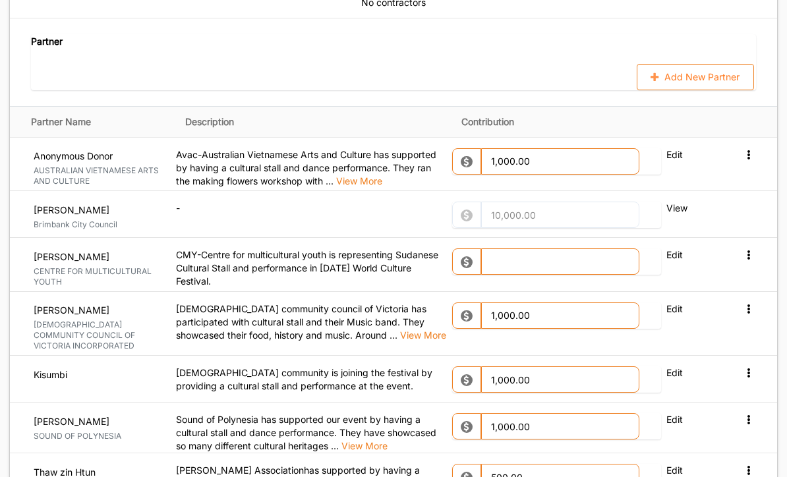
click at [549, 68] on button "Add New Partner" at bounding box center [695, 78] width 117 height 26
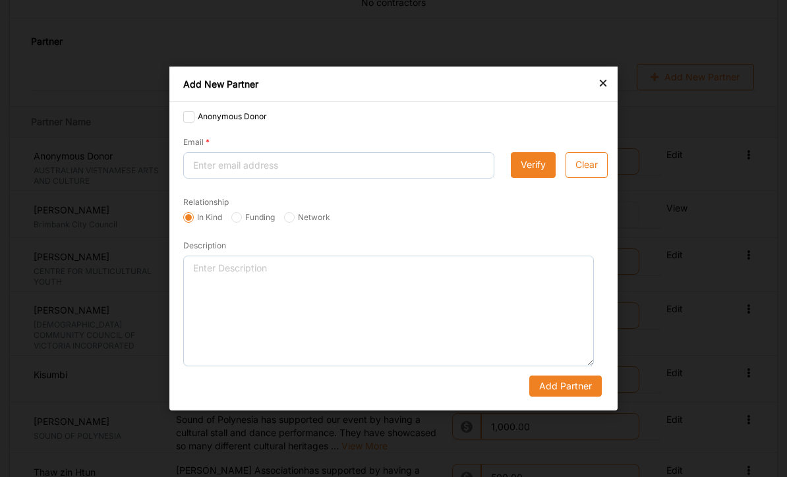
click at [190, 108] on div "Anonymous Donor Email Verify Clear Relationship In Kind Funding Network Descrip…" at bounding box center [393, 256] width 448 height 308
click at [193, 115] on label "Anonymous Donor" at bounding box center [225, 116] width 84 height 11
click at [193, 115] on input "Anonymous Donor" at bounding box center [188, 116] width 11 height 11
checkbox input "true"
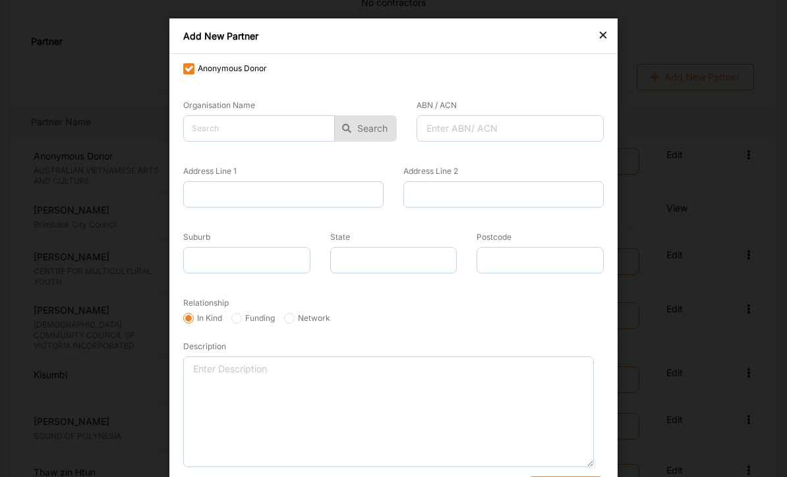
click at [549, 39] on div "×" at bounding box center [603, 34] width 11 height 16
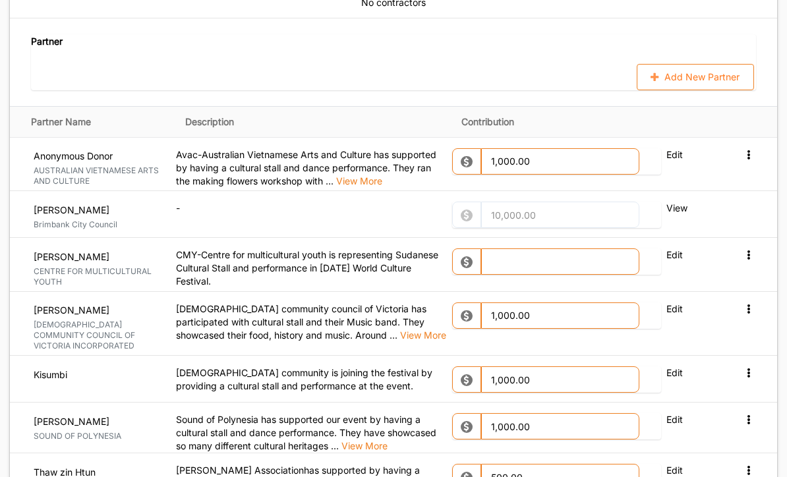
click at [549, 64] on button "Add New Partner" at bounding box center [695, 77] width 117 height 26
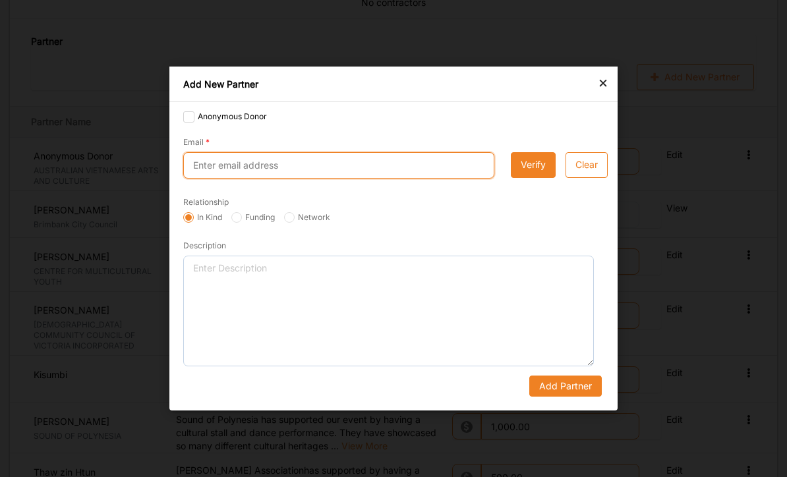
click at [252, 174] on input "Email" at bounding box center [338, 165] width 311 height 26
click at [266, 167] on input "Email" at bounding box center [338, 165] width 311 height 26
click at [199, 166] on input "toshi and [PERSON_NAME]" at bounding box center [338, 165] width 311 height 26
click at [341, 171] on input "Toshi and [PERSON_NAME]" at bounding box center [338, 165] width 311 height 26
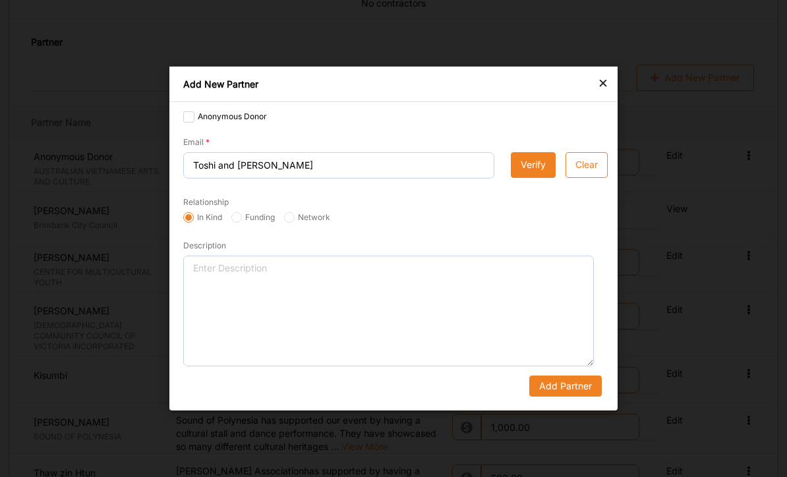
click at [530, 166] on button "Verify" at bounding box center [533, 165] width 45 height 26
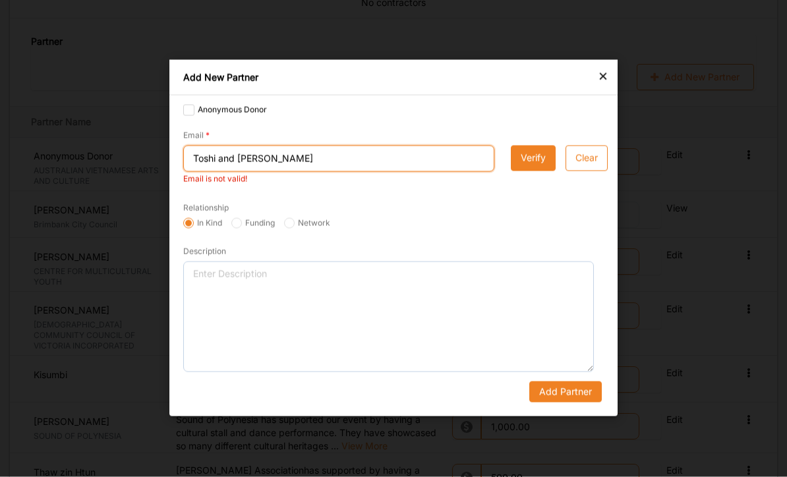
click at [335, 162] on input "Toshi and [PERSON_NAME]" at bounding box center [338, 159] width 311 height 26
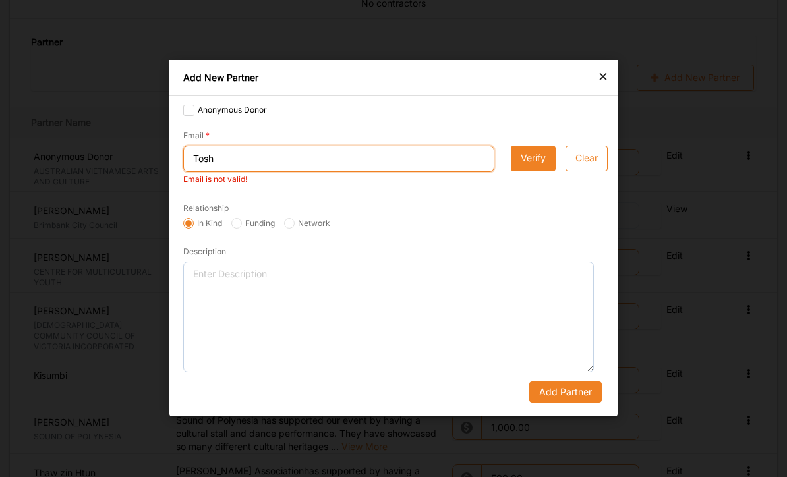
type input "Tos"
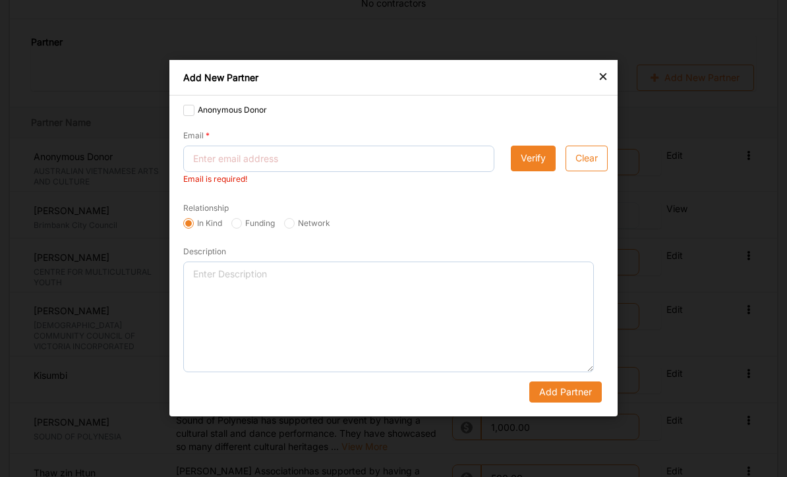
click at [549, 84] on div "×" at bounding box center [603, 76] width 11 height 16
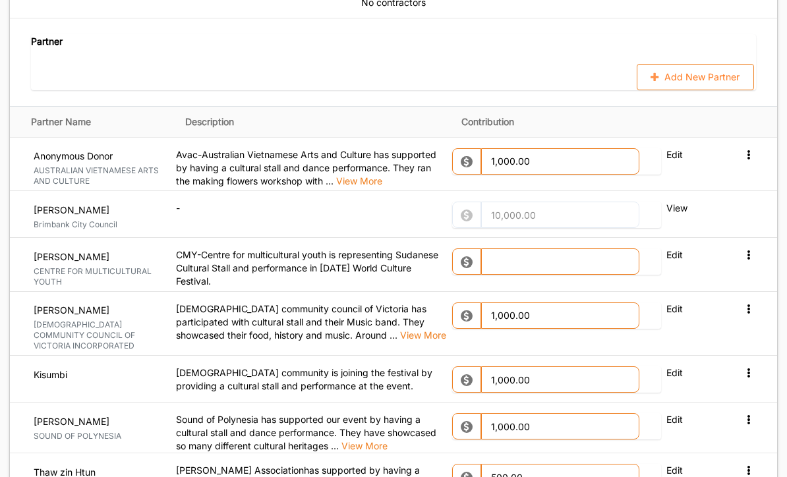
click at [549, 65] on button "Add New Partner" at bounding box center [695, 78] width 117 height 26
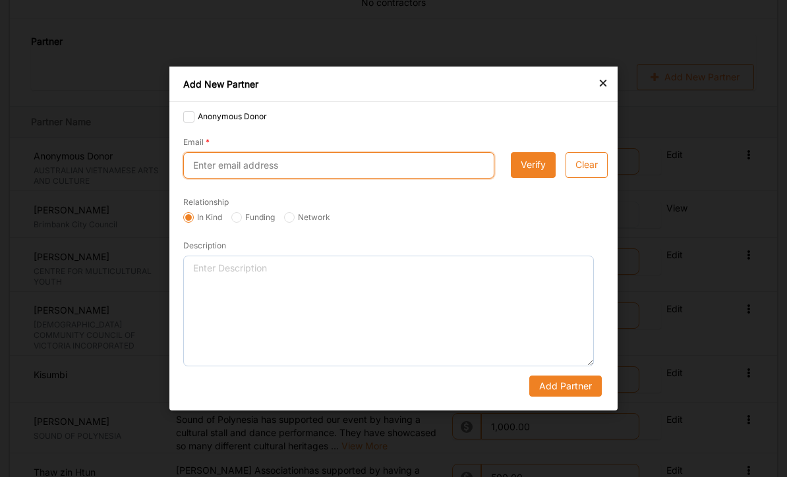
click at [344, 174] on input "Email" at bounding box center [338, 165] width 311 height 26
type input "g"
type input "[EMAIL_ADDRESS][DOMAIN_NAME]"
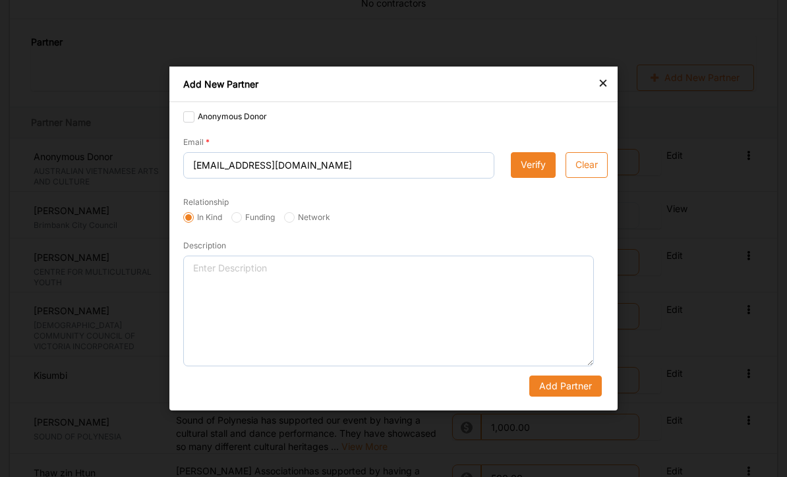
click at [528, 170] on button "Verify" at bounding box center [533, 165] width 45 height 26
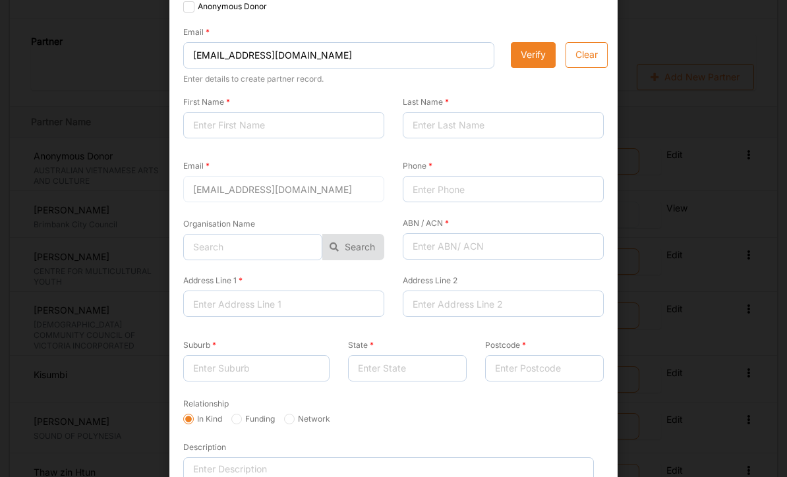
scroll to position [70, 0]
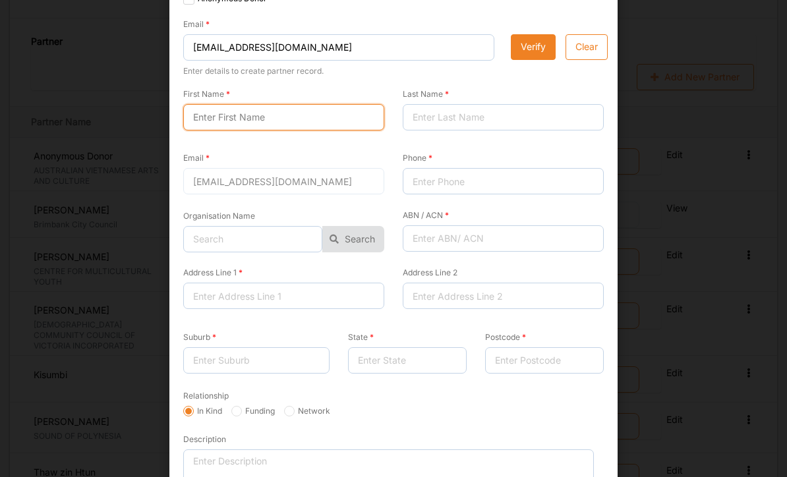
click at [247, 119] on input "First Name" at bounding box center [283, 117] width 201 height 26
type input "Toshi"
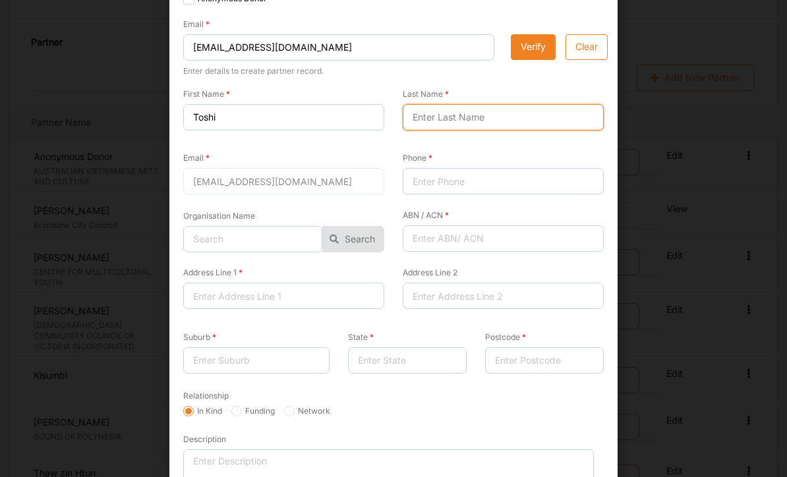
click at [455, 115] on input "Last Name" at bounding box center [503, 117] width 201 height 26
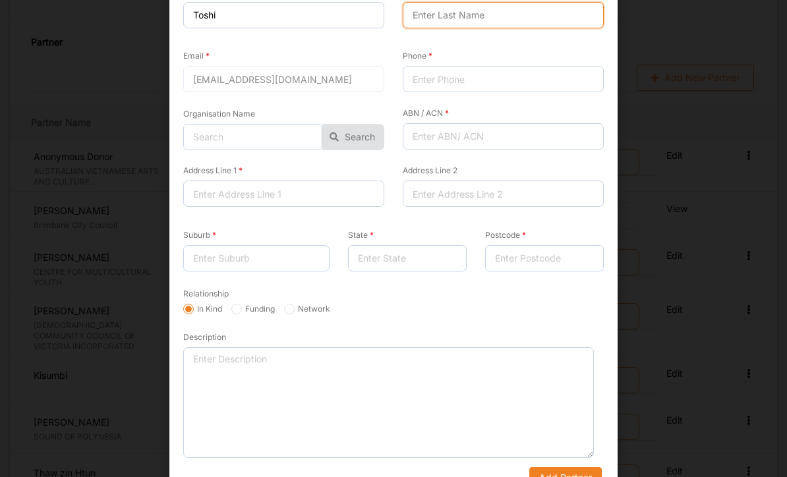
scroll to position [171, 0]
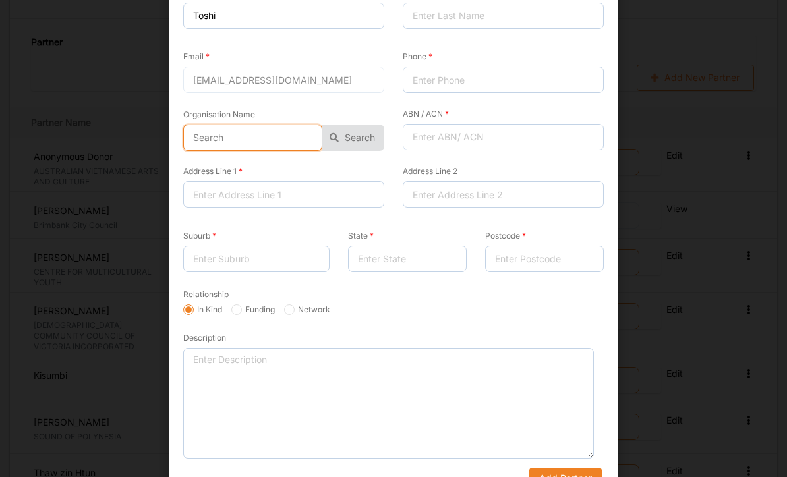
click at [245, 142] on input "text" at bounding box center [252, 138] width 139 height 26
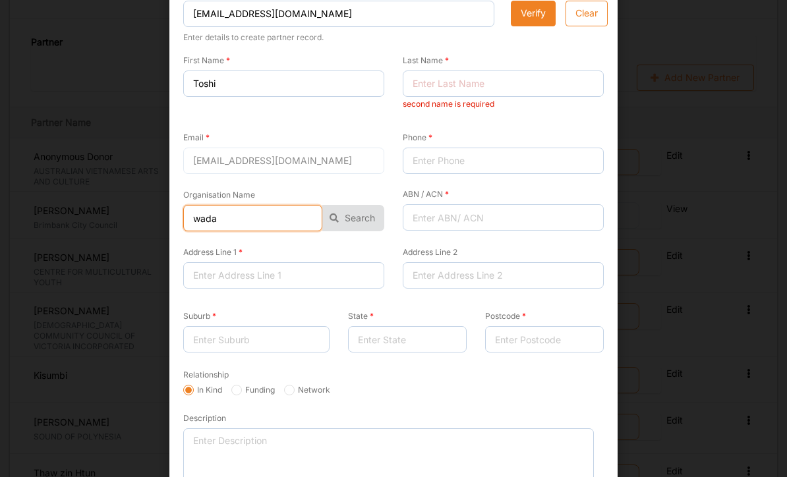
scroll to position [104, 0]
type input "wadaikorindo"
click at [357, 214] on button "Search" at bounding box center [353, 217] width 62 height 26
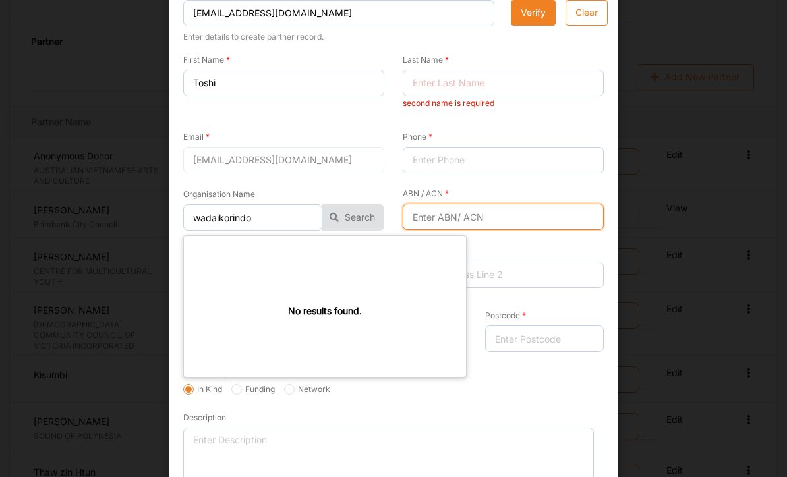
click at [473, 217] on input "ABN / ACN" at bounding box center [503, 217] width 201 height 26
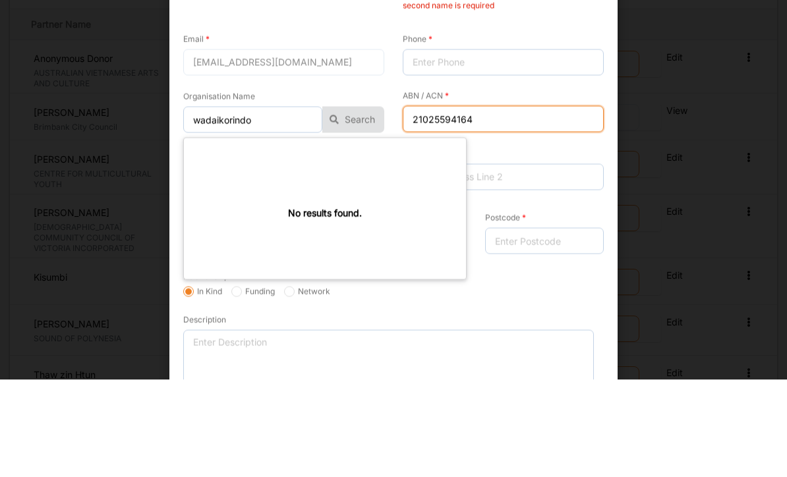
type input "21025594164"
click at [541, 245] on div "Address Line 2" at bounding box center [503, 266] width 201 height 43
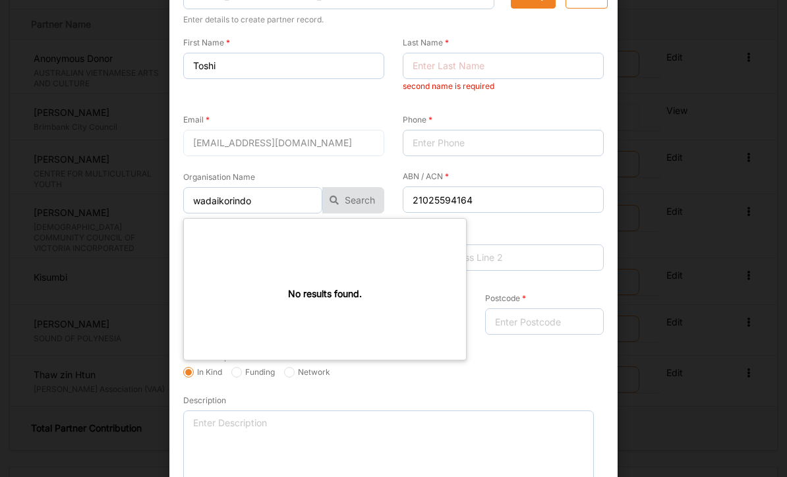
scroll to position [118, 0]
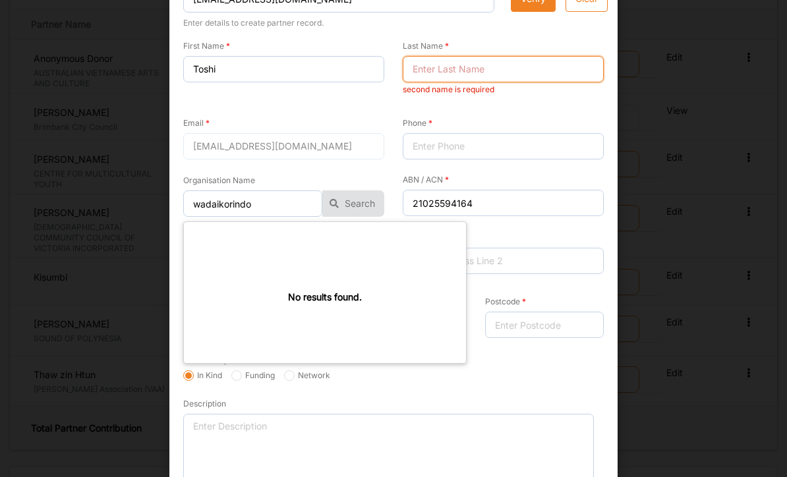
click at [435, 68] on input "Last Name" at bounding box center [503, 69] width 201 height 26
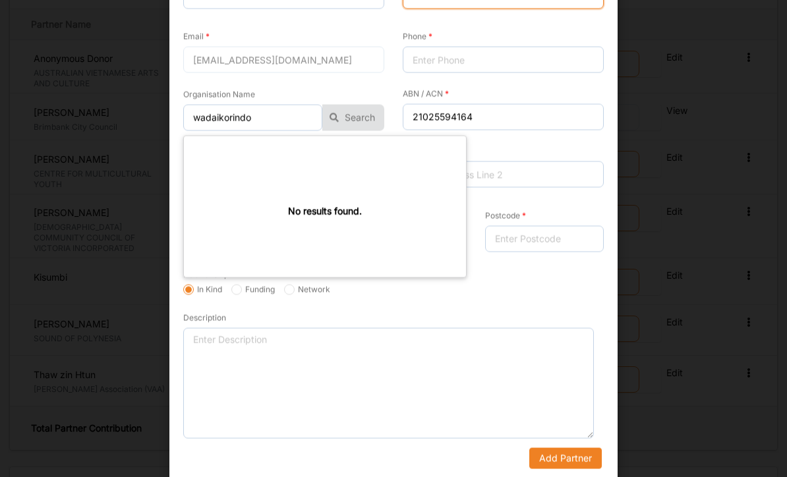
scroll to position [190, 0]
type input "mori"
click at [531, 140] on div "Address Line 2" at bounding box center [502, 165] width 219 height 70
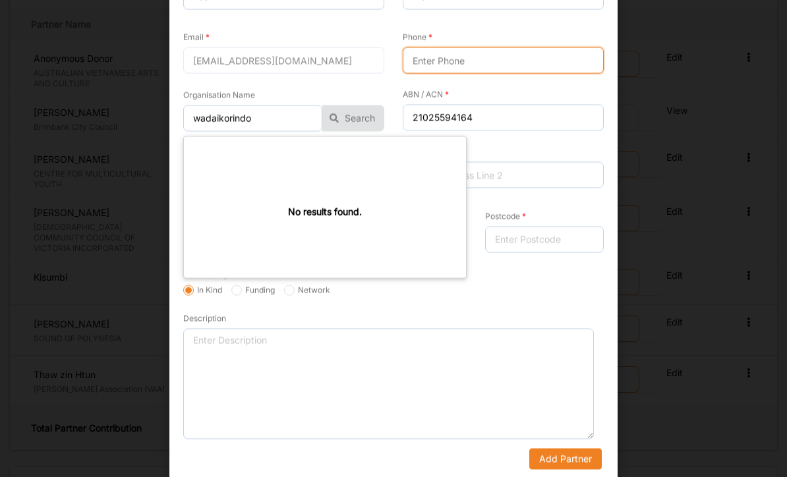
click at [464, 57] on input "Phone" at bounding box center [503, 60] width 201 height 26
type input "0421307236"
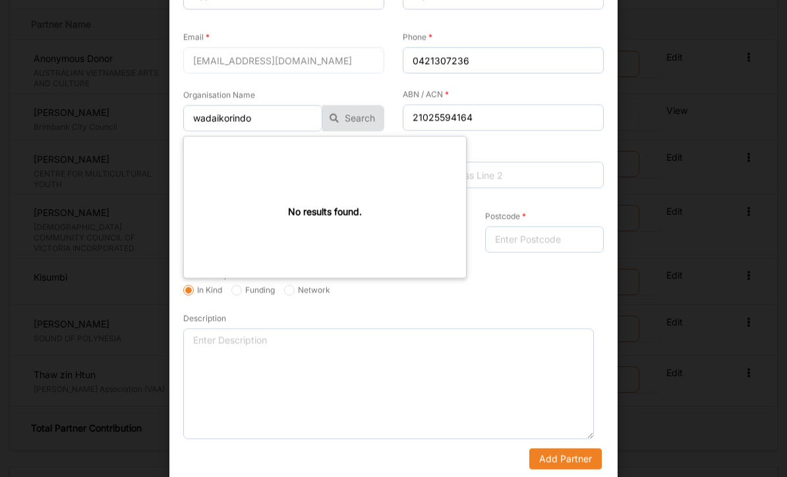
click at [549, 198] on div "Postcode" at bounding box center [544, 229] width 137 height 70
click at [549, 194] on div "Postcode" at bounding box center [544, 229] width 137 height 70
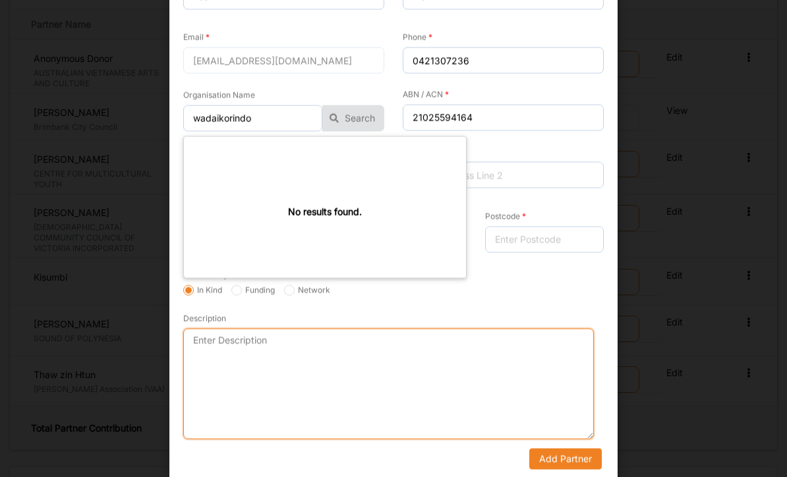
click at [310, 376] on textarea "Description" at bounding box center [388, 384] width 411 height 111
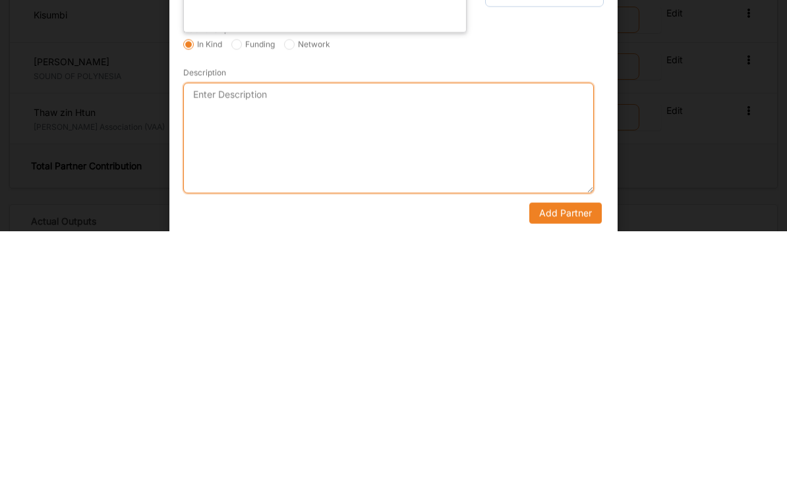
click at [306, 329] on textarea "Description" at bounding box center [388, 384] width 411 height 111
paste textarea "Avac-Australian Vietnamese Arts and Culture has supported by having a cultural …"
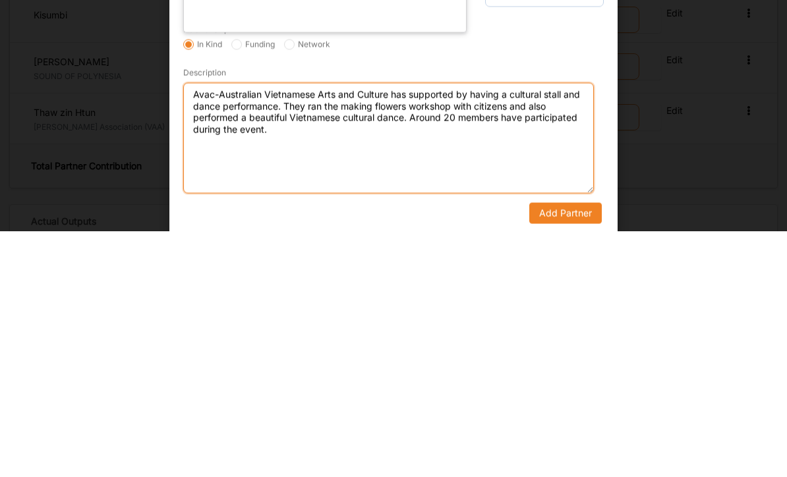
click at [386, 329] on textarea "Avac-Australian Vietnamese Arts and Culture has supported by having a cultural …" at bounding box center [388, 384] width 411 height 111
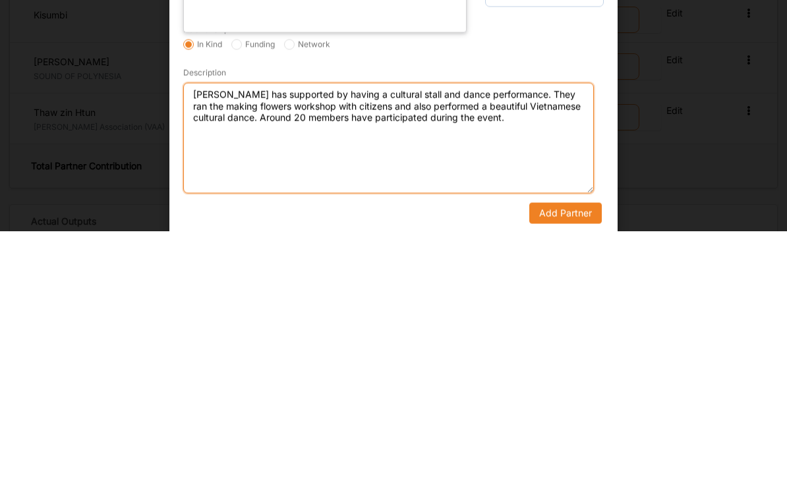
click at [364, 329] on textarea "[PERSON_NAME] has supported by having a cultural stall and dance performance. T…" at bounding box center [388, 384] width 411 height 111
click at [320, 329] on textarea "[PERSON_NAME] has supported by having a cultural stall and dance performance. T…" at bounding box center [388, 384] width 411 height 111
click at [492, 329] on textarea "[PERSON_NAME] has supported our event by having a cultural stall and dance perf…" at bounding box center [388, 384] width 411 height 111
click at [532, 329] on textarea "[PERSON_NAME] has supported our event by having a cultural stall and dance perf…" at bounding box center [388, 384] width 411 height 111
click at [494, 329] on textarea "[PERSON_NAME] has supported our event by having a drum performance. They ran th…" at bounding box center [388, 384] width 411 height 111
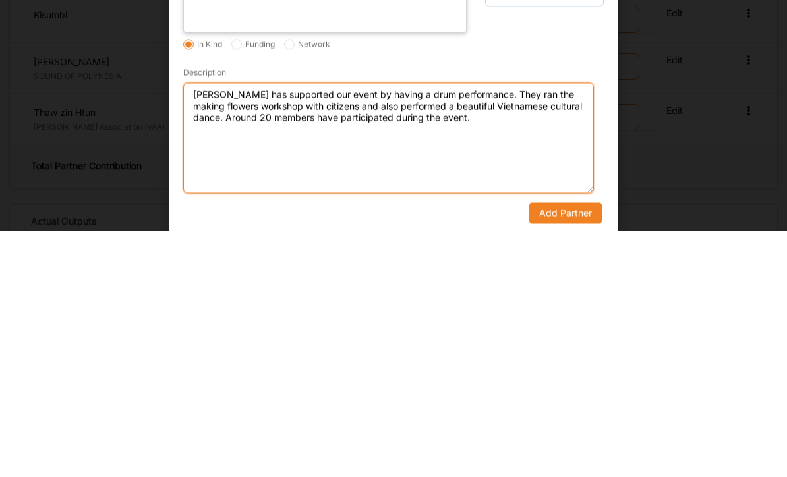
click at [503, 329] on textarea "[PERSON_NAME] has supported our event by having a drum performance. They ran th…" at bounding box center [388, 384] width 411 height 111
click at [427, 329] on textarea "[PERSON_NAME] has supported our event by having a drum performance and worshop.…" at bounding box center [388, 384] width 411 height 111
click at [213, 329] on textarea "[PERSON_NAME] has supported our event by having a Japanese drum performance and…" at bounding box center [388, 384] width 411 height 111
click at [249, 329] on textarea "[PERSON_NAME] has supported our event by having a Japanese drum performance and…" at bounding box center [388, 384] width 411 height 111
click at [248, 329] on textarea "[PERSON_NAME] has supported our event by having a Japanese drum performance and…" at bounding box center [388, 384] width 411 height 111
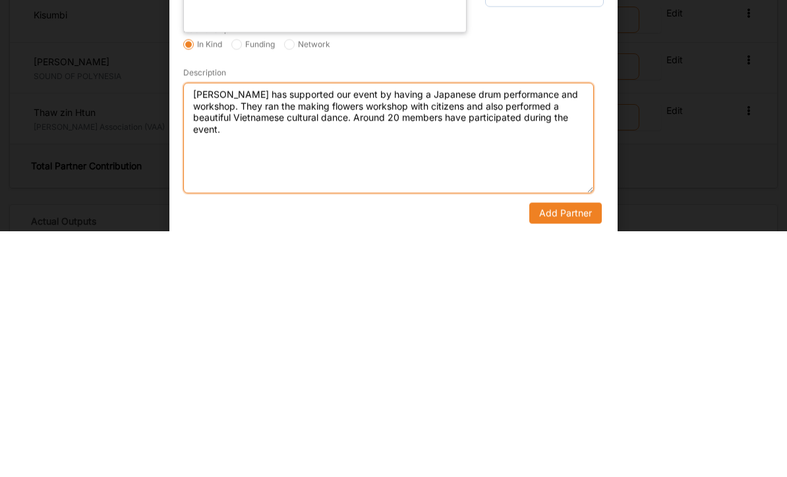
click at [248, 329] on textarea "[PERSON_NAME] has supported our event by having a Japanese drum performance and…" at bounding box center [388, 384] width 411 height 111
type textarea "[PERSON_NAME] has supported our event by having a Japanese drum performance and…"
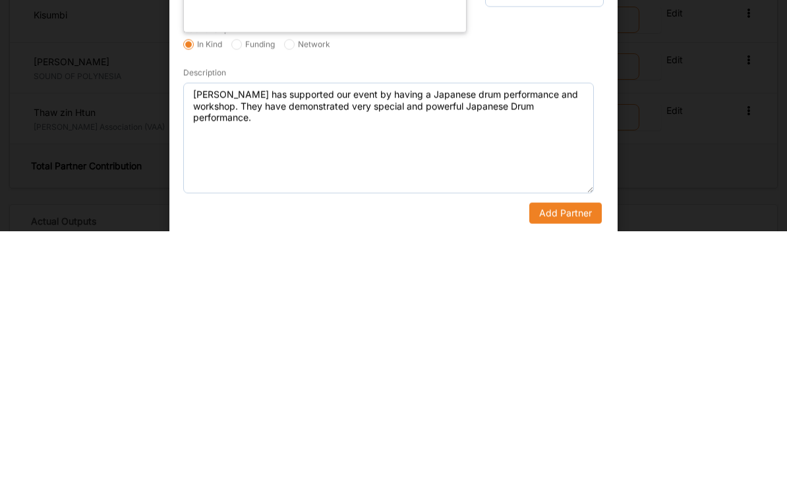
click at [549, 449] on button "Add Partner" at bounding box center [565, 459] width 72 height 21
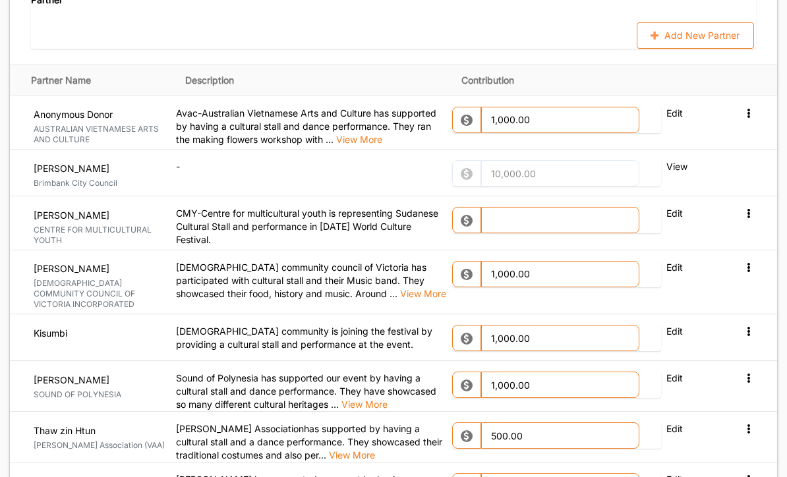
scroll to position [1557, 0]
click at [549, 22] on button "Add New Partner" at bounding box center [695, 35] width 117 height 26
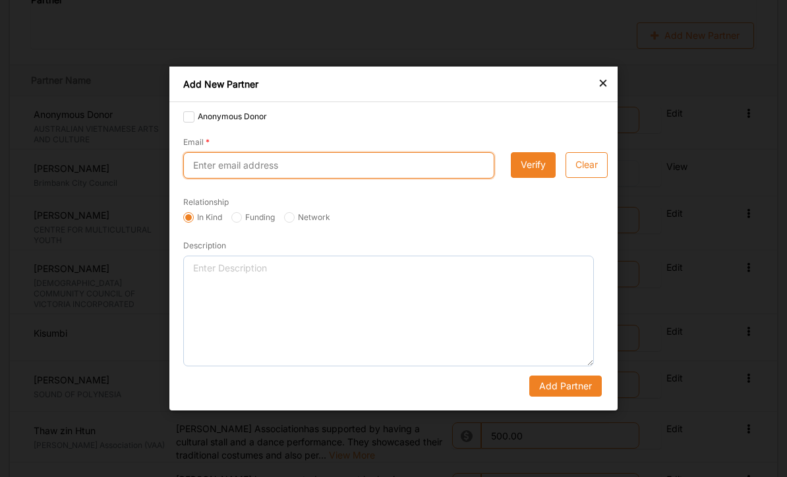
click at [289, 179] on input "Email" at bounding box center [338, 165] width 311 height 26
type input "[EMAIL_ADDRESS][DOMAIN_NAME]"
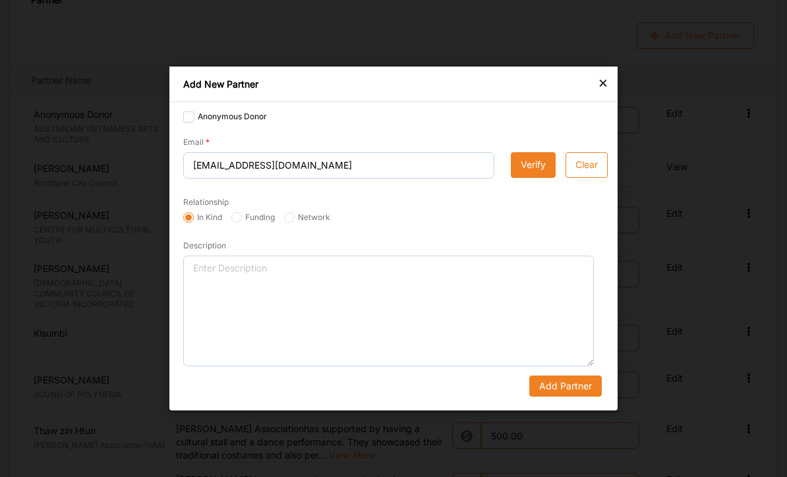
click at [532, 179] on button "Verify" at bounding box center [533, 165] width 45 height 26
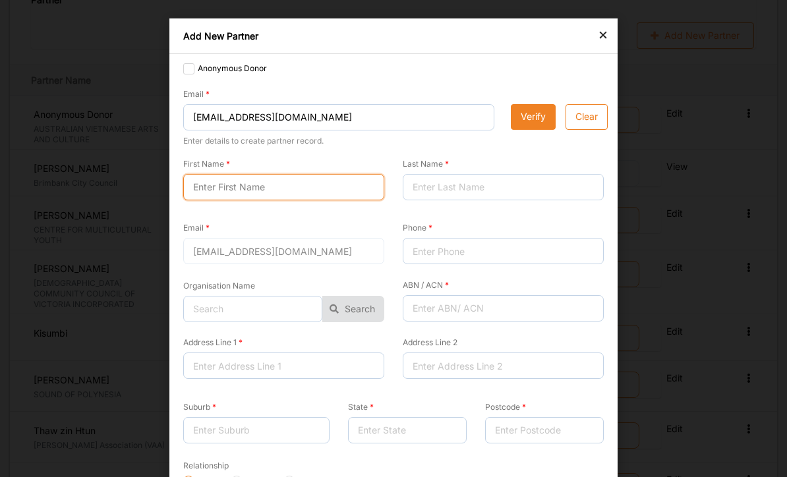
click at [325, 188] on input "First Name" at bounding box center [283, 187] width 201 height 26
type input "[PERSON_NAME]"
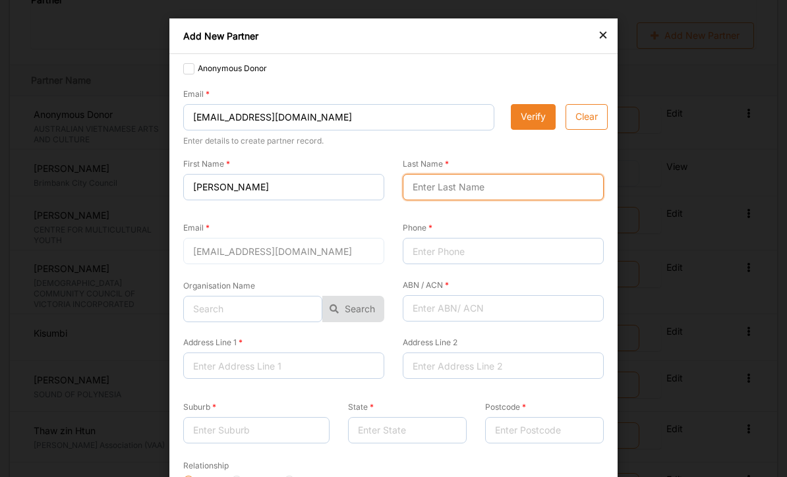
click at [459, 189] on input "Last Name" at bounding box center [503, 187] width 201 height 26
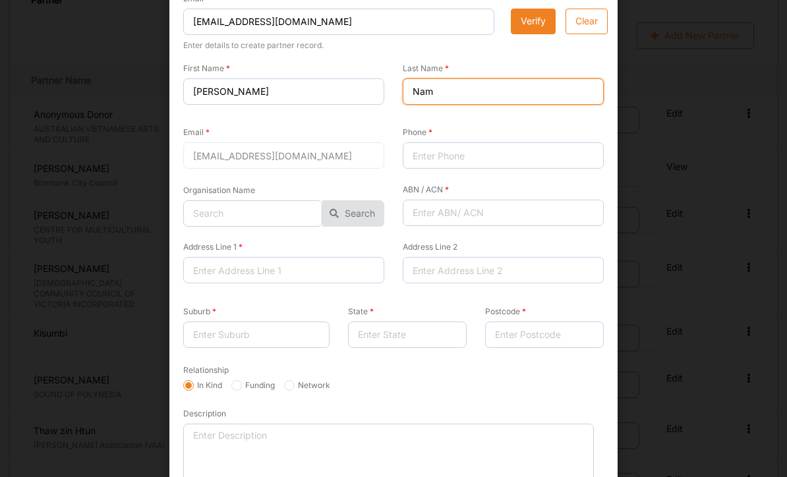
scroll to position [103, 0]
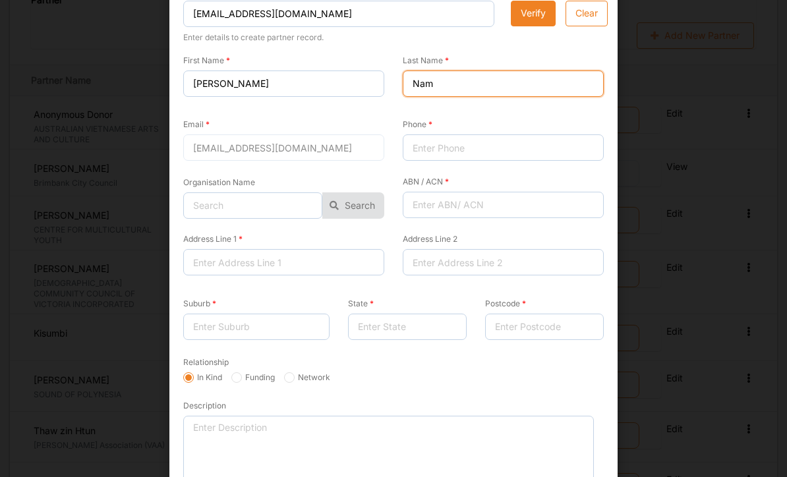
type input "Nam"
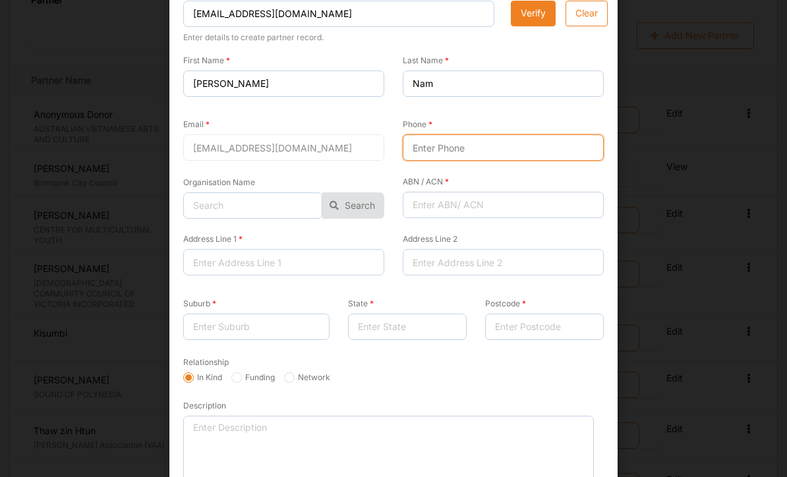
click at [453, 152] on input "Phone" at bounding box center [503, 147] width 201 height 26
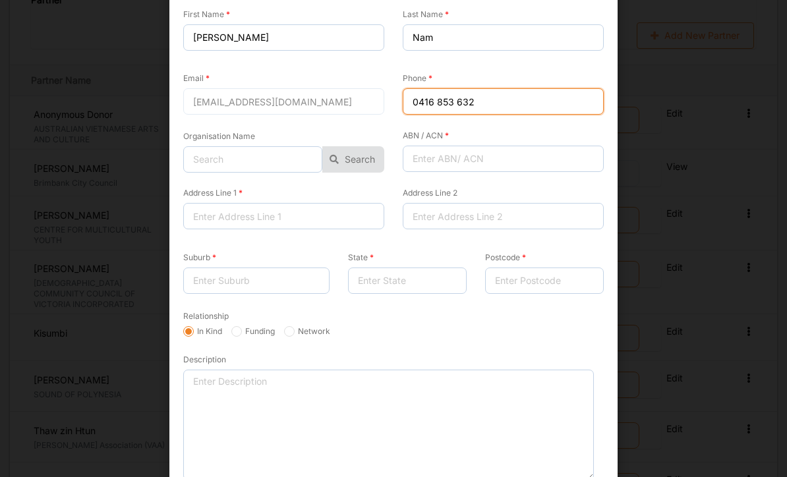
scroll to position [147, 0]
type input "0416 853 632"
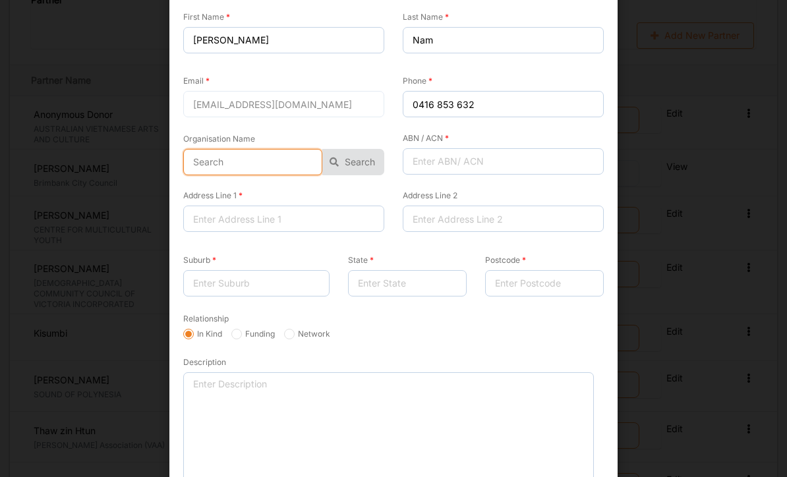
click at [281, 165] on input "text" at bounding box center [252, 162] width 139 height 26
type input "iyfbrisbane"
click at [357, 163] on button "Search" at bounding box center [353, 162] width 62 height 26
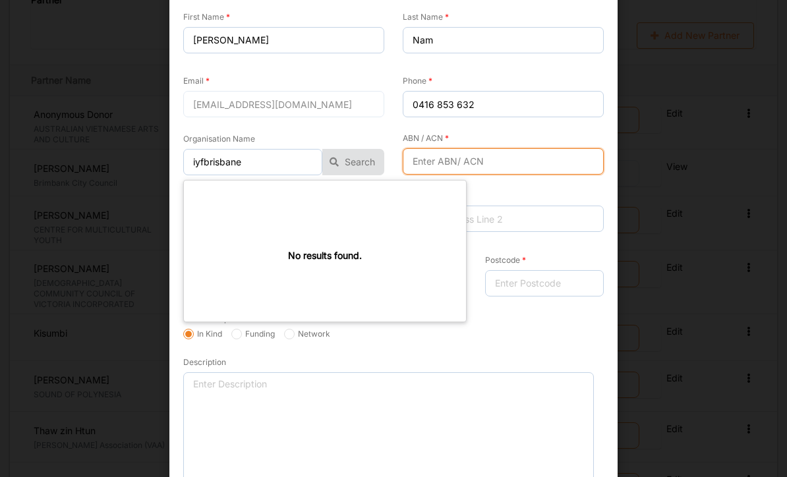
click at [463, 161] on input "ABN / ACN" at bounding box center [503, 161] width 201 height 26
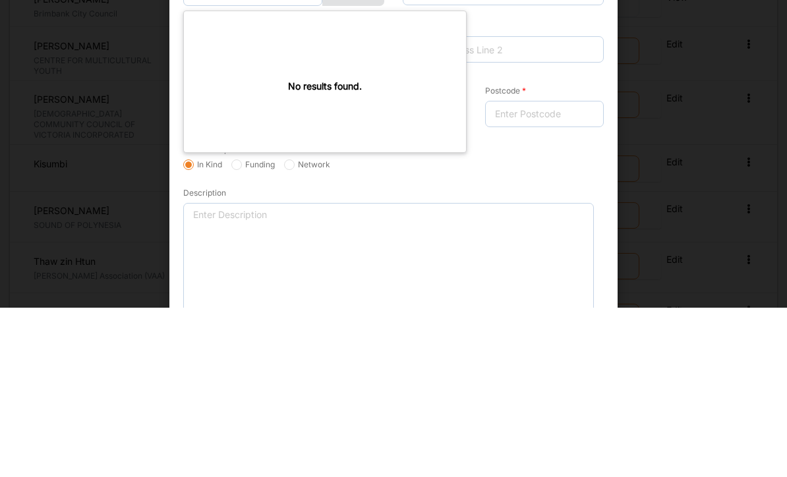
click at [447, 355] on div "Description" at bounding box center [388, 419] width 411 height 128
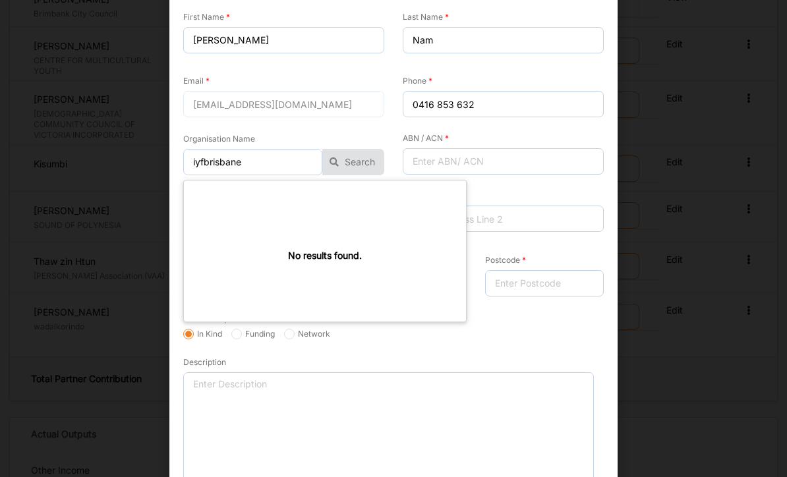
click at [505, 344] on form "Anonymous Donor Email [EMAIL_ADDRESS][DOMAIN_NAME] Enter details to create part…" at bounding box center [393, 213] width 420 height 599
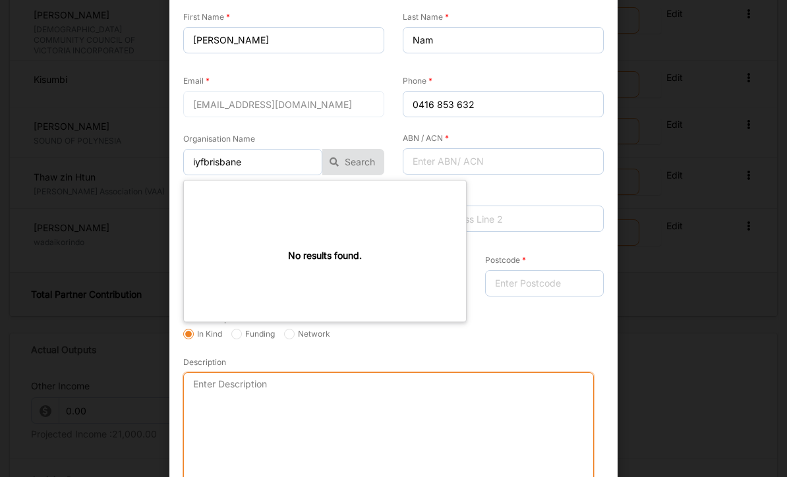
click at [308, 412] on textarea "Description" at bounding box center [388, 427] width 411 height 111
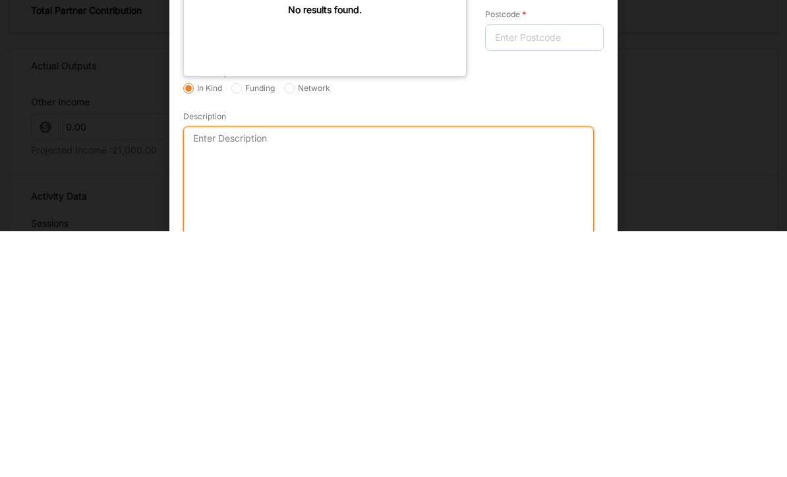
click at [275, 372] on textarea "Description" at bounding box center [388, 427] width 411 height 111
paste textarea "Avac-Australian Vietnamese Arts and Culture has supported by having a cultural …"
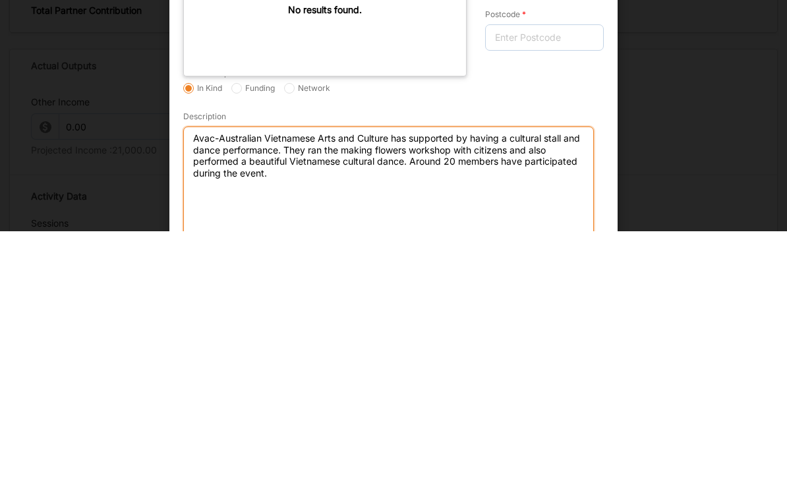
click at [390, 372] on textarea "Avac-Australian Vietnamese Arts and Culture has supported by having a cultural …" at bounding box center [388, 427] width 411 height 111
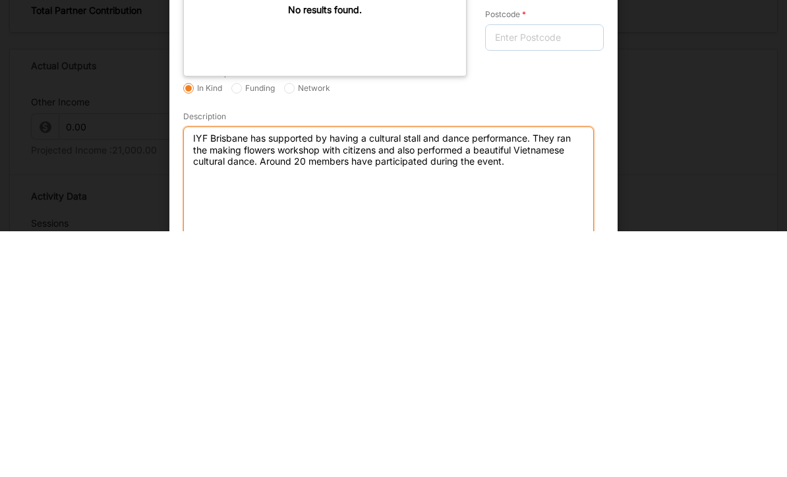
click at [314, 372] on textarea "IYF Brisbane has supported by having a cultural stall and dance performance. Th…" at bounding box center [388, 427] width 411 height 111
click at [457, 372] on textarea "[PERSON_NAME] has supported us by having a cultural stall and dance performance…" at bounding box center [388, 427] width 411 height 111
click at [414, 372] on textarea "[PERSON_NAME] has supported us by performing Jamacan dance performance. They ra…" at bounding box center [388, 427] width 411 height 111
click at [411, 372] on textarea "[PERSON_NAME] has supported us by performing Jamacan dance performance. They ra…" at bounding box center [388, 427] width 411 height 111
click at [407, 372] on textarea "[PERSON_NAME] has supported us by performing Jamacan dance performance. They ra…" at bounding box center [388, 427] width 411 height 111
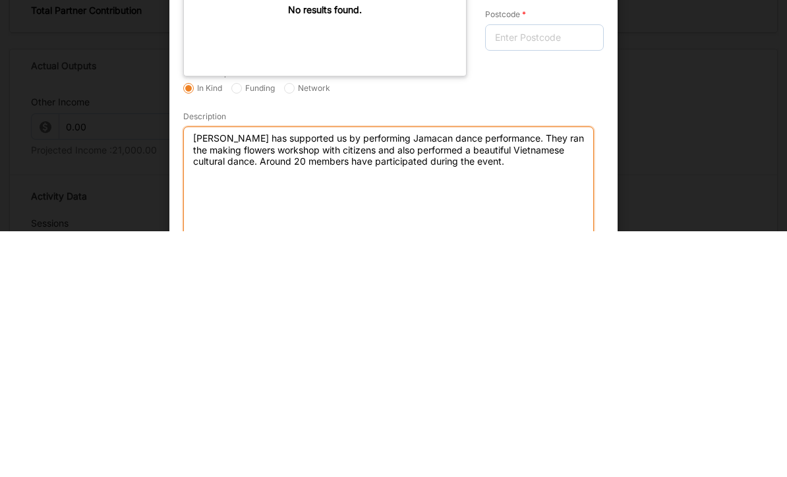
click at [416, 372] on textarea "[PERSON_NAME] has supported us by performing Jamacan dance performance. They ra…" at bounding box center [388, 427] width 411 height 111
click at [459, 372] on textarea "[PERSON_NAME] has supported us by performing Jamacan dance performance. They ra…" at bounding box center [388, 427] width 411 height 111
click at [458, 372] on textarea "[PERSON_NAME] has supported us by performing Jamacan dance performance. They ra…" at bounding box center [388, 427] width 411 height 111
click at [411, 372] on textarea "[PERSON_NAME] has supported us by performing Jamacan dance performance. They ra…" at bounding box center [388, 427] width 411 height 111
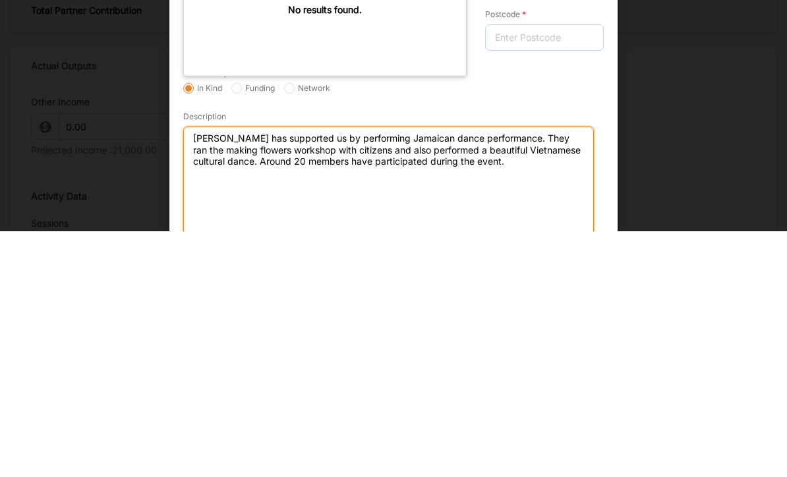
click at [531, 372] on textarea "[PERSON_NAME] has supported us by performing Jamaican dance performance. They r…" at bounding box center [388, 427] width 411 height 111
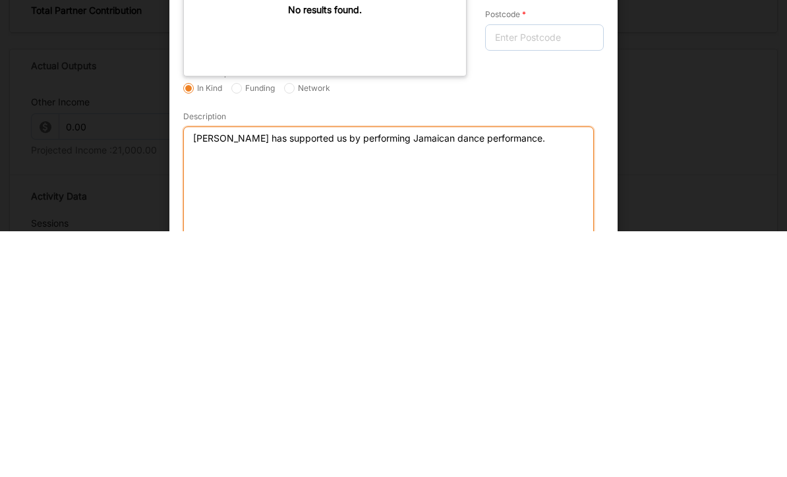
type textarea "[PERSON_NAME] has supported us by performing Jamaican dance performance."
click at [549, 272] on div "Anonymous Donor Email [EMAIL_ADDRESS][DOMAIN_NAME] Enter details to create part…" at bounding box center [393, 217] width 448 height 620
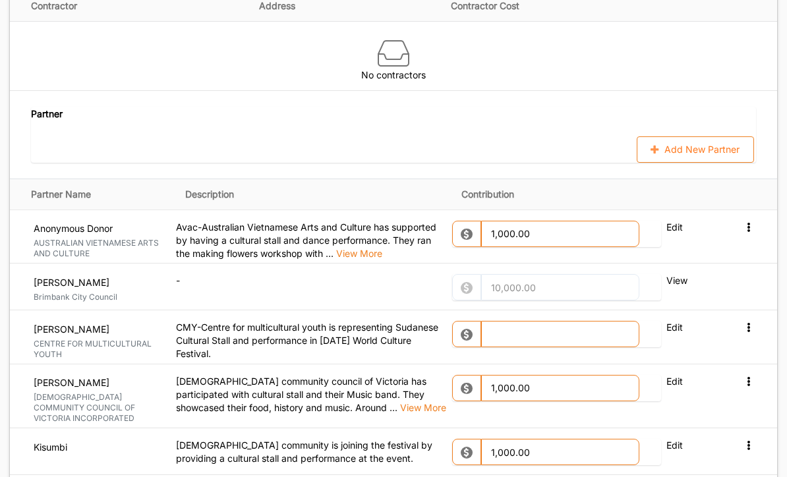
scroll to position [1442, 0]
click at [549, 140] on button "Add New Partner" at bounding box center [695, 150] width 117 height 26
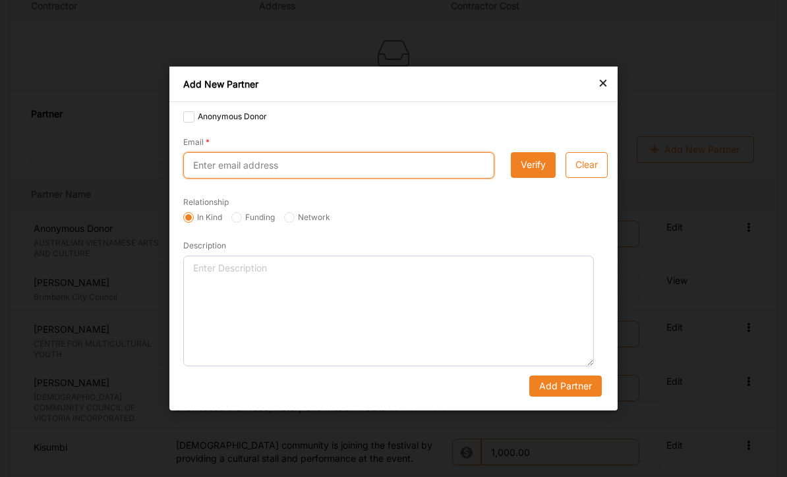
click at [343, 179] on input "Email" at bounding box center [338, 165] width 311 height 26
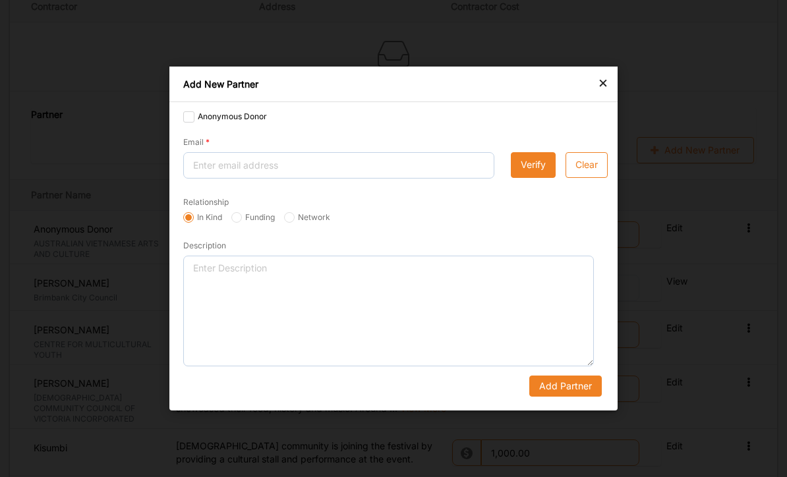
click at [549, 110] on div "× Add New Partner Anonymous Donor Email Verify Clear Relationship In Kind Fundi…" at bounding box center [393, 239] width 448 height 344
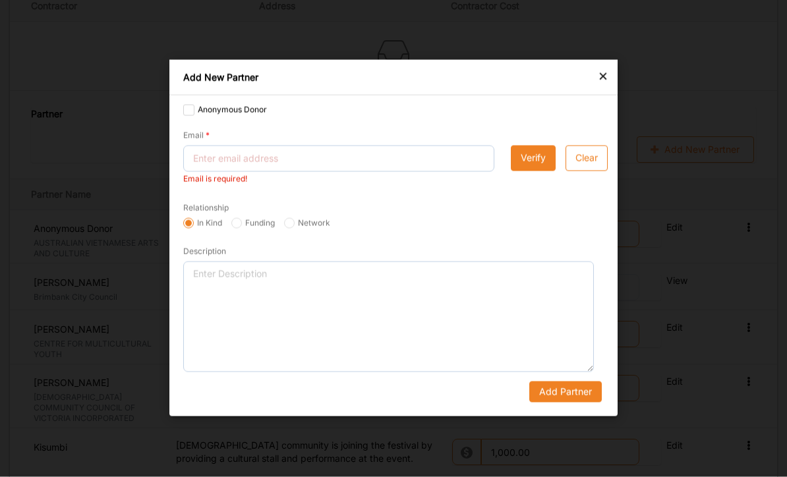
click at [549, 84] on div "×" at bounding box center [603, 76] width 11 height 16
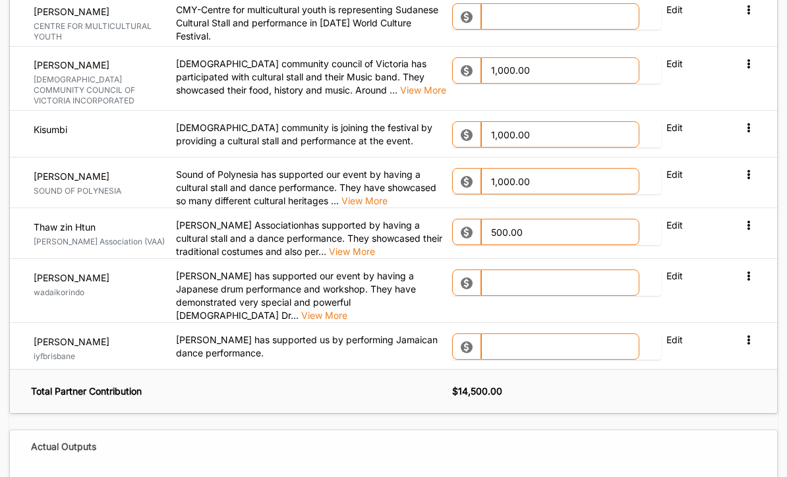
scroll to position [1760, 0]
click at [534, 334] on input "text" at bounding box center [560, 347] width 158 height 26
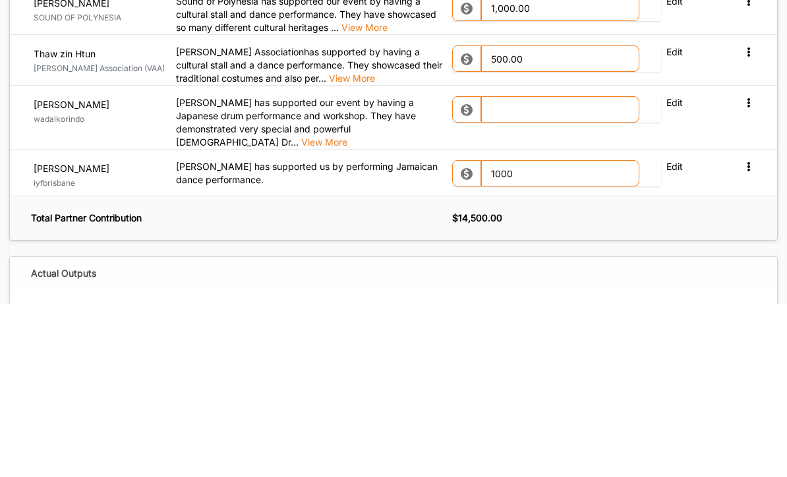
click at [549, 431] on div "Actual Outputs" at bounding box center [393, 447] width 767 height 32
type input "1,000.00"
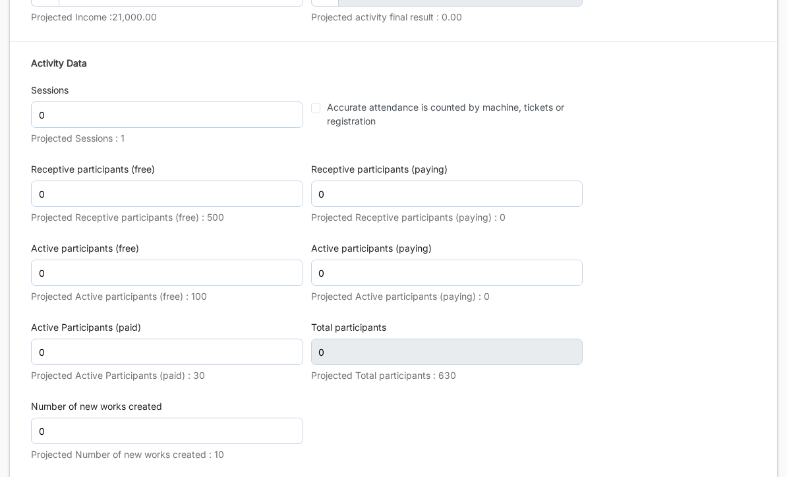
scroll to position [2274, 0]
click at [317, 103] on input "Accurate attendance is counted by machine, tickets or registration" at bounding box center [315, 108] width 9 height 11
click at [316, 102] on input "Accurate attendance is counted by machine, tickets or registration" at bounding box center [315, 107] width 9 height 11
checkbox input "false"
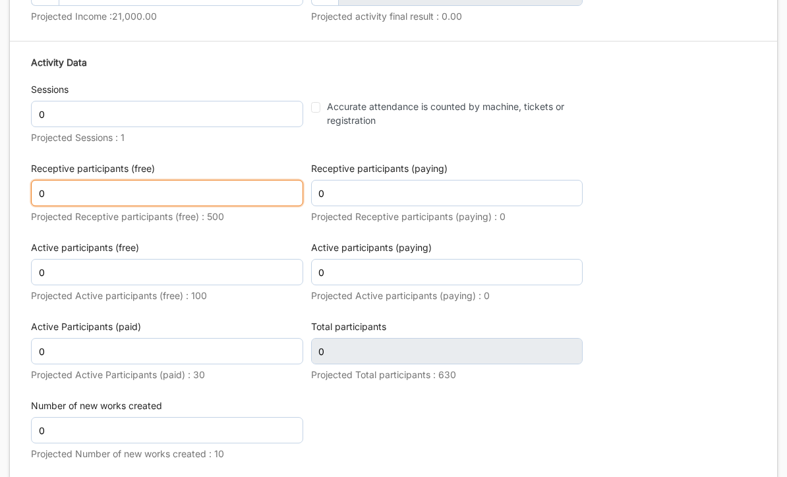
click at [163, 180] on input "0" at bounding box center [167, 193] width 272 height 26
type input "450"
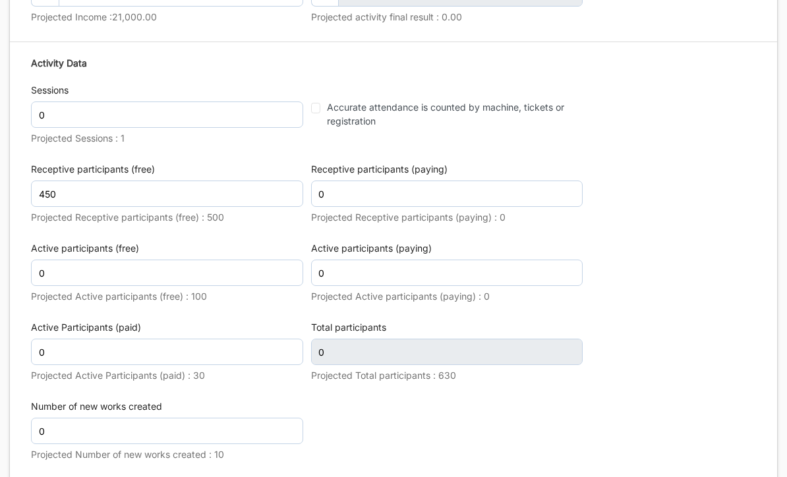
click at [549, 191] on div "Activity Data Sessions 0 Projected Sessions : 1 Accurate attendance is counted …" at bounding box center [393, 261] width 725 height 422
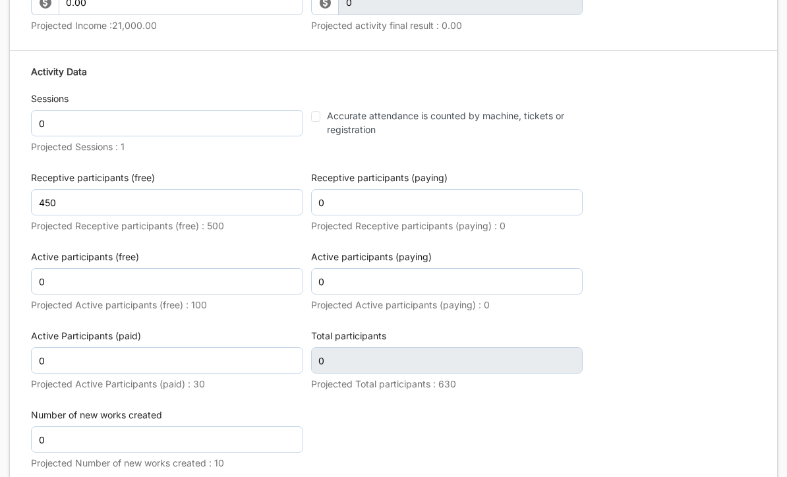
type input "450"
click at [76, 110] on input "0" at bounding box center [167, 123] width 272 height 26
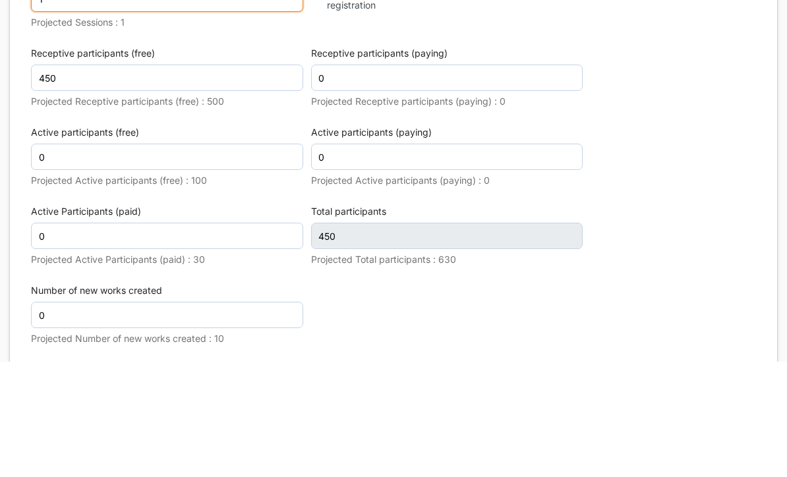
type input "1"
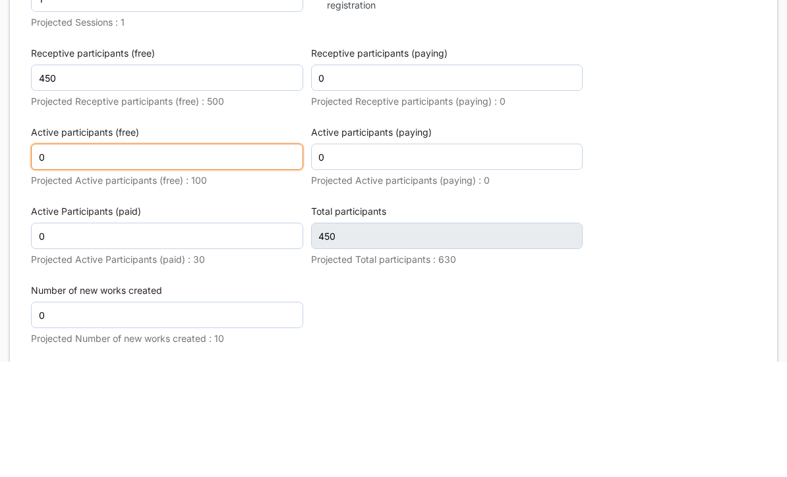
click at [78, 260] on input "0" at bounding box center [167, 273] width 272 height 26
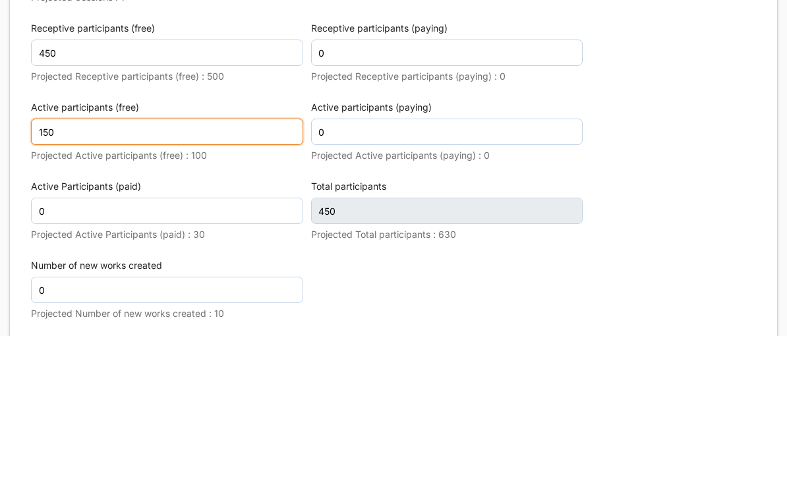
type input "150"
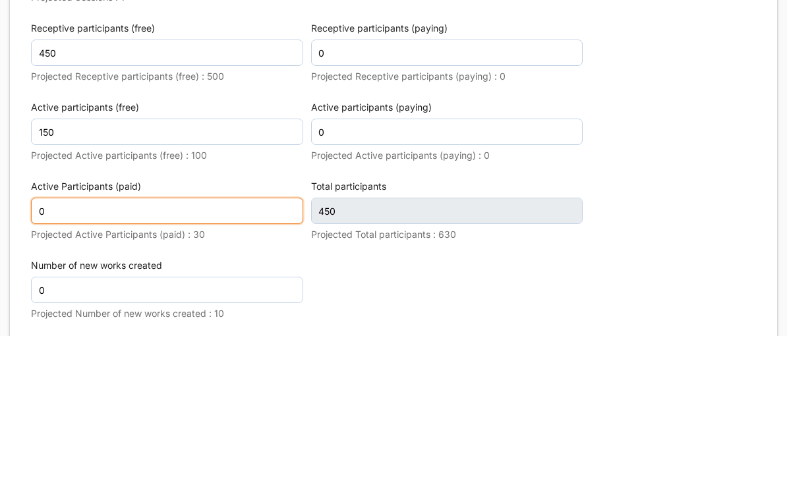
click at [217, 339] on input "0" at bounding box center [167, 352] width 272 height 26
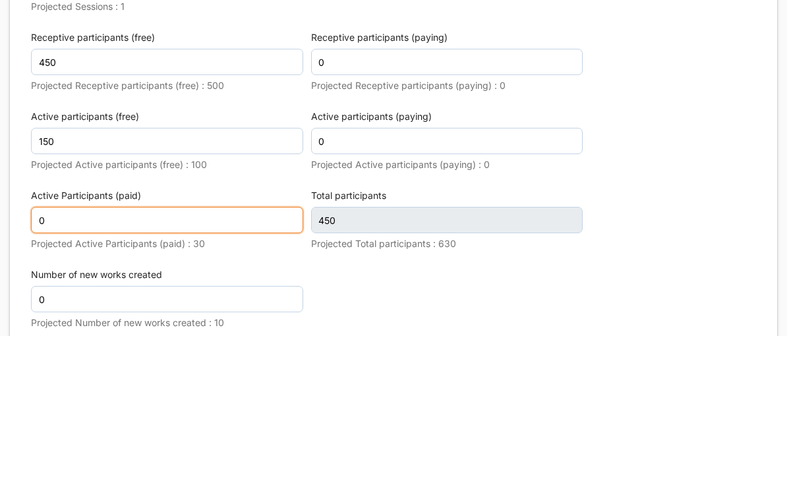
type input "600"
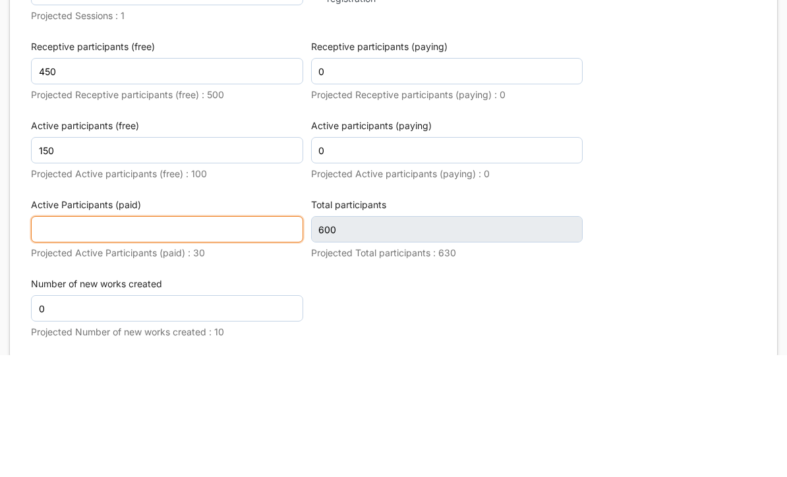
type input "r"
type input "40"
click at [252, 370] on label "Projected Active Participants (paid) : 30" at bounding box center [167, 376] width 272 height 12
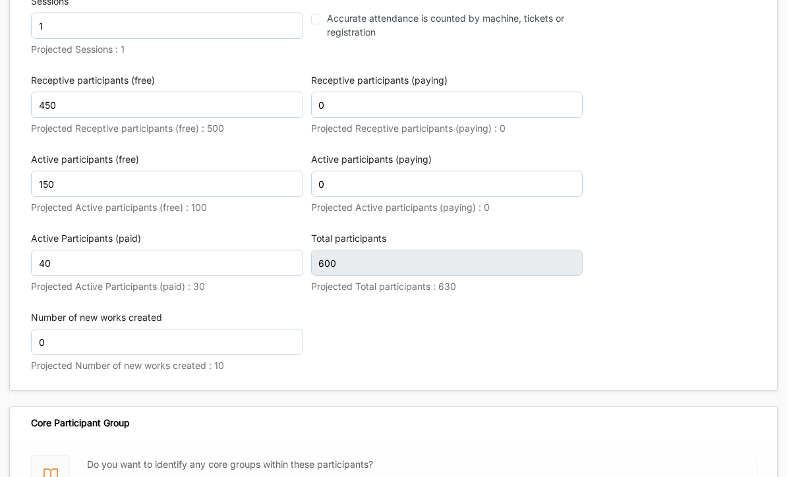
type input "640"
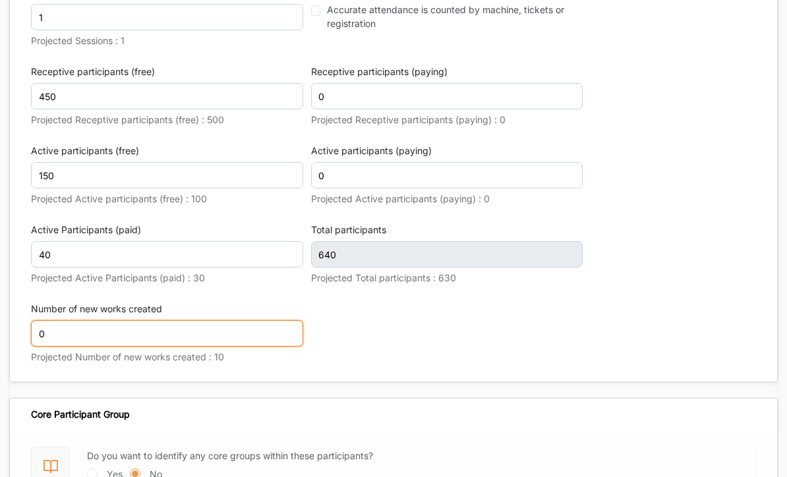
click at [72, 320] on input "0" at bounding box center [167, 333] width 272 height 26
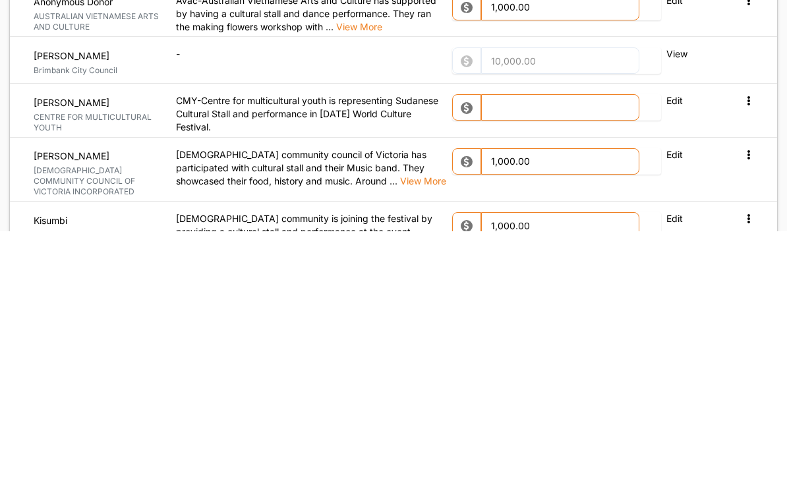
scroll to position [1437, 0]
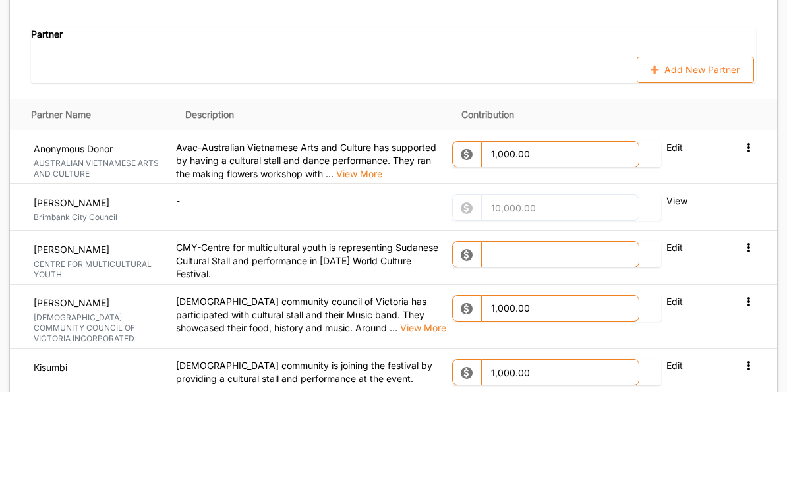
type input "10"
click at [549, 142] on button "Add New Partner" at bounding box center [695, 155] width 117 height 26
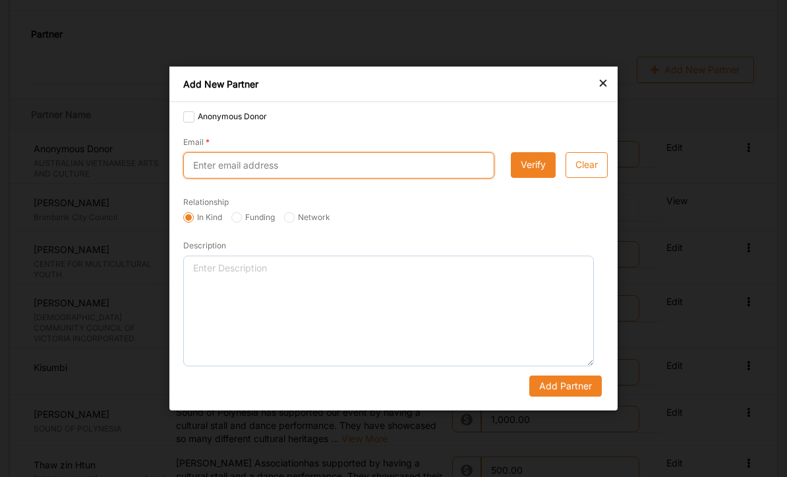
click at [233, 175] on input "Email" at bounding box center [338, 165] width 311 height 26
type input "[EMAIL_ADDRESS][DOMAIN_NAME]"
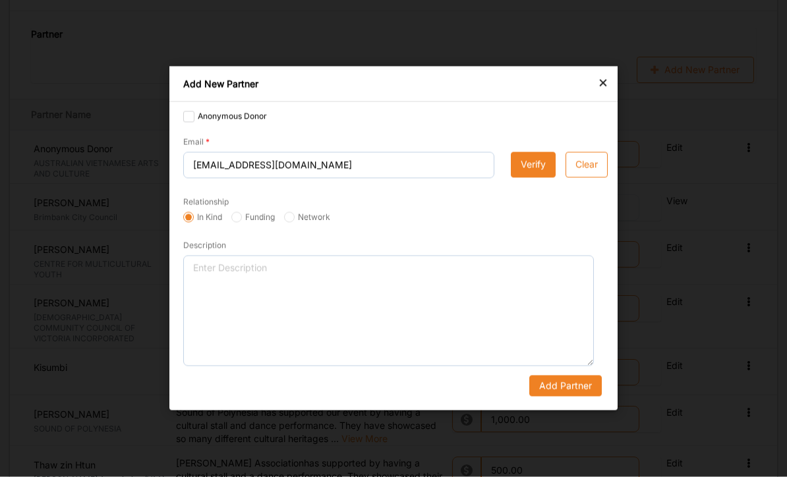
click at [531, 167] on button "Verify" at bounding box center [533, 165] width 45 height 26
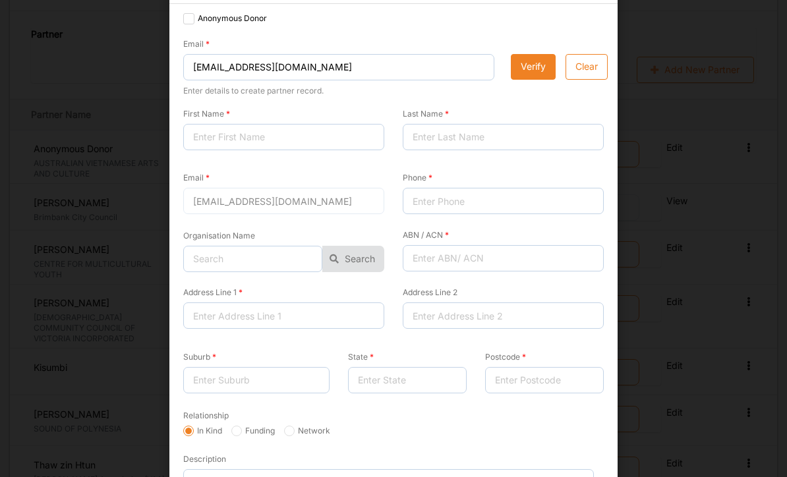
scroll to position [55, 0]
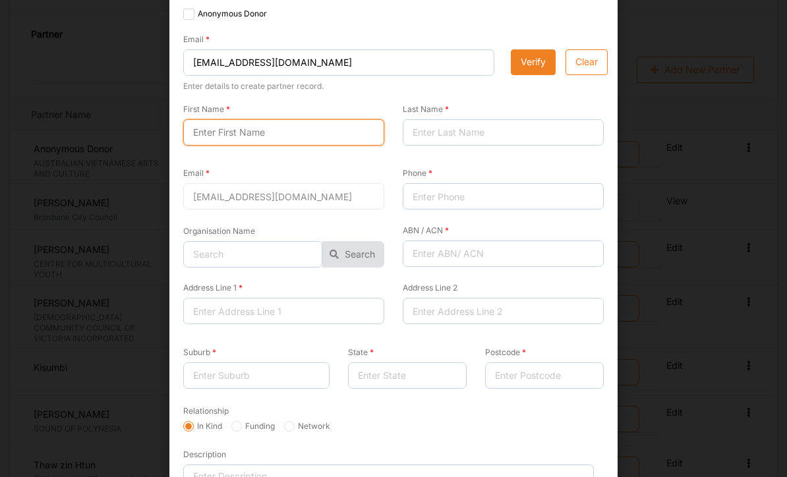
click at [237, 130] on input "First Name" at bounding box center [283, 132] width 201 height 26
type input "[PERSON_NAME]"
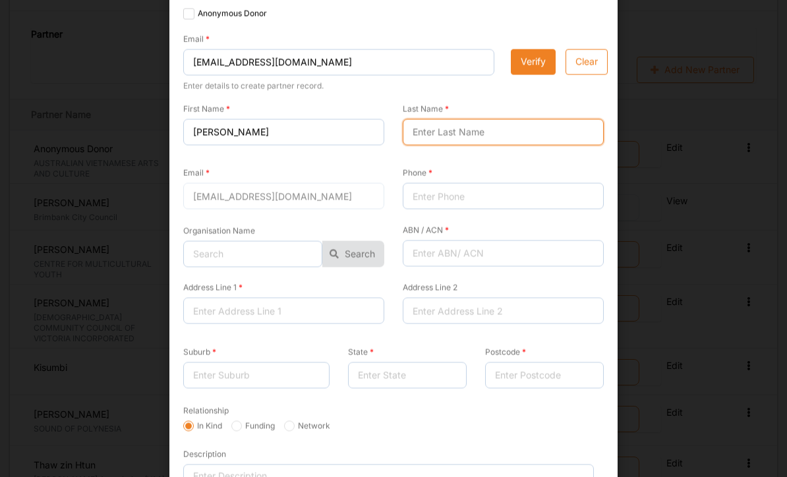
click at [455, 131] on input "Last Name" at bounding box center [503, 132] width 201 height 26
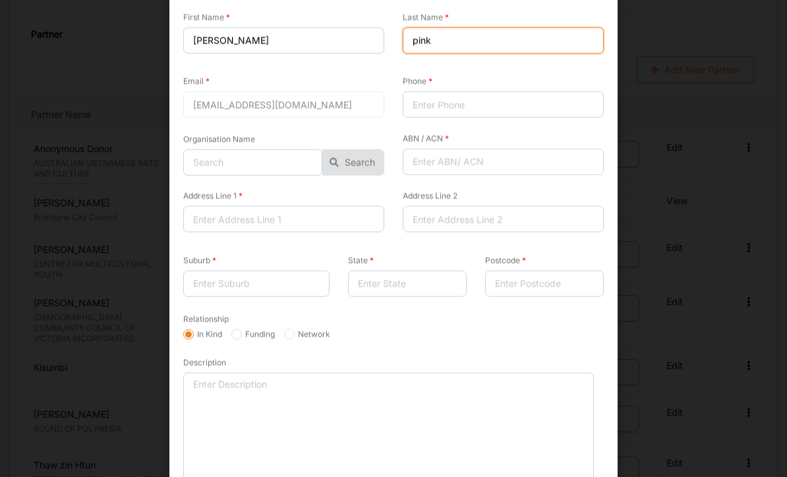
scroll to position [151, 0]
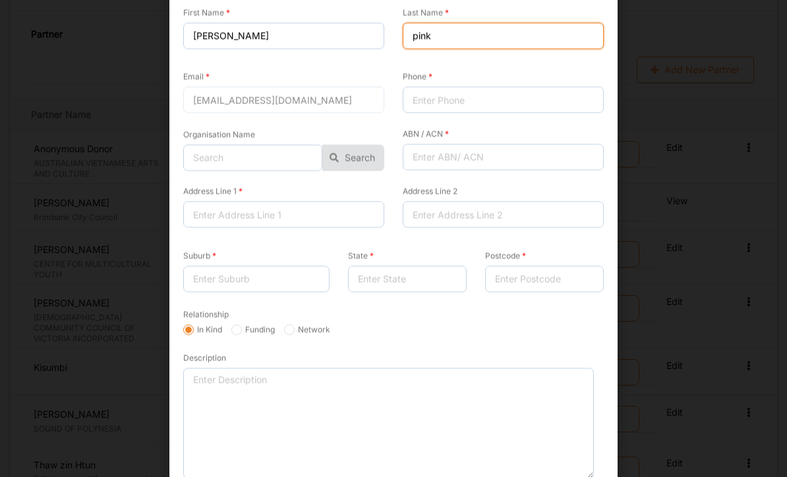
type input "pink"
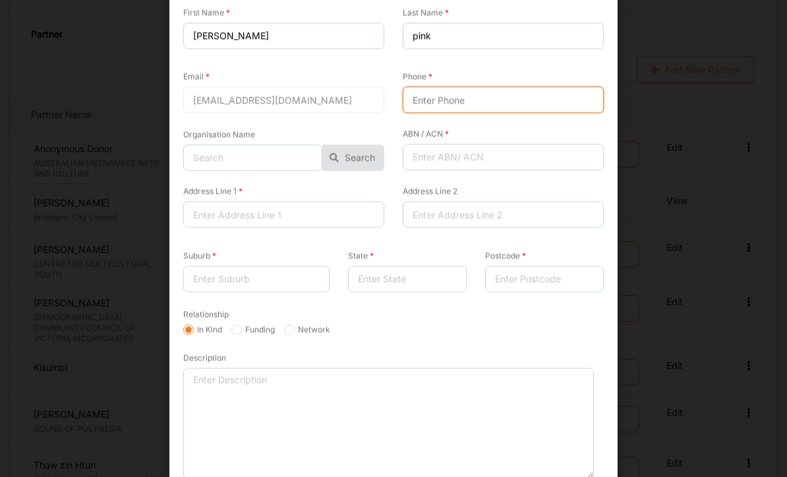
click at [438, 103] on input "Phone" at bounding box center [503, 100] width 201 height 26
type input "0413806335"
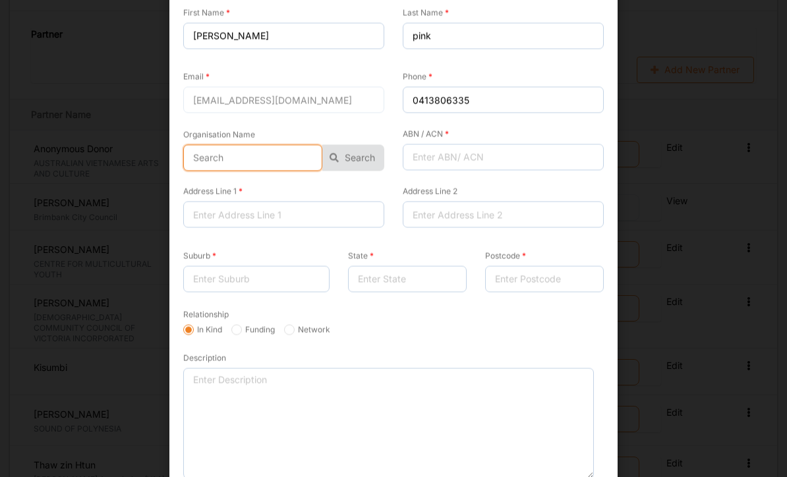
click at [250, 158] on input "text" at bounding box center [252, 158] width 139 height 26
type input "North Golden Seniors"
click at [362, 158] on button "Search" at bounding box center [353, 158] width 62 height 26
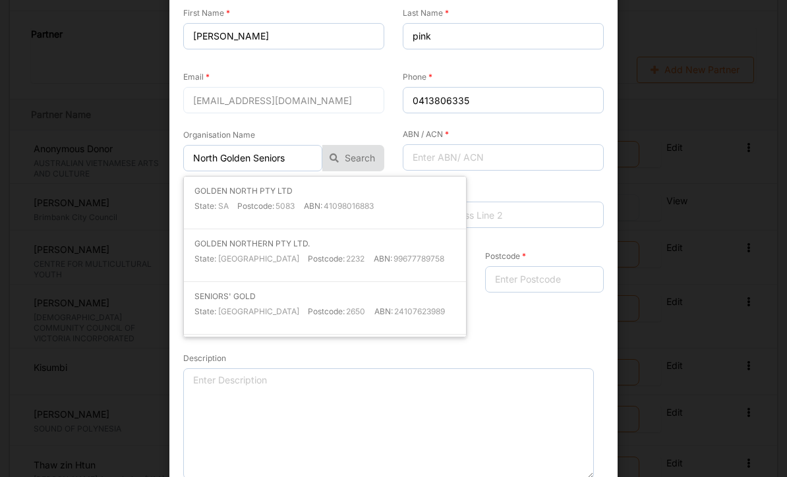
click at [527, 339] on form "Anonymous Donor Email [EMAIL_ADDRESS][DOMAIN_NAME] Enter details to create part…" at bounding box center [393, 209] width 420 height 599
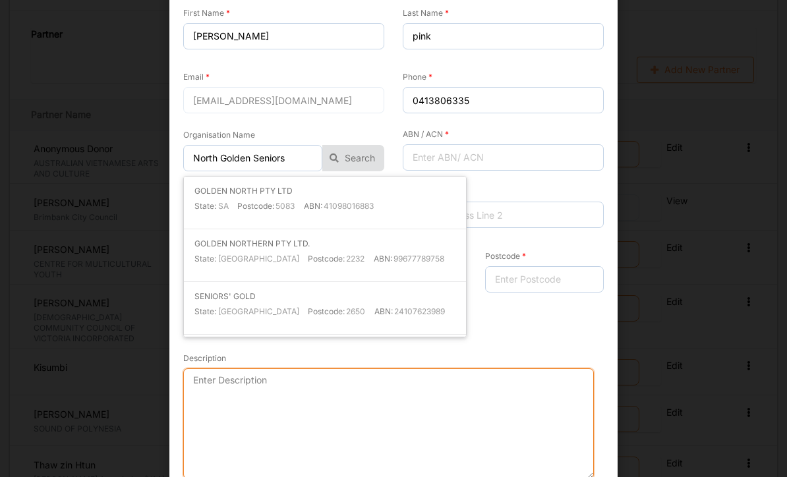
click at [298, 405] on textarea "Description" at bounding box center [388, 423] width 411 height 111
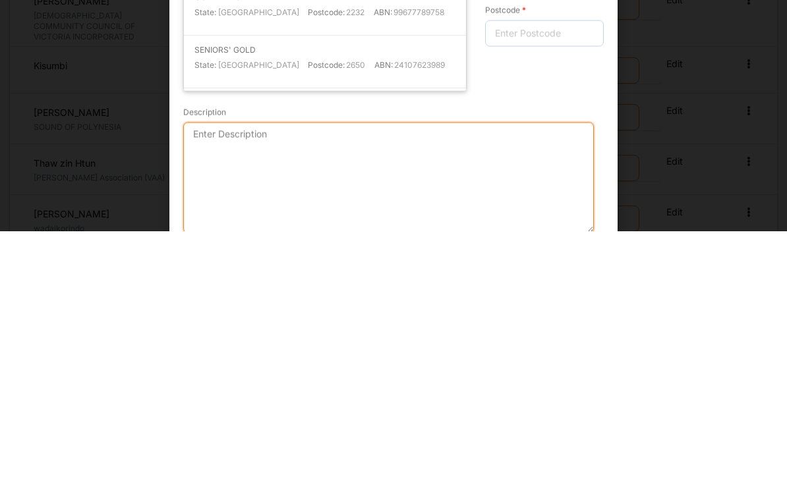
click at [266, 368] on textarea "Description" at bounding box center [388, 423] width 411 height 111
paste textarea "Avac-Australian Vietnamese Arts and Culture has supported by having a cultural …"
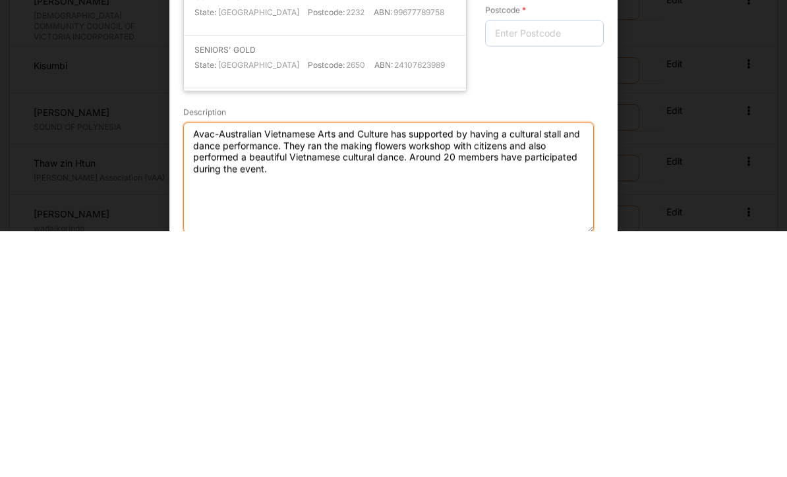
click at [384, 368] on textarea "Avac-Australian Vietnamese Arts and Culture has supported by having a cultural …" at bounding box center [388, 423] width 411 height 111
click at [437, 368] on textarea "North Golden Seniors -Philippine dance team has supported by having a cultural …" at bounding box center [388, 423] width 411 height 111
click at [473, 368] on textarea "North Golden Seniors -Philippine dance team has supported by having a cultural …" at bounding box center [388, 423] width 411 height 111
click at [505, 368] on textarea "North Golden Seniors -Philippine dance team has supported by having a cultural …" at bounding box center [388, 423] width 411 height 111
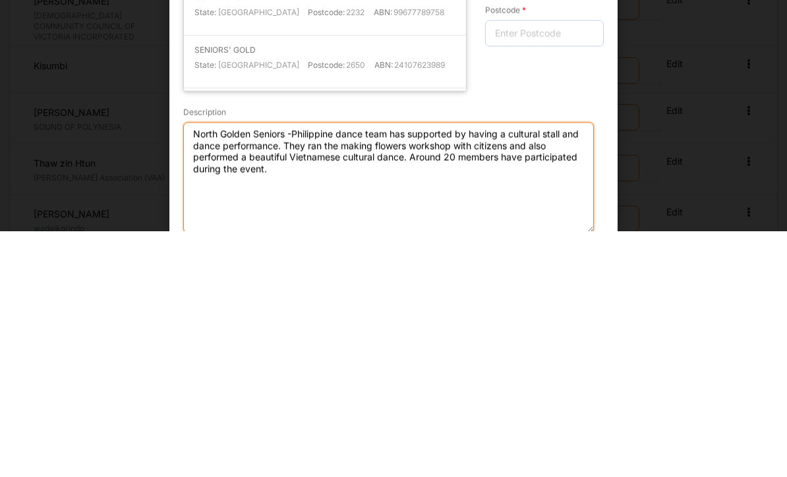
click at [473, 368] on textarea "North Golden Seniors -Philippine dance team has supported by having a cultural …" at bounding box center [388, 423] width 411 height 111
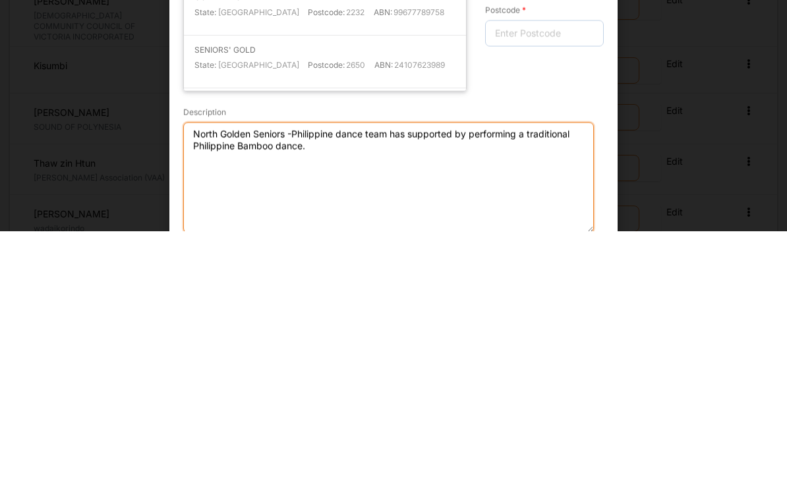
click at [453, 368] on textarea "North Golden Seniors -Philippine dance team has supported by performing a tradi…" at bounding box center [388, 423] width 411 height 111
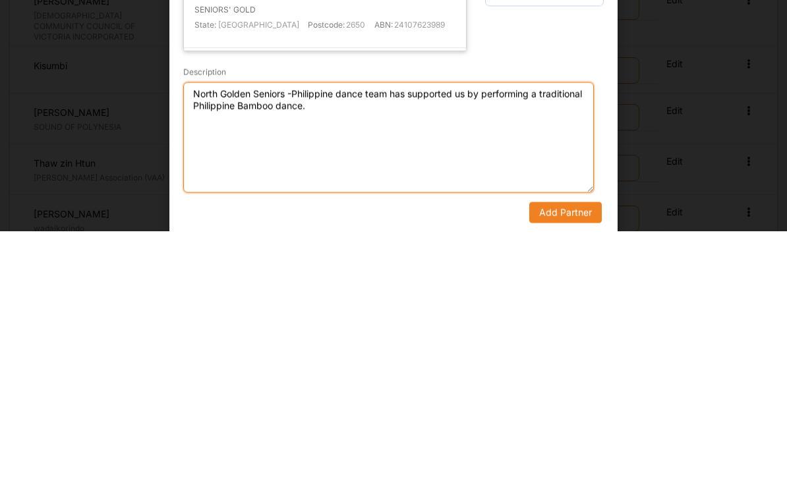
scroll to position [190, 0]
type textarea "North Golden Seniors -Philippine dance team has supported us by performing a tr…"
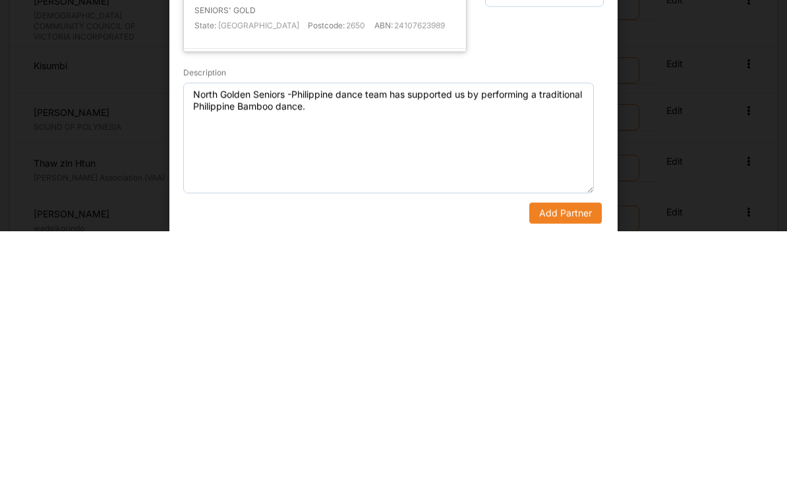
click at [549, 449] on button "Add Partner" at bounding box center [565, 459] width 72 height 21
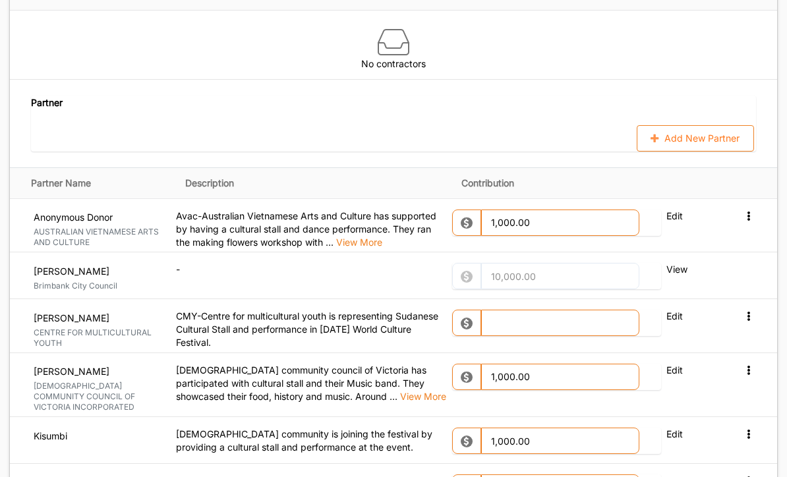
scroll to position [1454, 0]
click at [549, 127] on button "Add New Partner" at bounding box center [695, 138] width 117 height 26
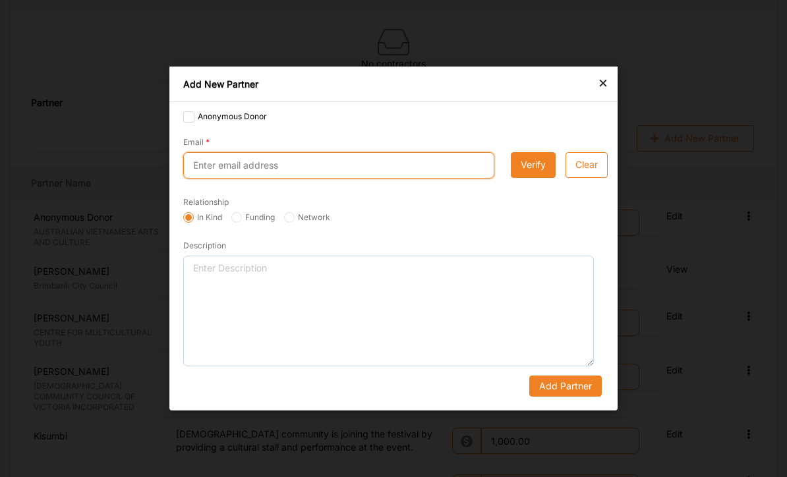
click at [263, 179] on input "Email" at bounding box center [338, 165] width 311 height 26
type input "[EMAIL_ADDRESS][DOMAIN_NAME]"
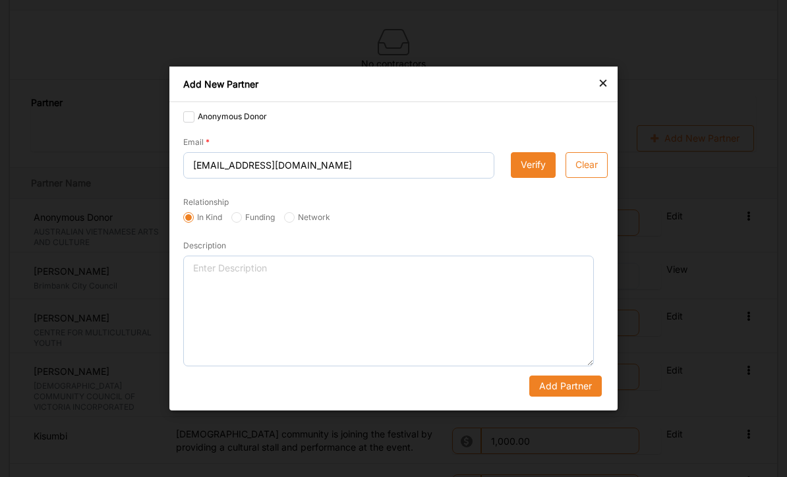
click at [525, 179] on button "Verify" at bounding box center [533, 165] width 45 height 26
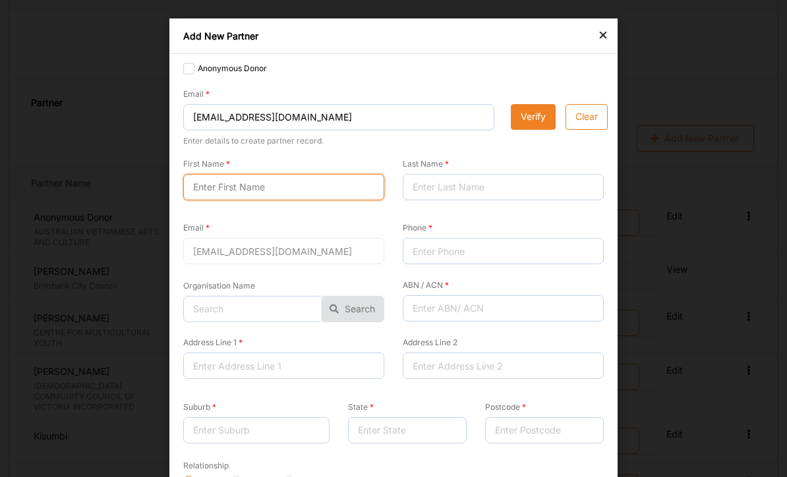
click at [231, 189] on input "First Name" at bounding box center [283, 187] width 201 height 26
type input "Fang"
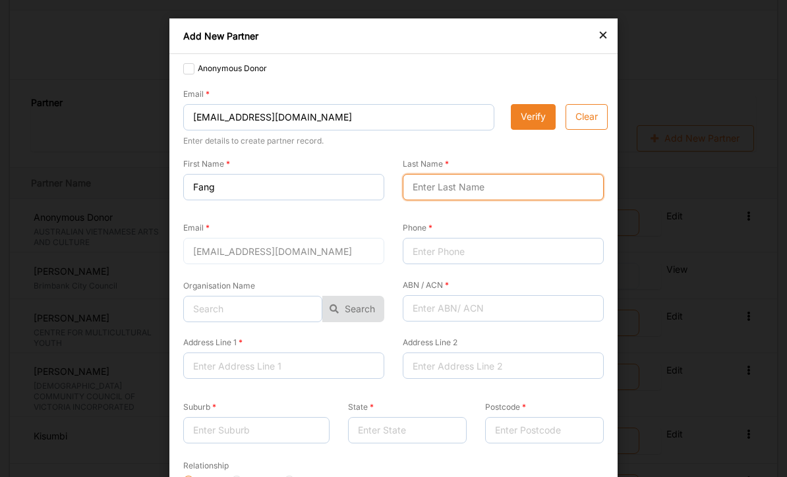
click at [445, 187] on input "Last Name" at bounding box center [503, 187] width 201 height 26
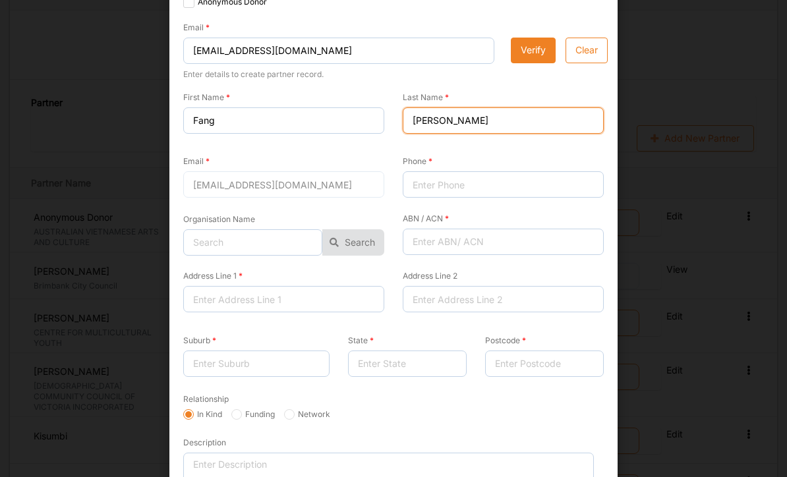
scroll to position [68, 0]
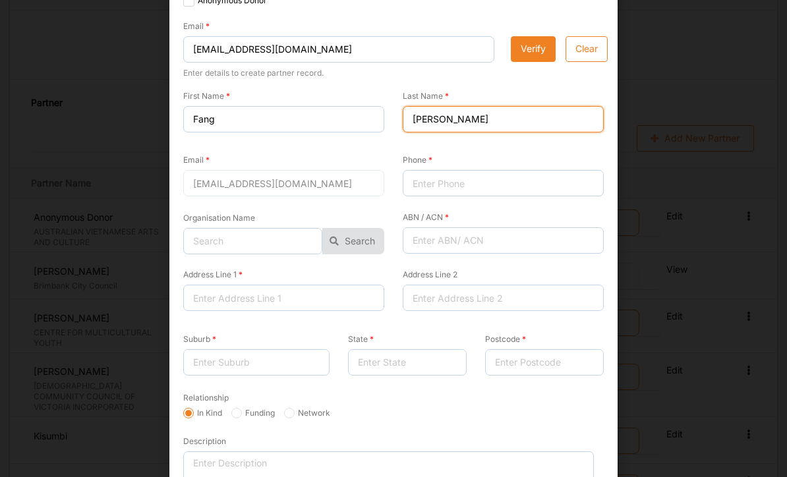
type input "[PERSON_NAME]"
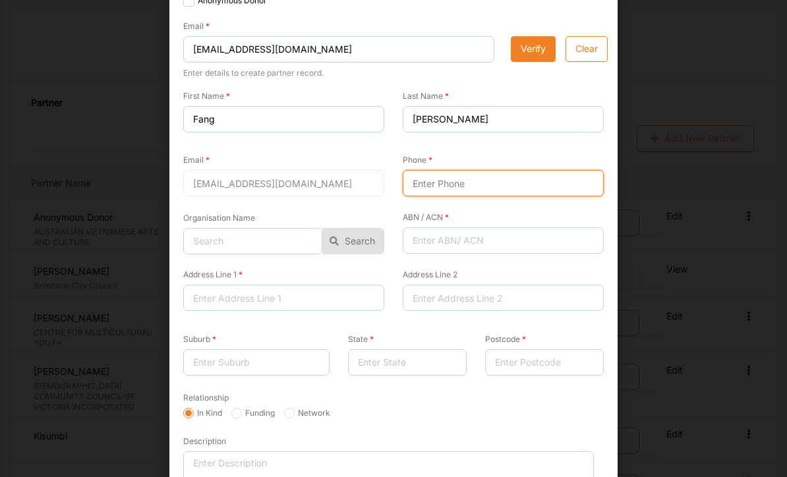
click at [430, 185] on input "Phone" at bounding box center [503, 183] width 201 height 26
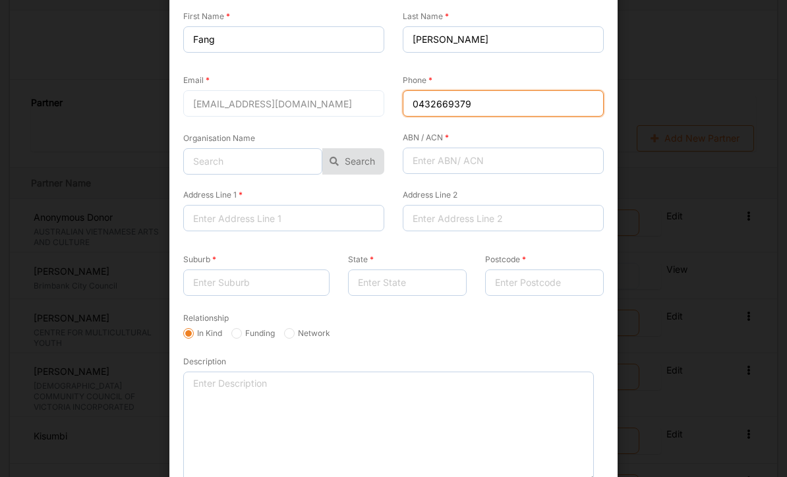
scroll to position [147, 0]
type input "0432669379"
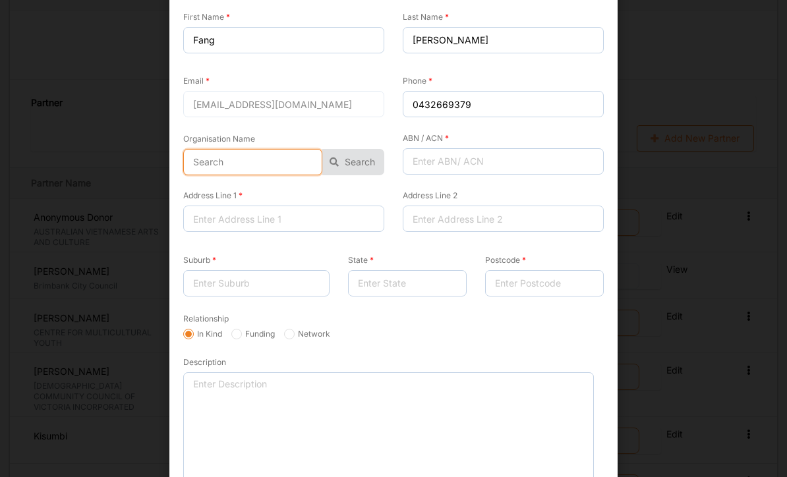
click at [221, 163] on input "text" at bounding box center [252, 162] width 139 height 26
click at [356, 159] on button "Search" at bounding box center [353, 162] width 62 height 26
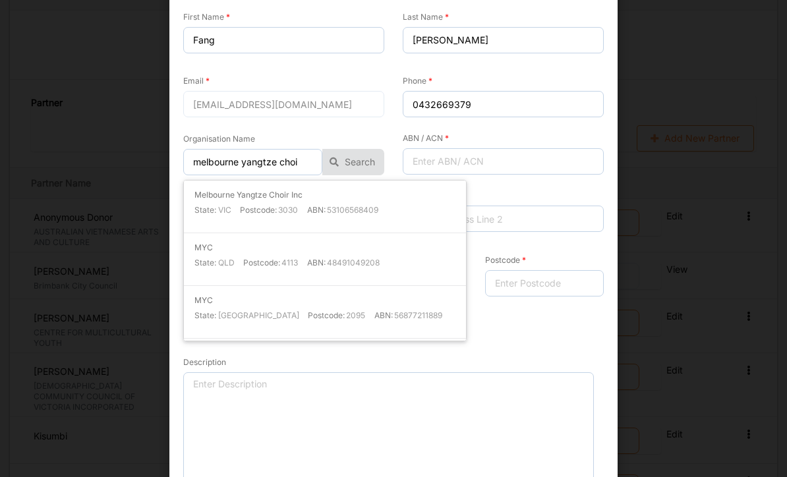
click at [294, 206] on label "3030" at bounding box center [288, 210] width 20 height 11
type input "Melbourne Yangtze Choir Inc"
type input "53106568409"
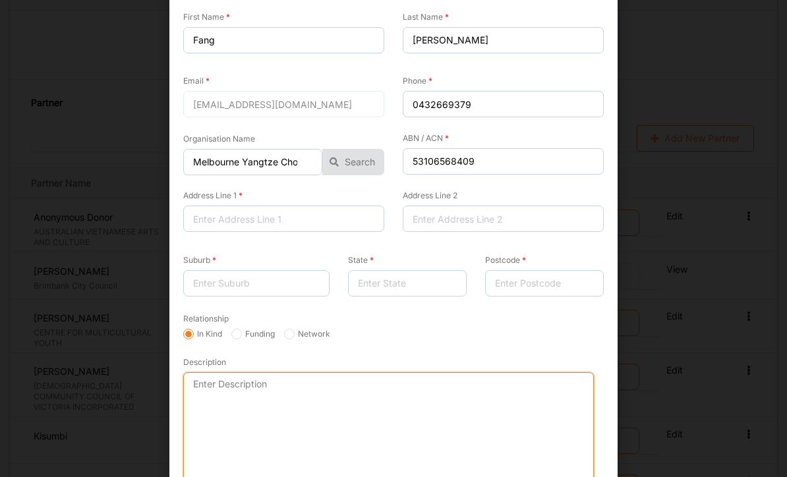
click at [283, 420] on textarea "Description" at bounding box center [388, 427] width 411 height 111
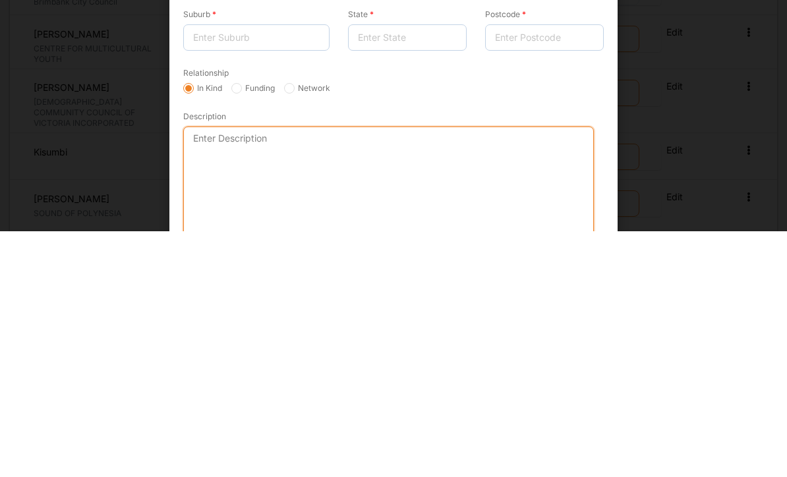
click at [324, 372] on textarea "Description" at bounding box center [388, 427] width 411 height 111
paste textarea "Avac-Australian Vietnamese Arts and Culture has supported by having a cultural …"
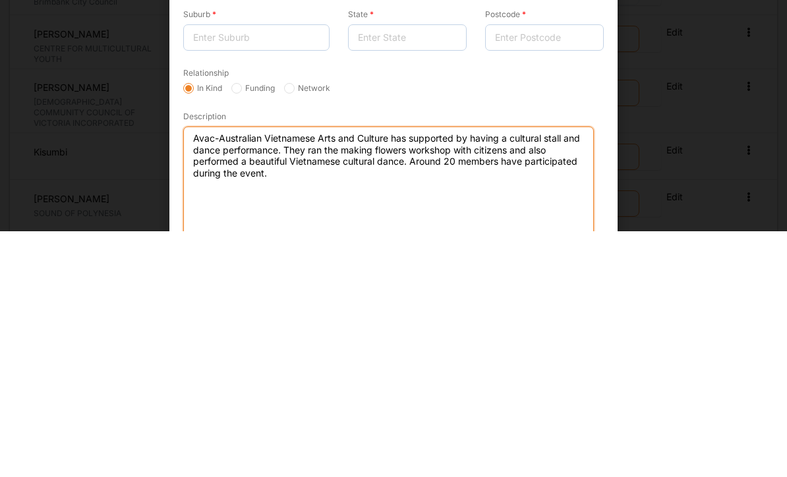
click at [380, 372] on textarea "Avac-Australian Vietnamese Arts and Culture has supported by having a cultural …" at bounding box center [388, 427] width 411 height 111
click at [379, 372] on textarea "Avac-Australian Vietnamese Arts and Culture has supported by having a cultural …" at bounding box center [388, 427] width 411 height 111
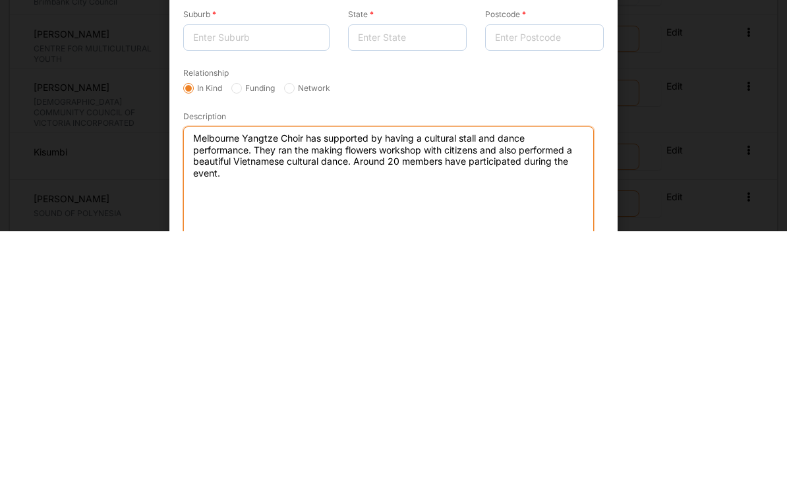
click at [368, 372] on textarea "Melbourne Yangtze Choir has supported by having a cultural stall and dance perf…" at bounding box center [388, 427] width 411 height 111
click at [438, 372] on textarea "Melbourne Yangtze Choir has supported us by having a cultural stall and dance p…" at bounding box center [388, 427] width 411 height 111
click at [239, 372] on textarea "Melbourne Yangtze Choir has supported us by having a chinese instrumental cultu…" at bounding box center [388, 427] width 411 height 111
click at [257, 372] on textarea "Melbourne Yangtze Choir has supported us by having a chinese instrumental perfo…" at bounding box center [388, 427] width 411 height 111
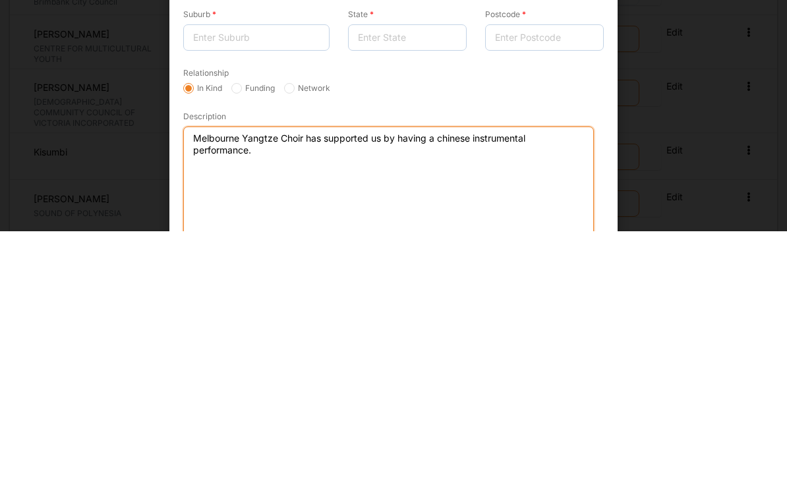
type textarea "Melbourne Yangtze Choir has supported us by having a chinese instrumental perfo…"
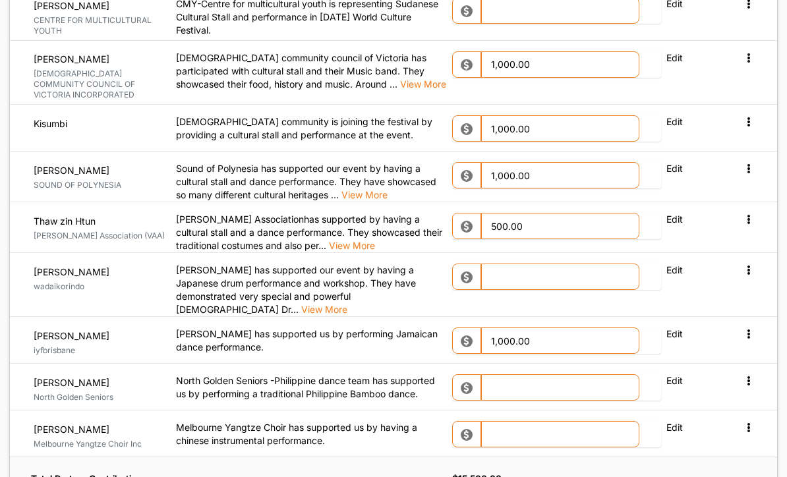
scroll to position [1767, 0]
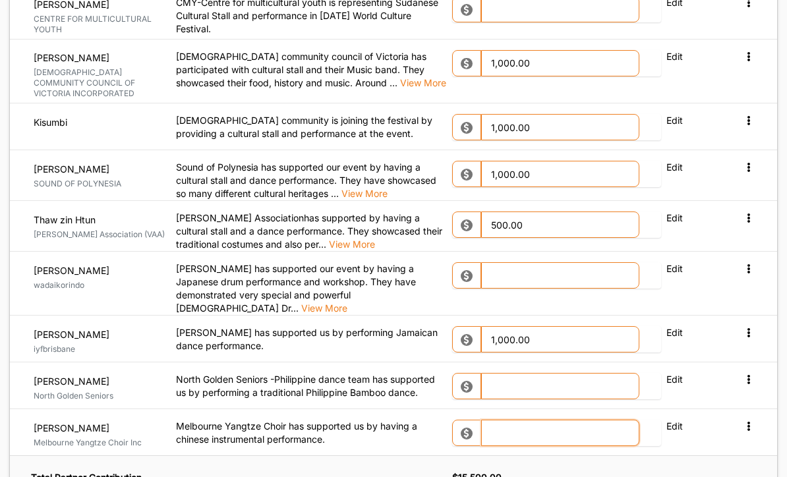
click at [521, 420] on input "text" at bounding box center [560, 433] width 158 height 26
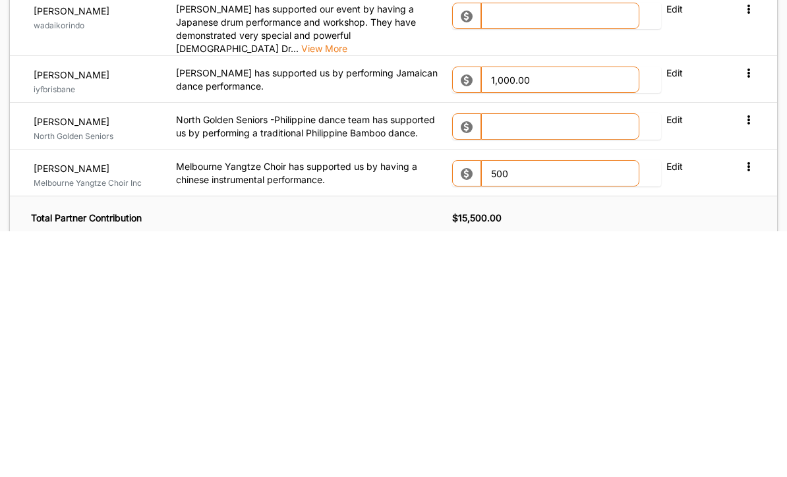
type input "500.00"
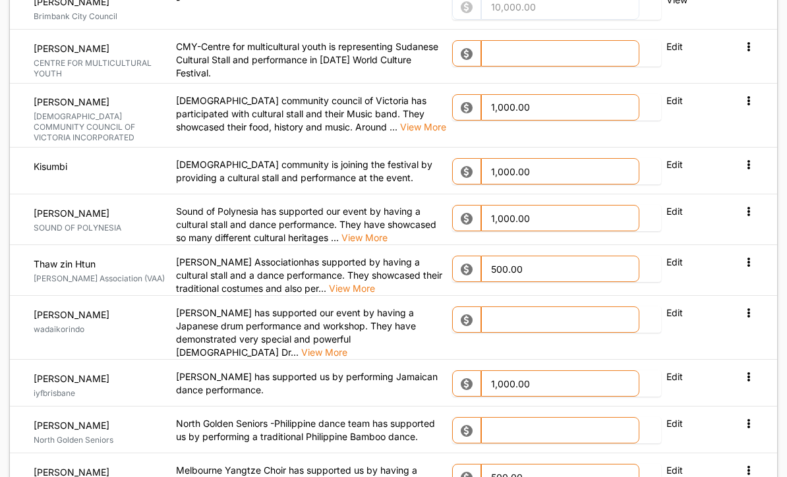
scroll to position [1725, 0]
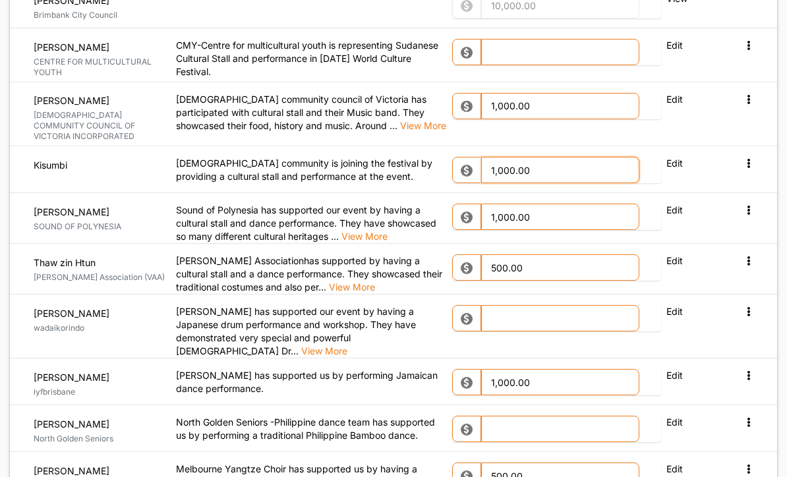
click at [516, 157] on input "1,000.00" at bounding box center [560, 170] width 158 height 26
click at [549, 157] on input "1000.00" at bounding box center [560, 170] width 158 height 26
type input "1"
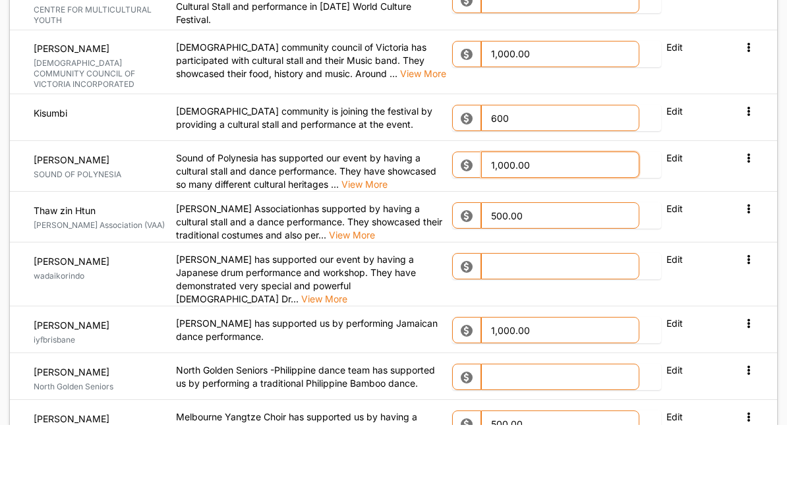
click at [540, 204] on input "1,000.00" at bounding box center [560, 217] width 158 height 26
type input "600.00"
type input "1"
click at [549, 244] on td "Edit" at bounding box center [693, 269] width 55 height 51
type input "1,200.00"
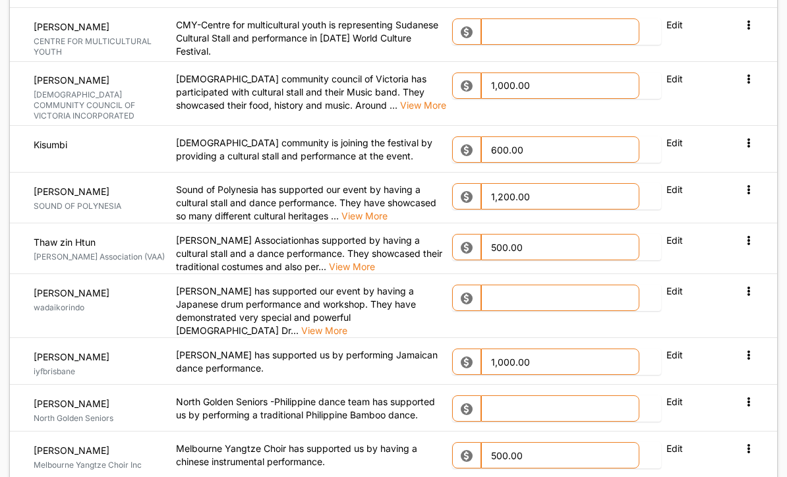
scroll to position [1746, 0]
click at [549, 348] on input "1,000.00" at bounding box center [560, 361] width 158 height 26
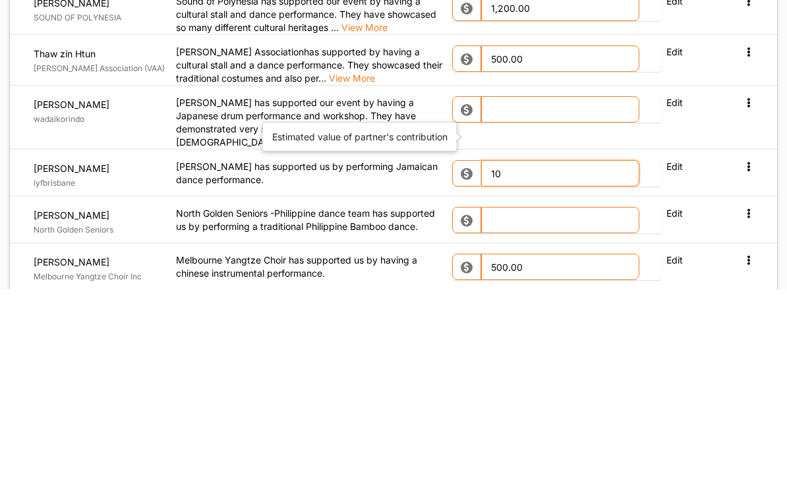
type input "1"
click at [549, 431] on td "Edit" at bounding box center [693, 454] width 55 height 47
type input "500.00"
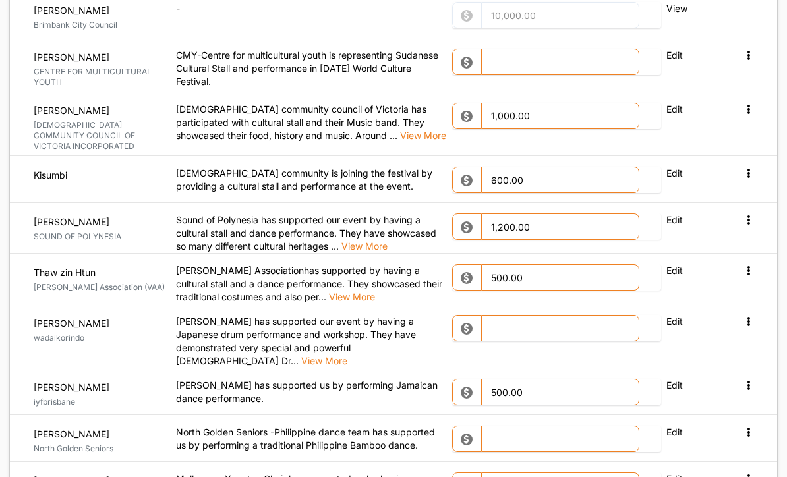
scroll to position [1715, 0]
click at [533, 426] on input "text" at bounding box center [560, 439] width 158 height 26
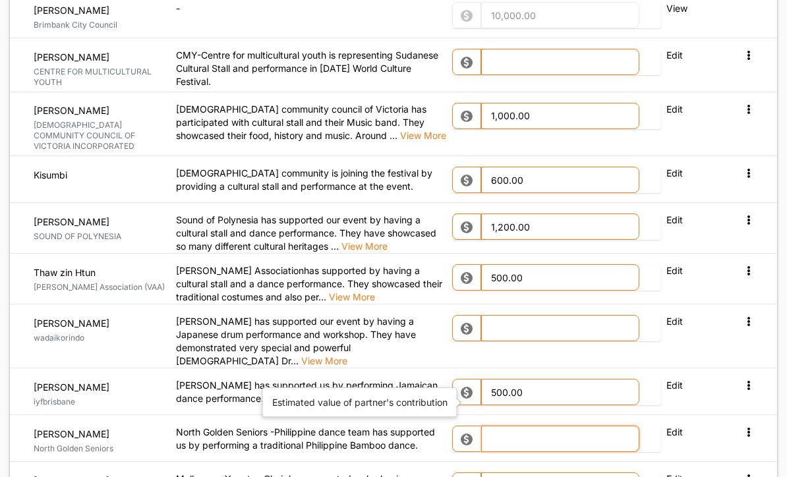
scroll to position [1735, 0]
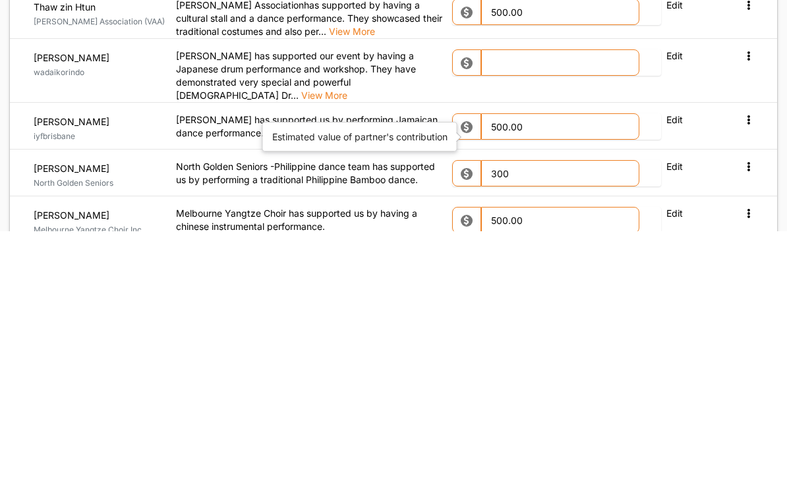
type input "300.00"
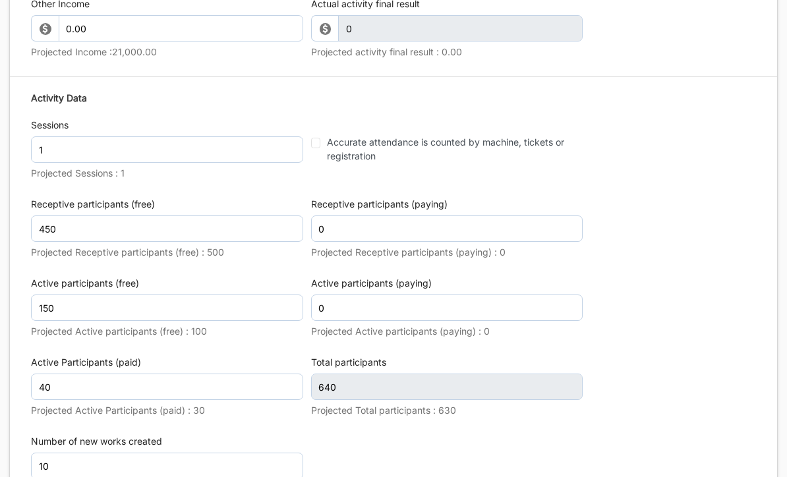
scroll to position [2325, 0]
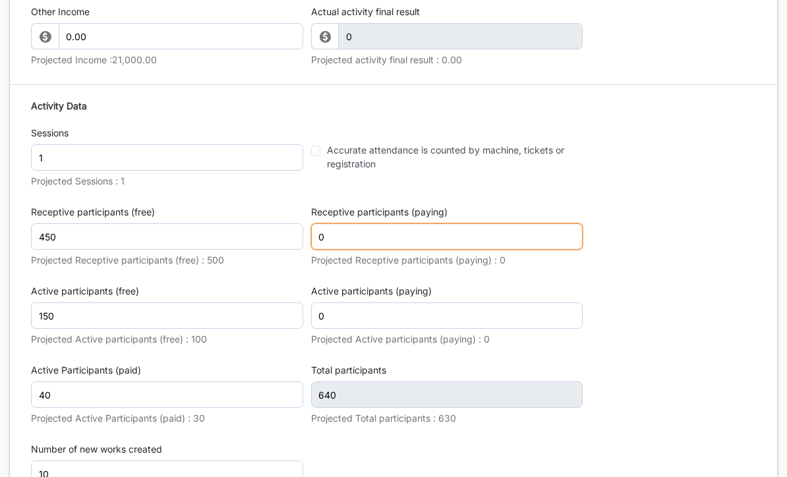
click at [385, 223] on input "0" at bounding box center [447, 236] width 272 height 26
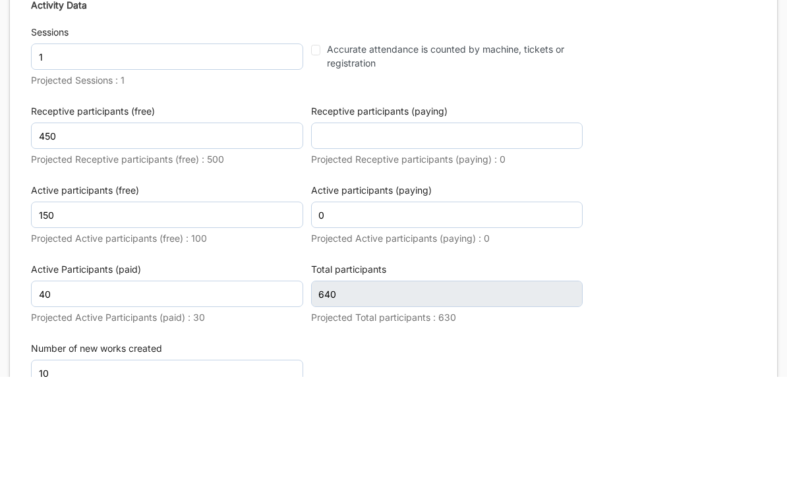
click at [401, 206] on label "Receptive participants (paying)" at bounding box center [447, 212] width 272 height 13
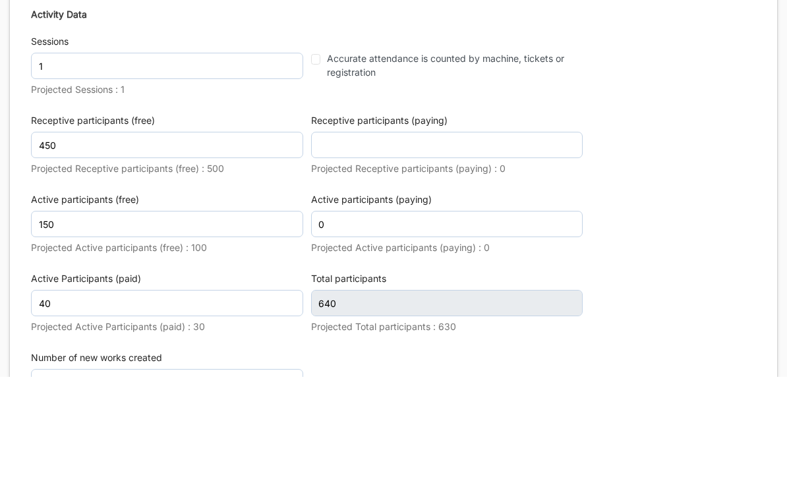
scroll to position [2426, 0]
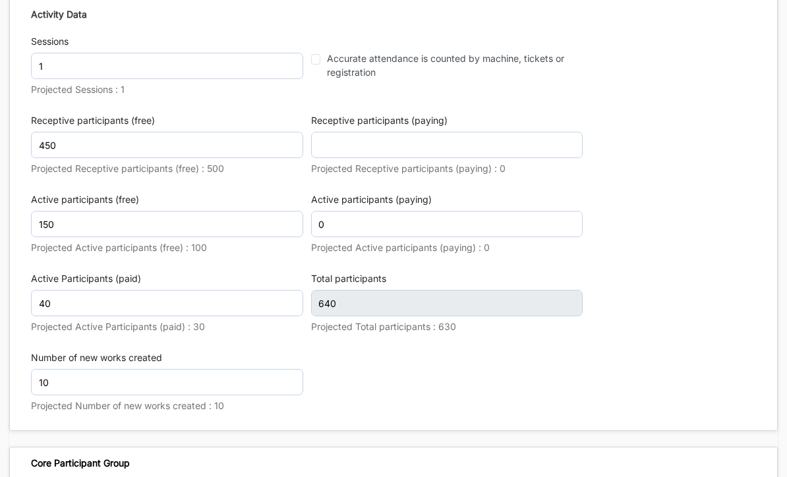
click at [378, 114] on label "Receptive participants (paying)" at bounding box center [447, 120] width 272 height 13
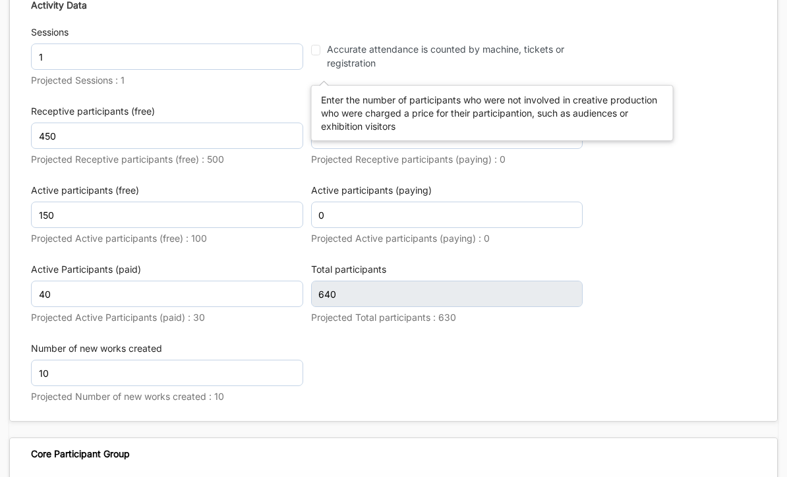
click at [549, 258] on div "Activity Data Sessions 1 Projected Sessions : 1 Accurate attendance is counted …" at bounding box center [393, 203] width 725 height 422
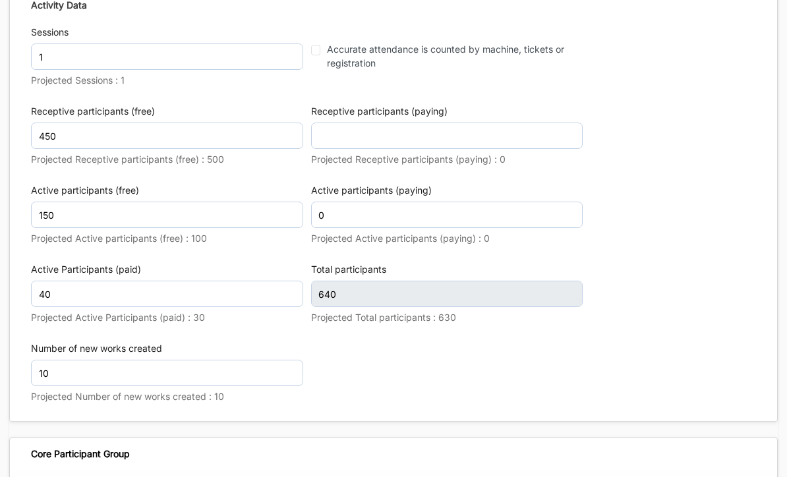
click at [372, 184] on label "Active participants (paying)" at bounding box center [447, 190] width 272 height 13
click at [354, 184] on label "Active participants (paying)" at bounding box center [447, 190] width 272 height 13
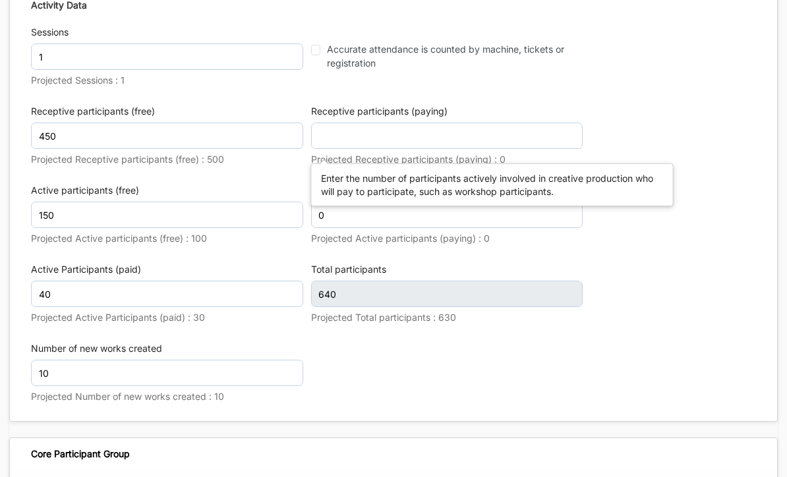
click at [549, 288] on div "Activity Data Sessions 1 Projected Sessions : 1 Accurate attendance is counted …" at bounding box center [393, 203] width 725 height 422
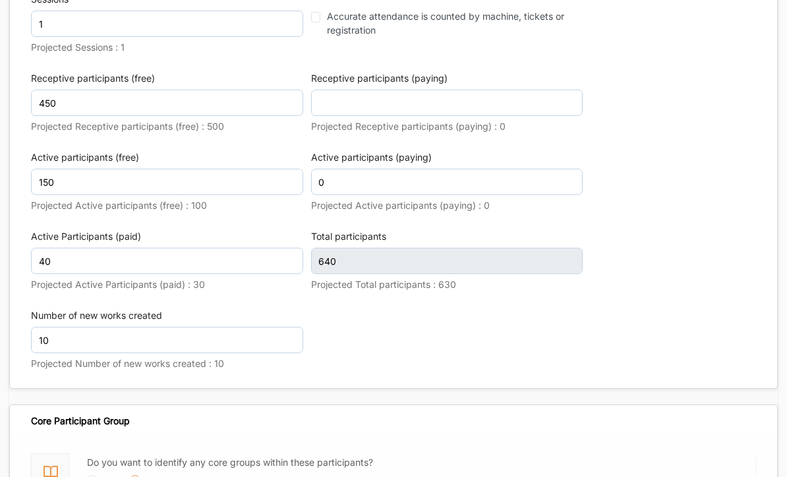
scroll to position [2465, 0]
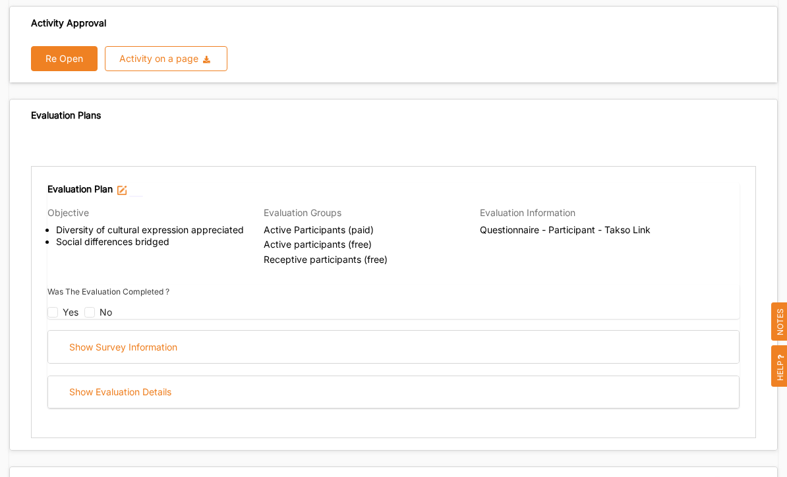
scroll to position [399, 0]
click at [395, 376] on div "Show Evaluation Details" at bounding box center [393, 392] width 691 height 32
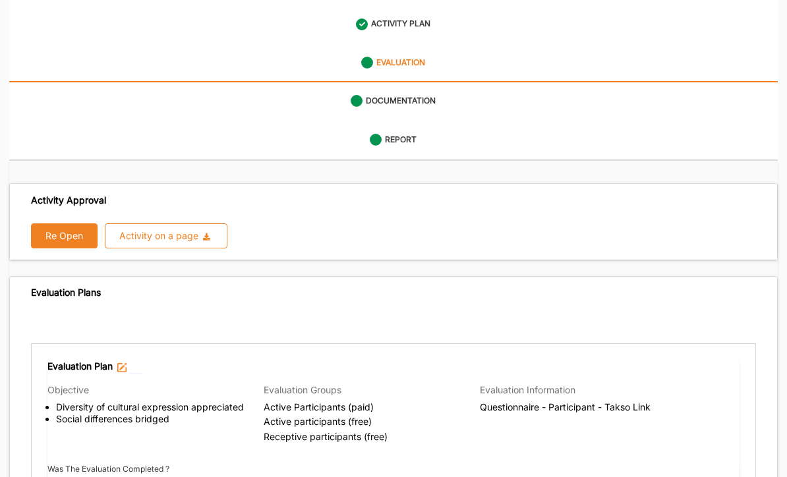
scroll to position [0, 0]
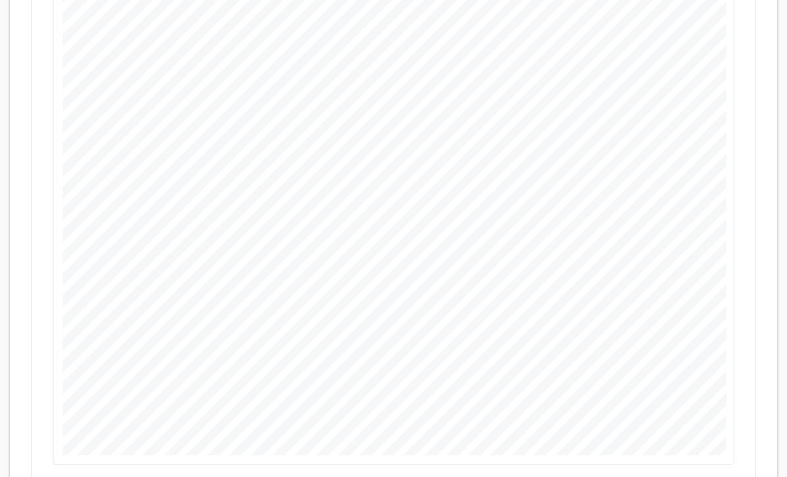
scroll to position [1162, 0]
